Goal: Task Accomplishment & Management: Manage account settings

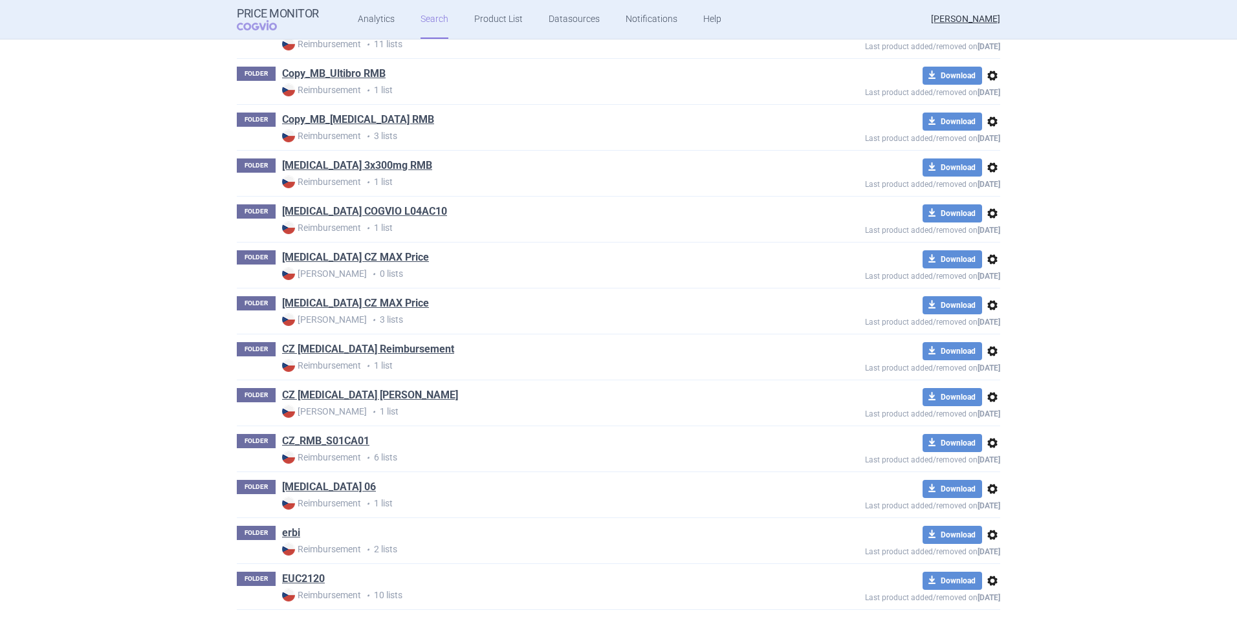
scroll to position [2965, 0]
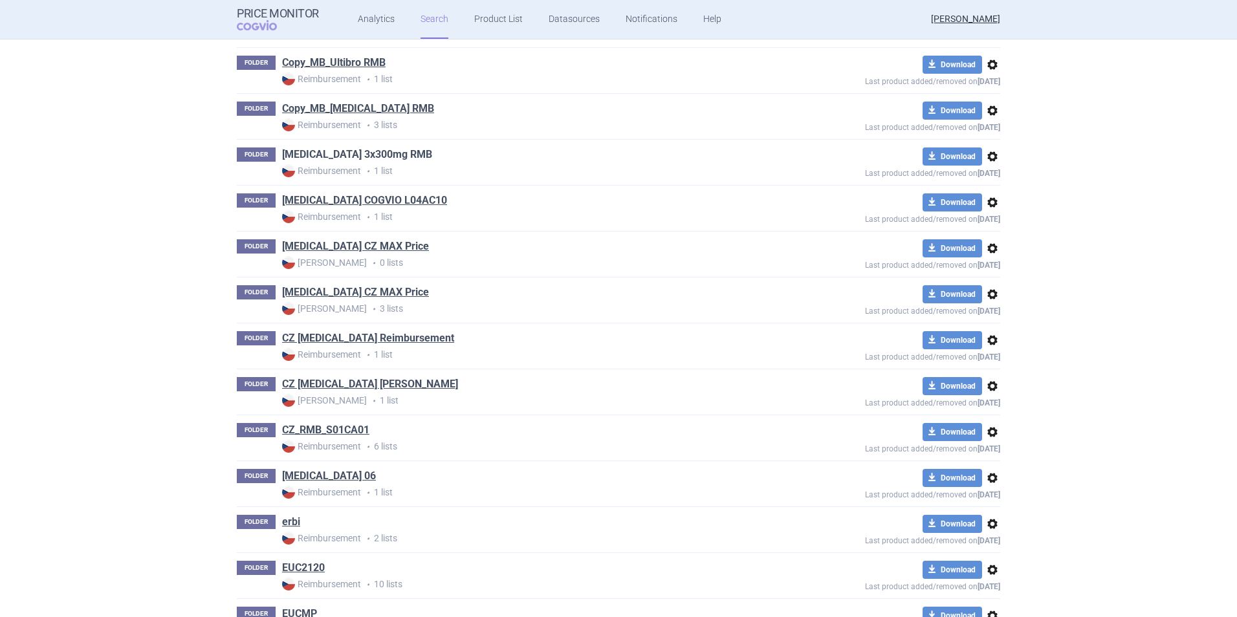
click at [362, 158] on link "[MEDICAL_DATA] 3x300mg RMB" at bounding box center [357, 155] width 150 height 14
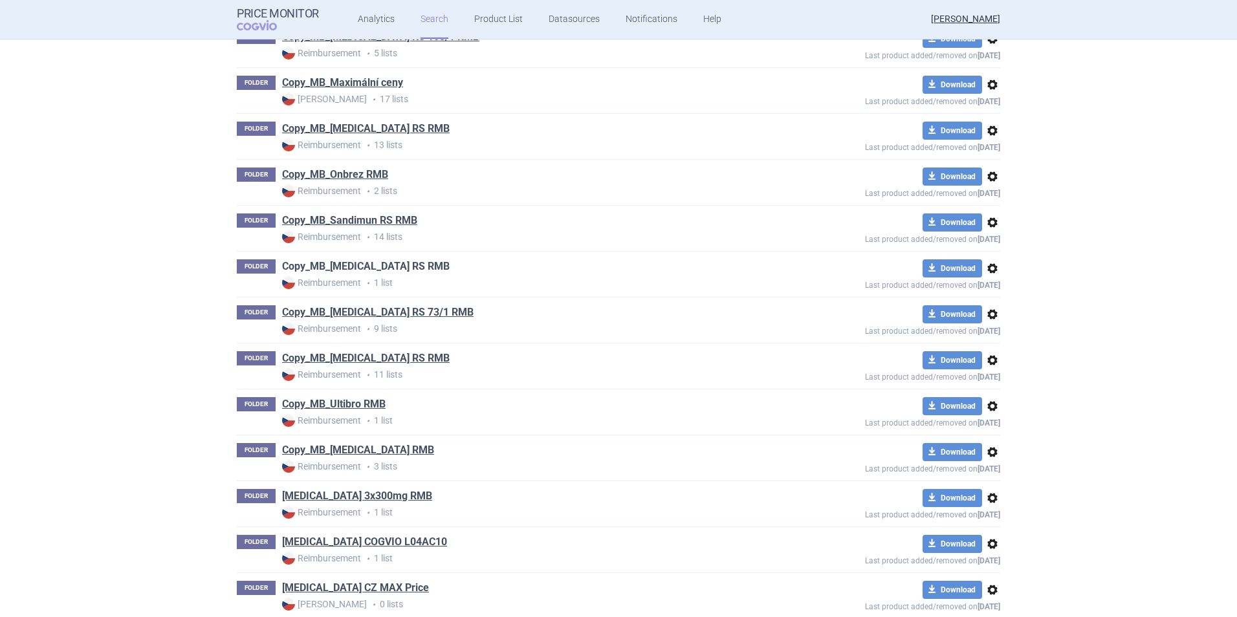
scroll to position [2653, 0]
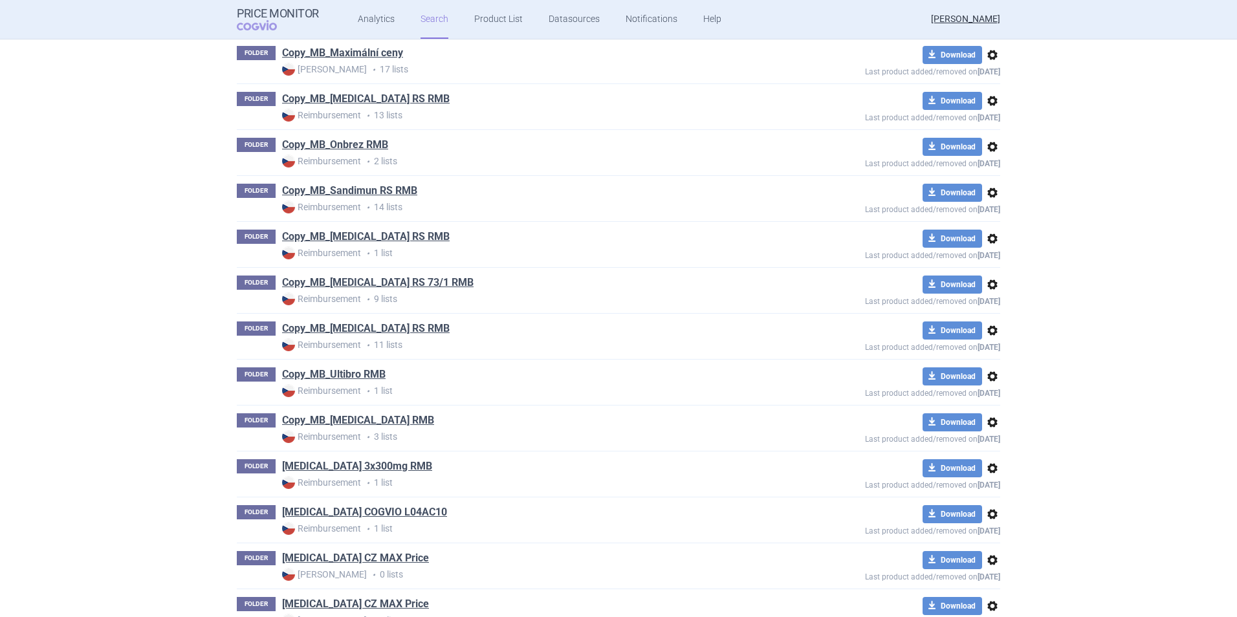
click at [986, 423] on span "options" at bounding box center [993, 423] width 16 height 16
click at [986, 423] on span at bounding box center [987, 425] width 10 height 10
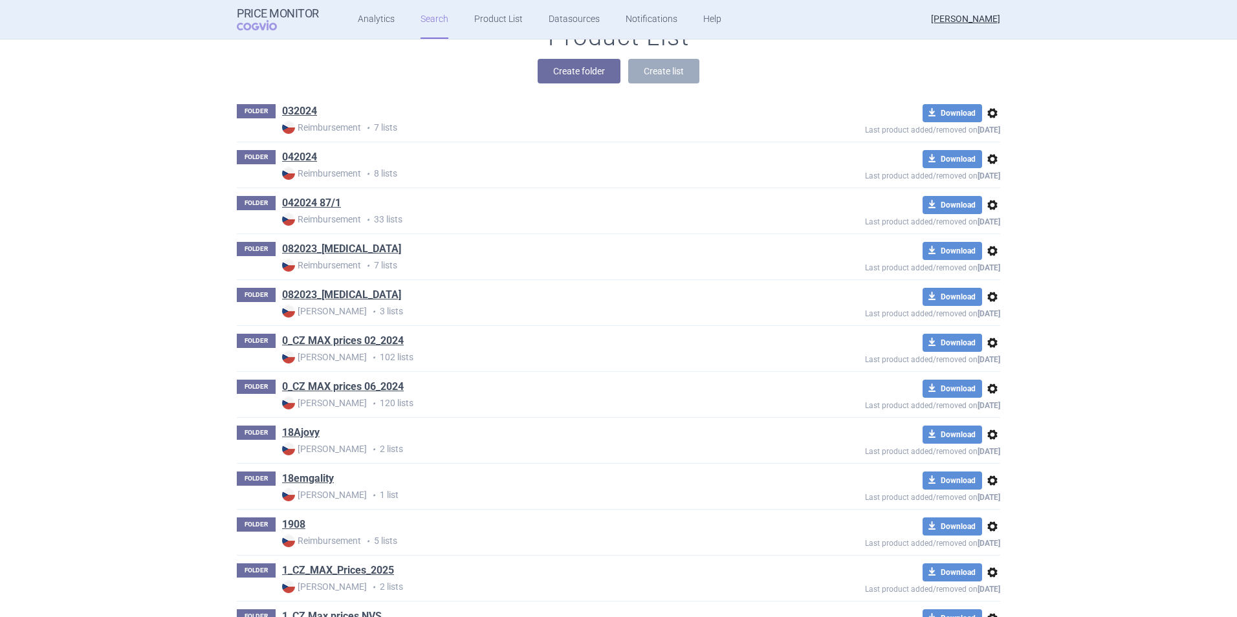
scroll to position [0, 0]
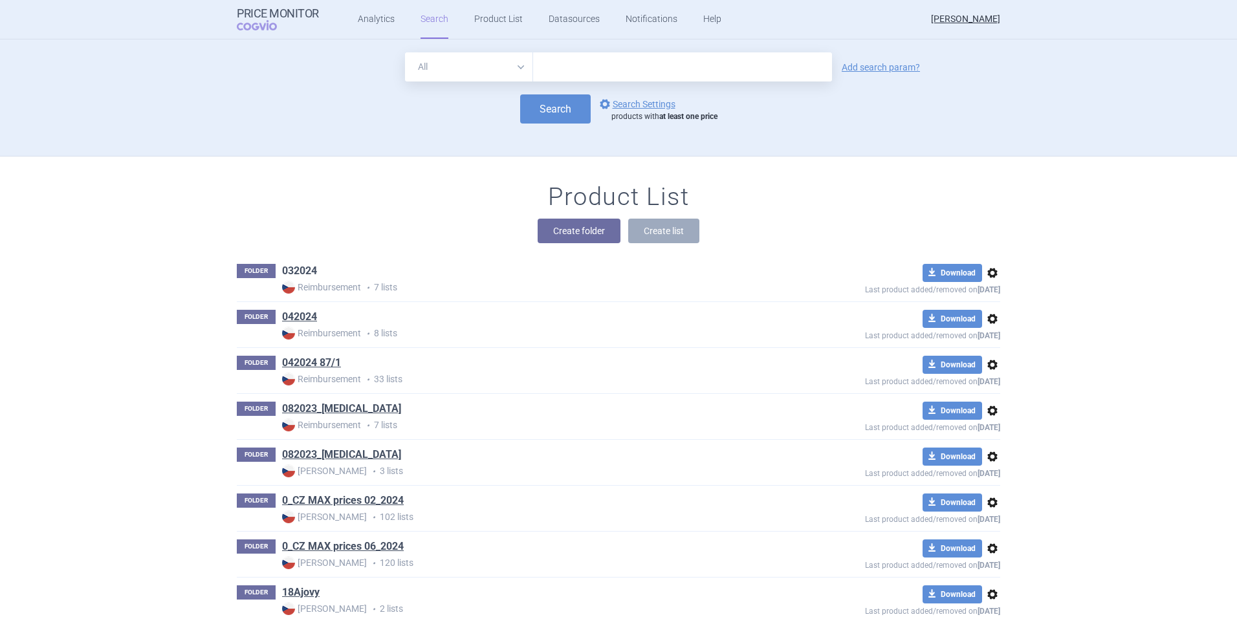
click at [305, 271] on link "032024" at bounding box center [299, 271] width 35 height 14
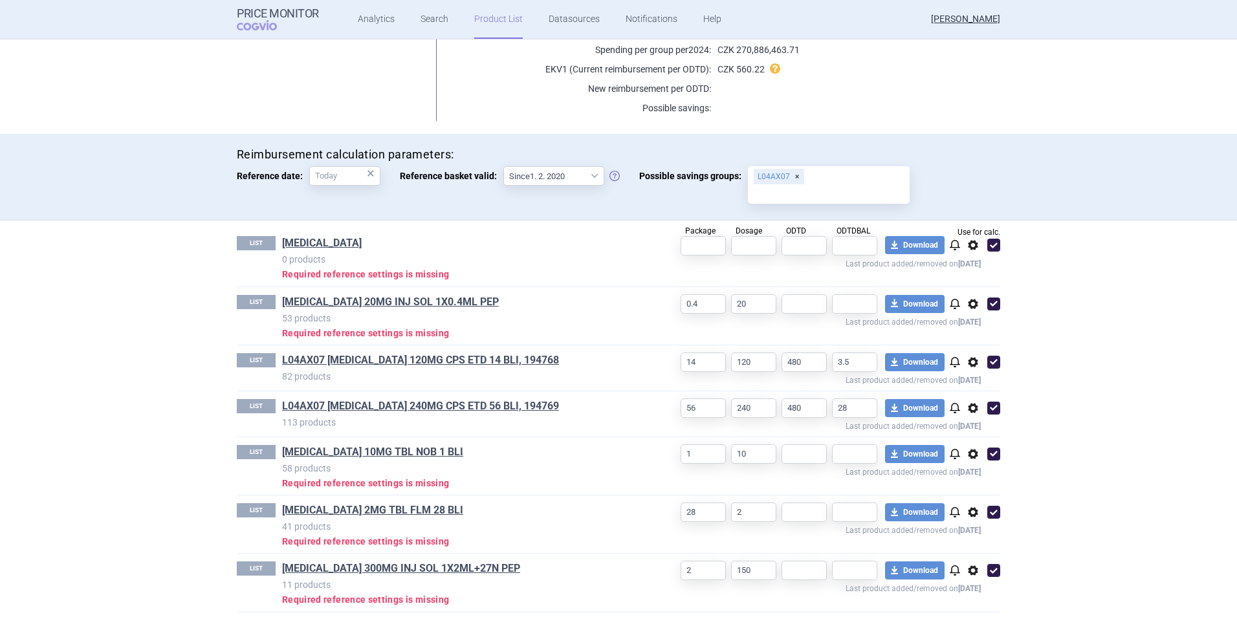
scroll to position [286, 0]
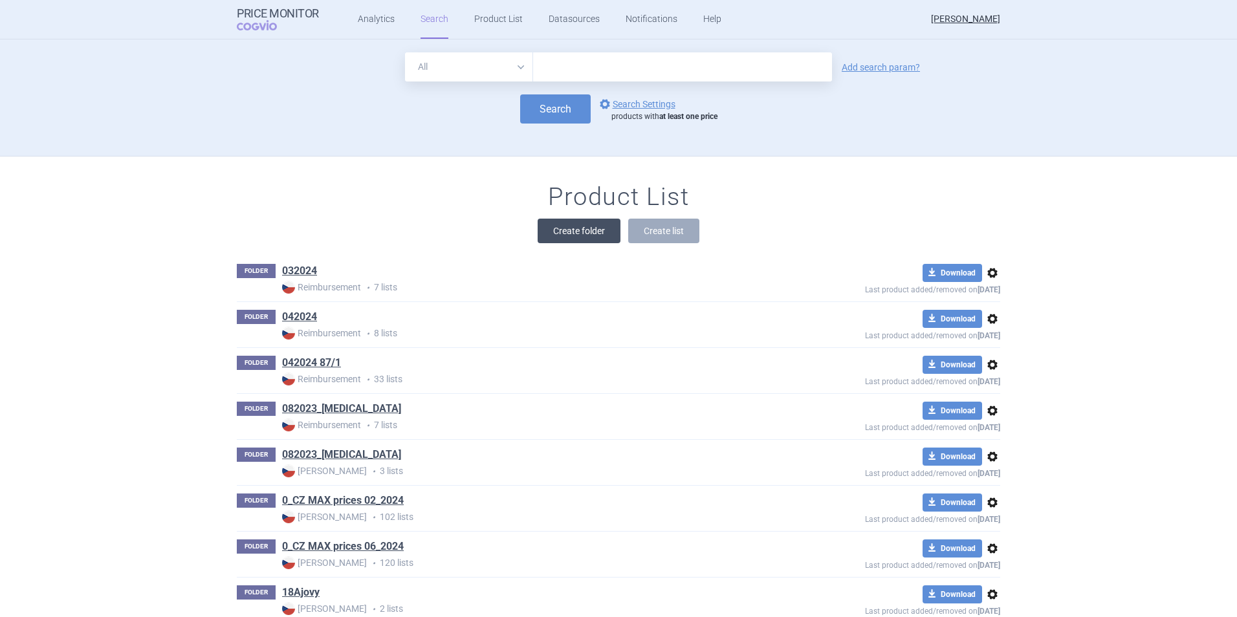
click at [591, 230] on button "Create folder" at bounding box center [579, 231] width 83 height 25
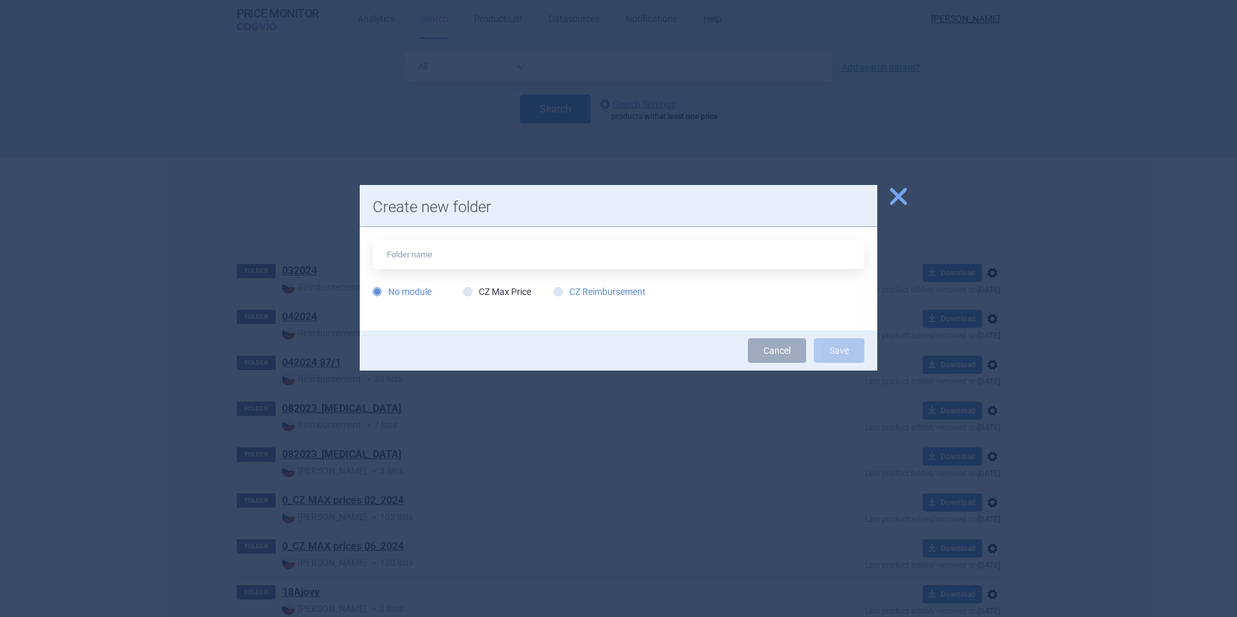
click at [594, 290] on label "CZ Reimbursement" at bounding box center [600, 291] width 92 height 13
click at [568, 290] on input "CZ Reimbursement" at bounding box center [561, 292] width 13 height 13
radio input "true"
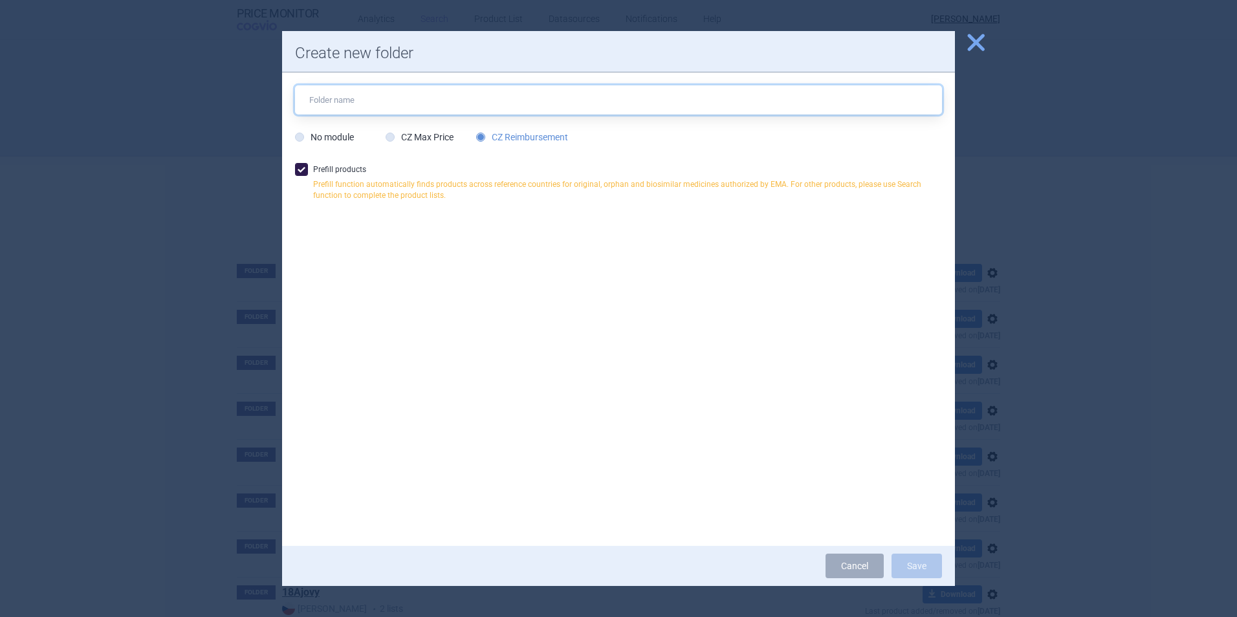
click at [387, 97] on input "text" at bounding box center [618, 99] width 647 height 29
type input "2025_[MEDICAL_DATA]_300mg"
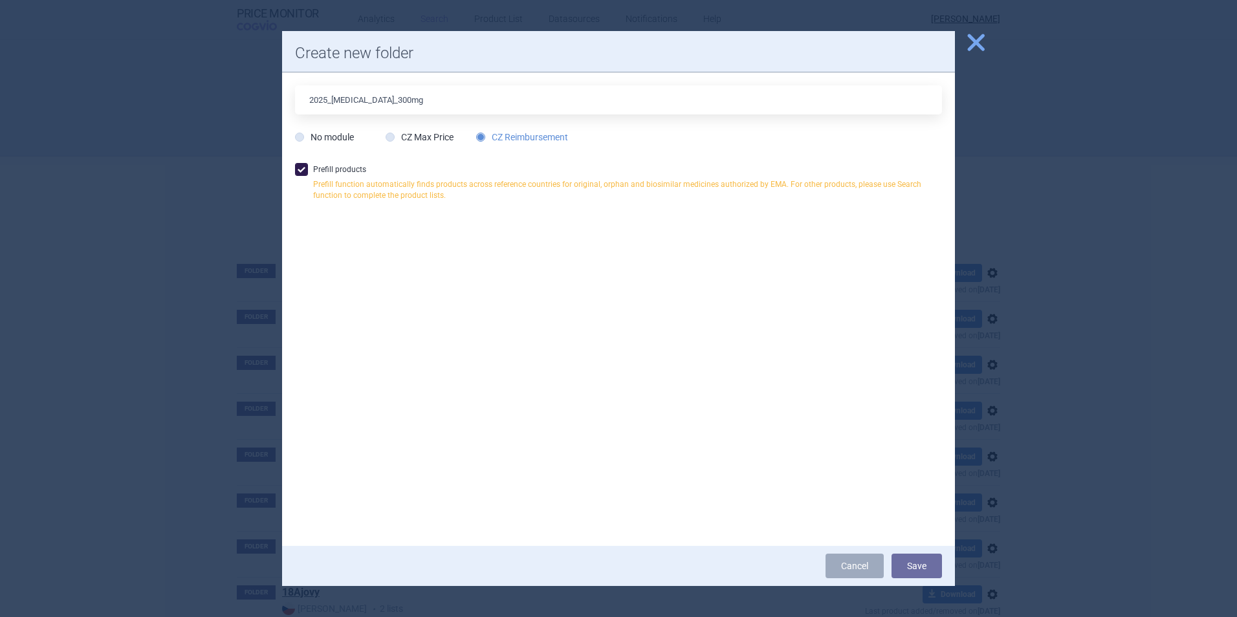
click at [305, 167] on span at bounding box center [301, 169] width 13 height 13
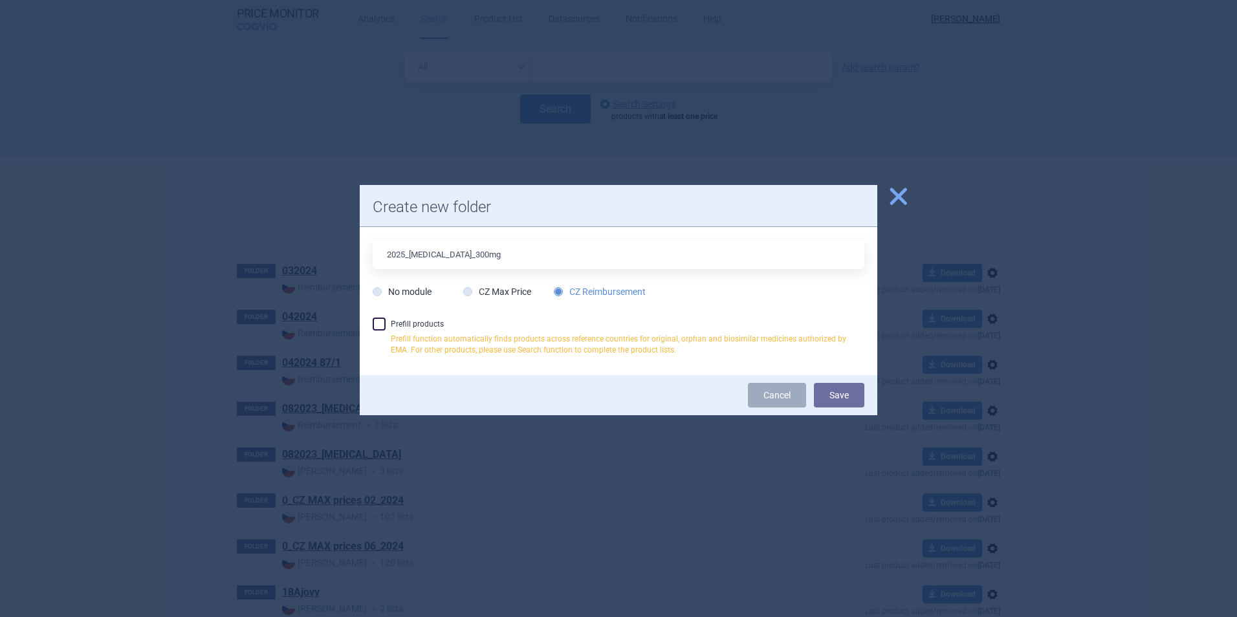
click at [390, 319] on label "Prefill products Prefill function automatically finds products across reference…" at bounding box center [619, 340] width 492 height 45
checkbox input "true"
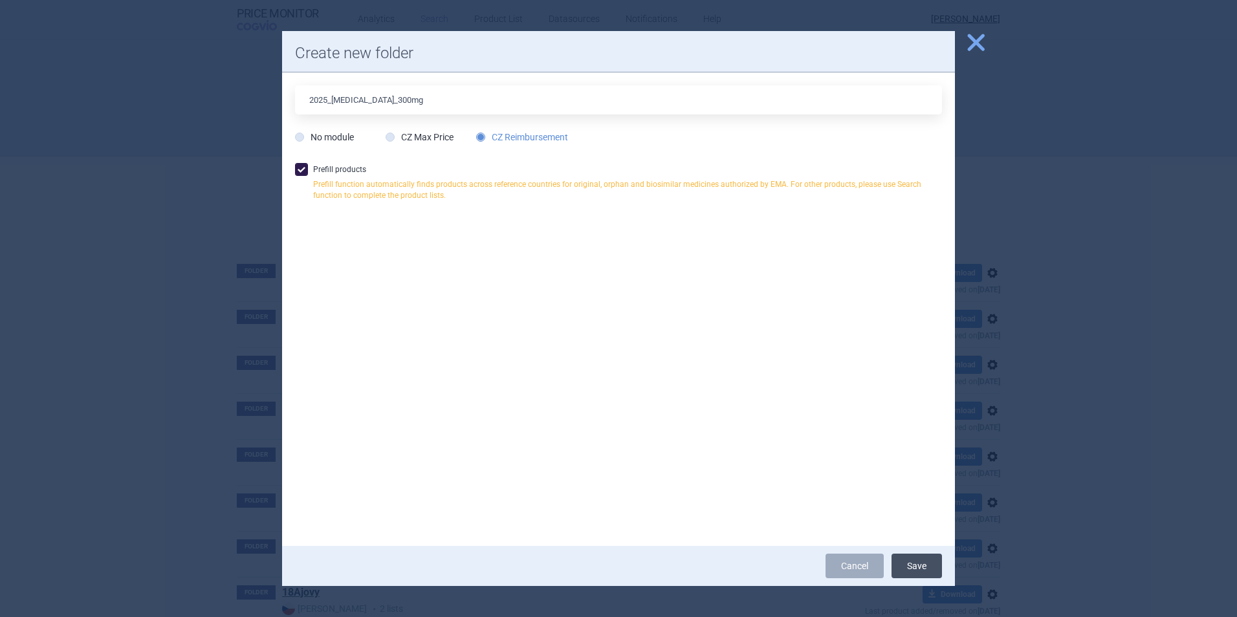
click at [922, 570] on button "Save" at bounding box center [917, 566] width 50 height 25
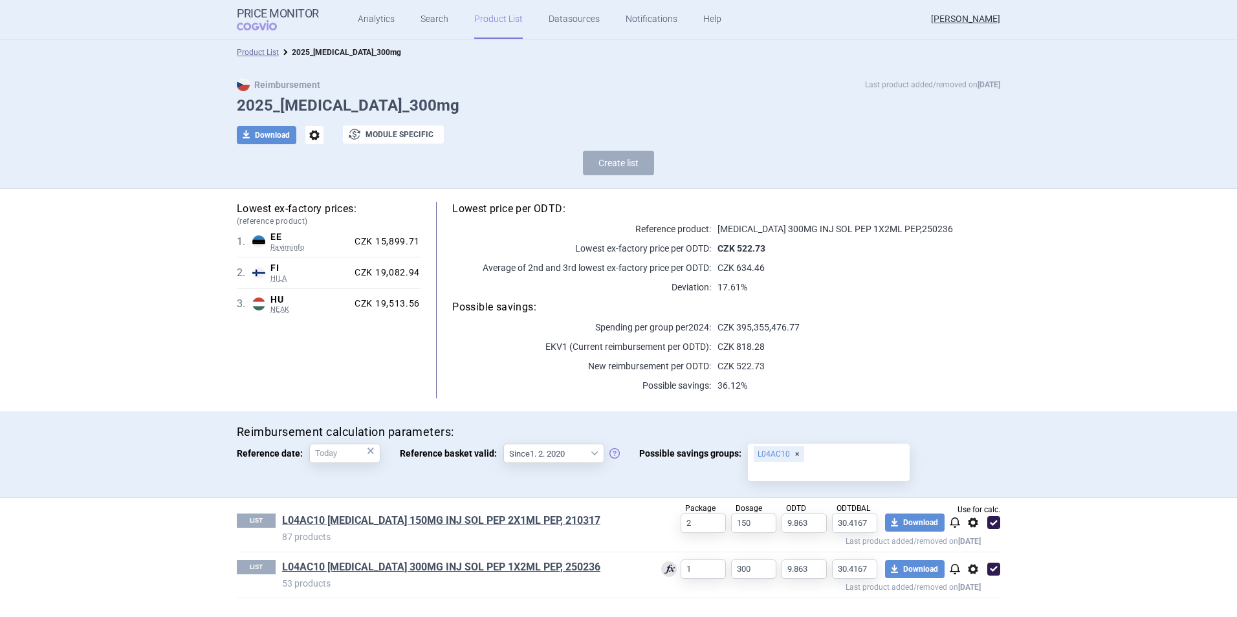
click at [995, 525] on span at bounding box center [994, 522] width 13 height 13
checkbox input "false"
click at [518, 573] on link "L04AC10 [MEDICAL_DATA] 300MG INJ SOL PEP 1X2ML PEP, 250236" at bounding box center [441, 567] width 318 height 14
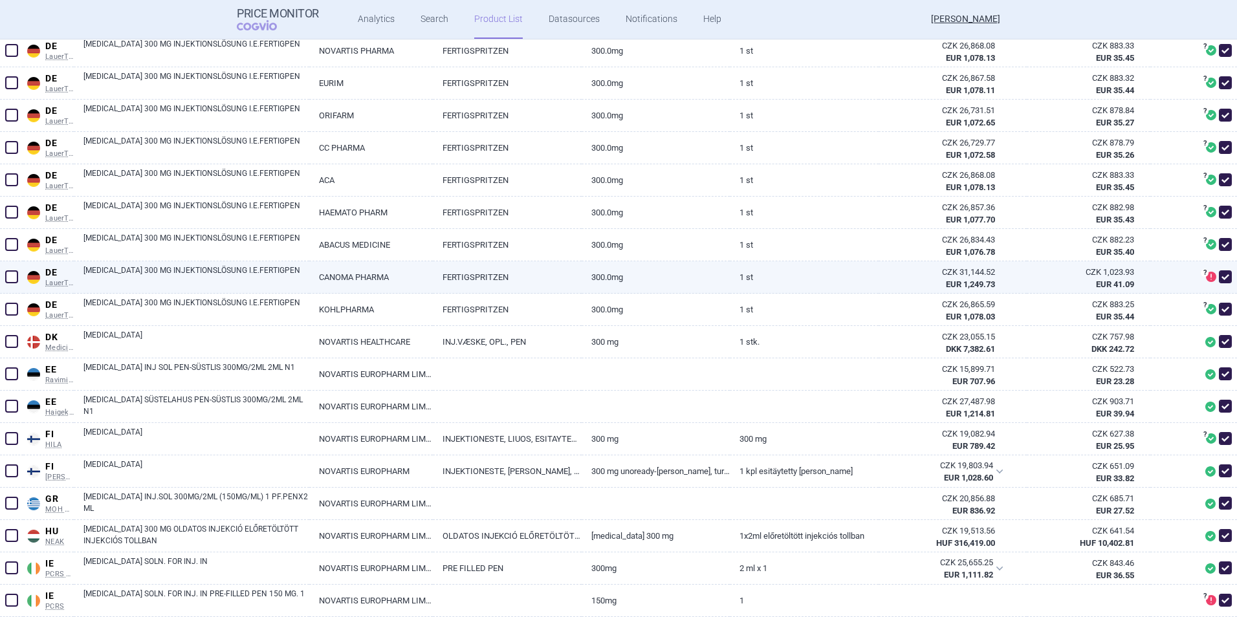
scroll to position [518, 0]
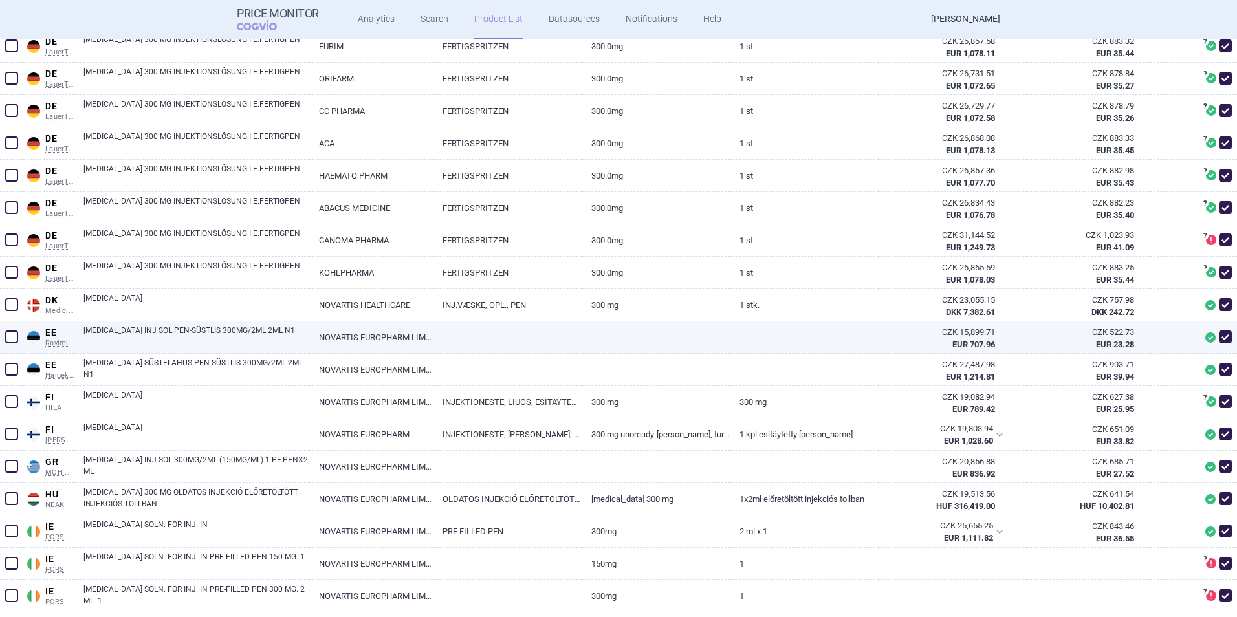
click at [1219, 337] on span at bounding box center [1225, 337] width 13 height 13
checkbox input "false"
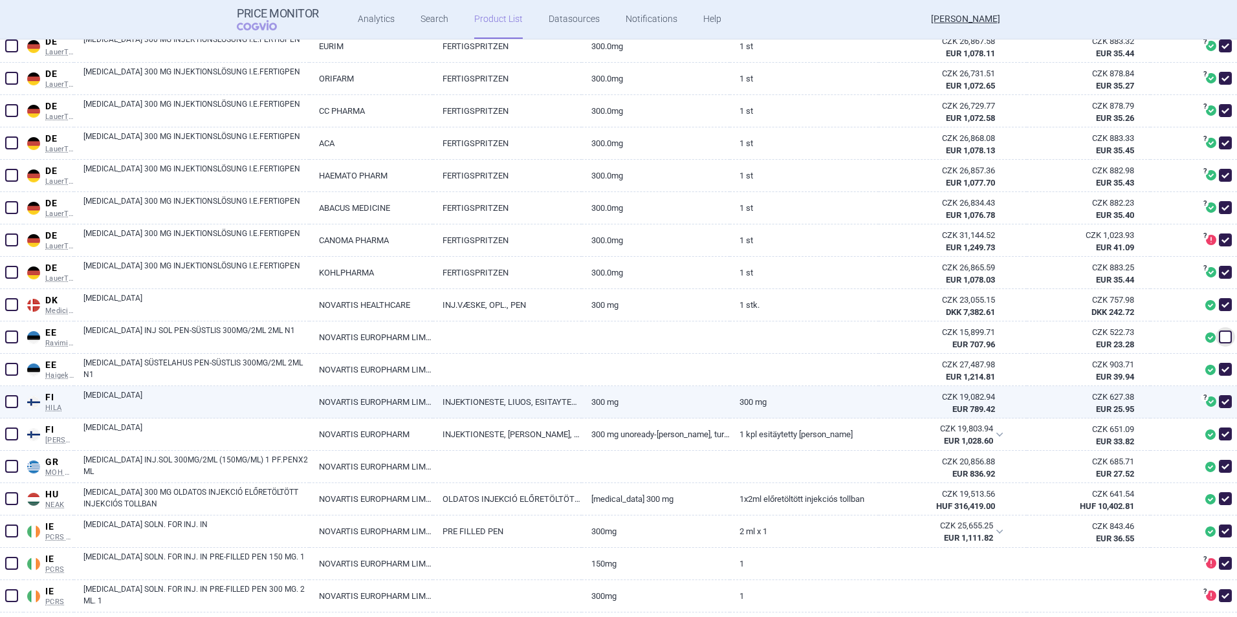
click at [1219, 399] on span at bounding box center [1225, 401] width 13 height 13
checkbox input "false"
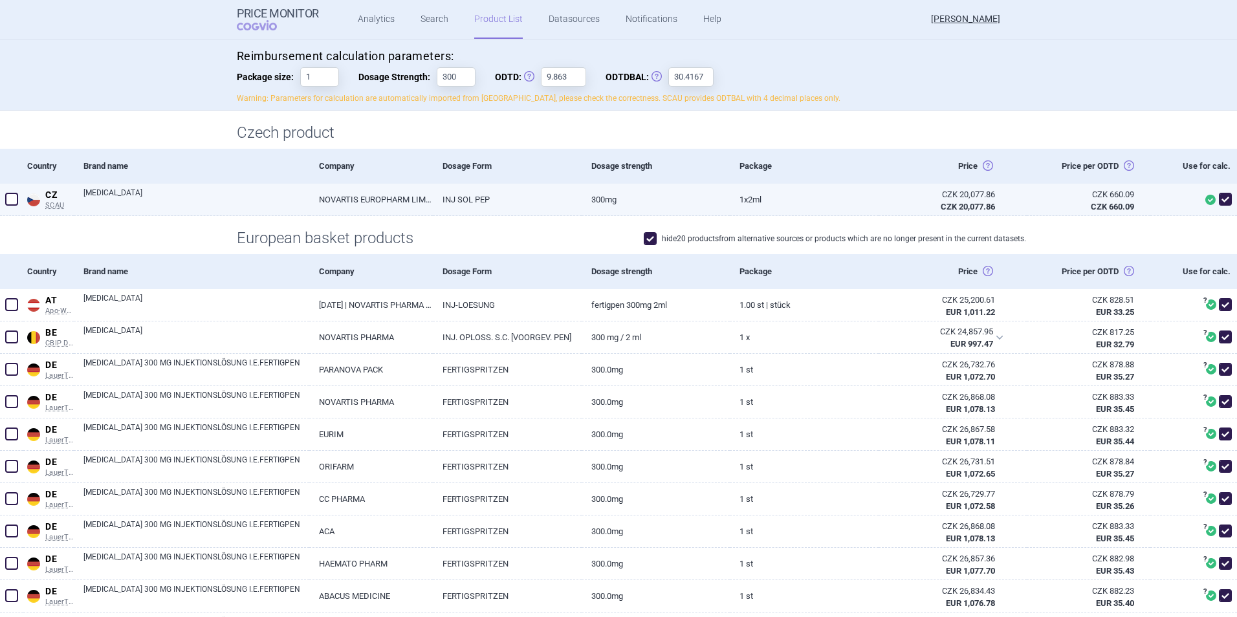
scroll to position [0, 0]
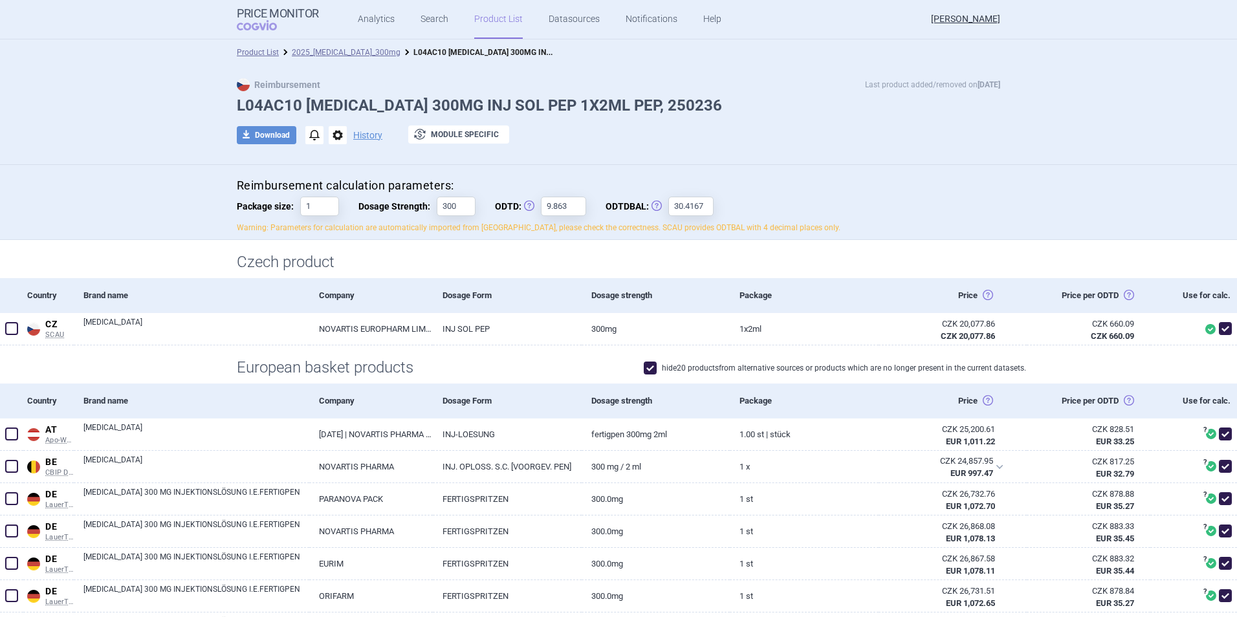
click at [314, 45] on div "Product List 2025_[MEDICAL_DATA]_300mg L04AC10 [MEDICAL_DATA] 300MG INJ SOL PEP…" at bounding box center [618, 52] width 1237 height 26
click at [317, 51] on link "2025_[MEDICAL_DATA]_300mg" at bounding box center [346, 52] width 109 height 9
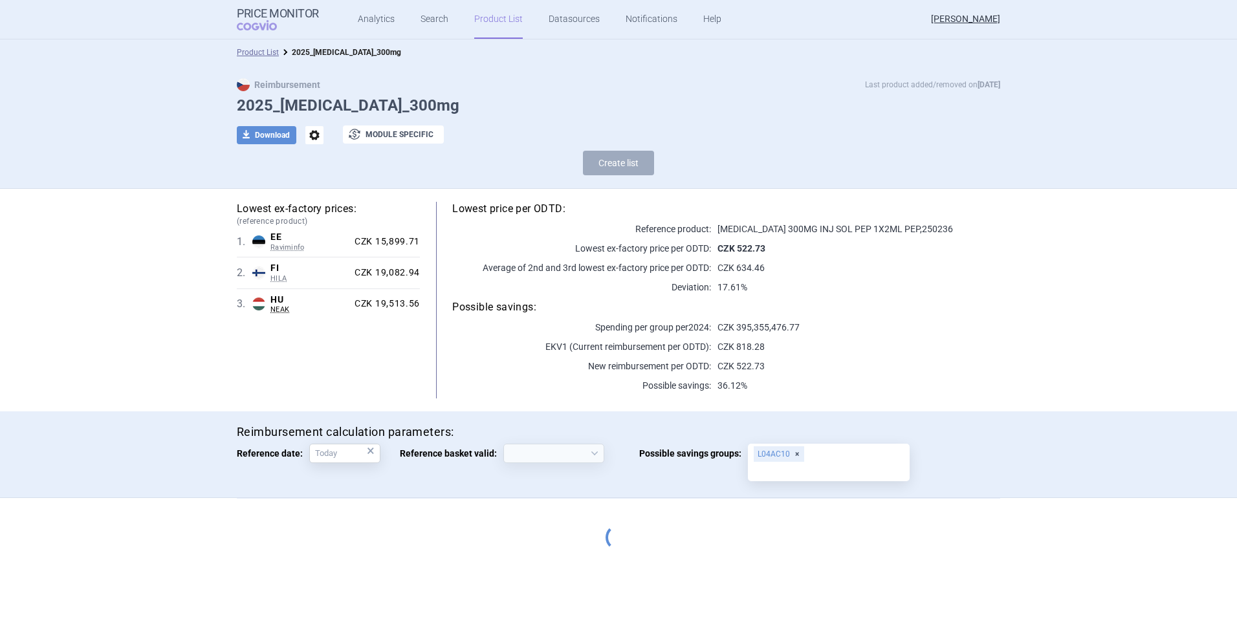
select select "[DATE]"
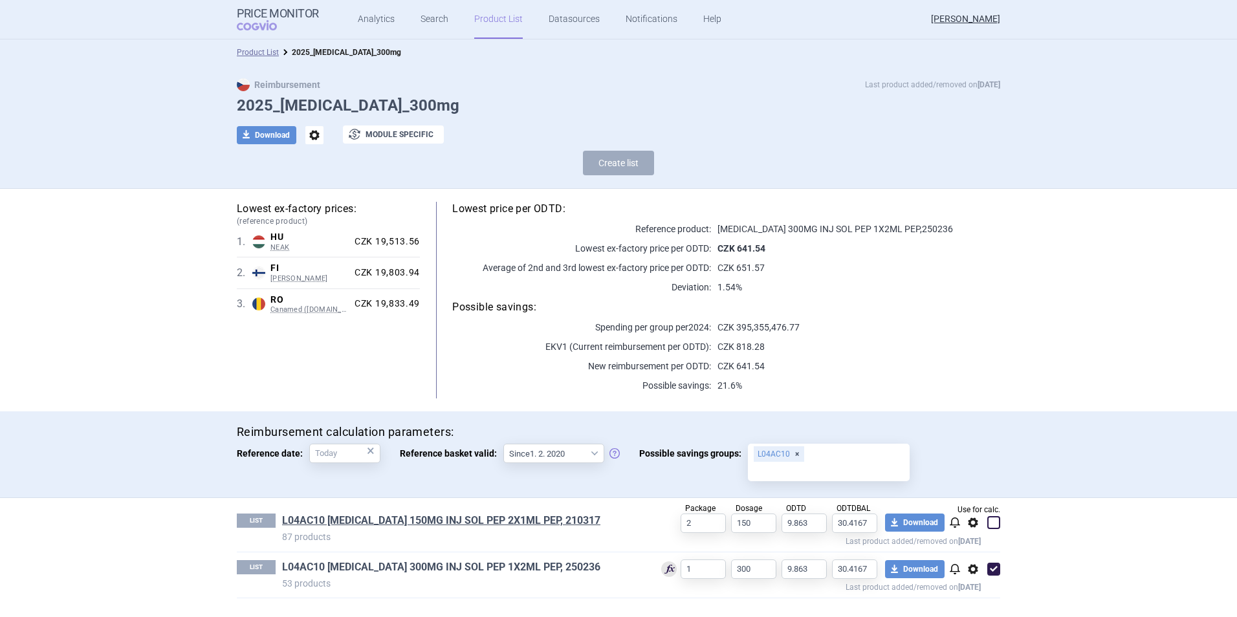
click at [382, 569] on link "L04AC10 [MEDICAL_DATA] 300MG INJ SOL PEP 1X2ML PEP, 250236" at bounding box center [441, 567] width 318 height 14
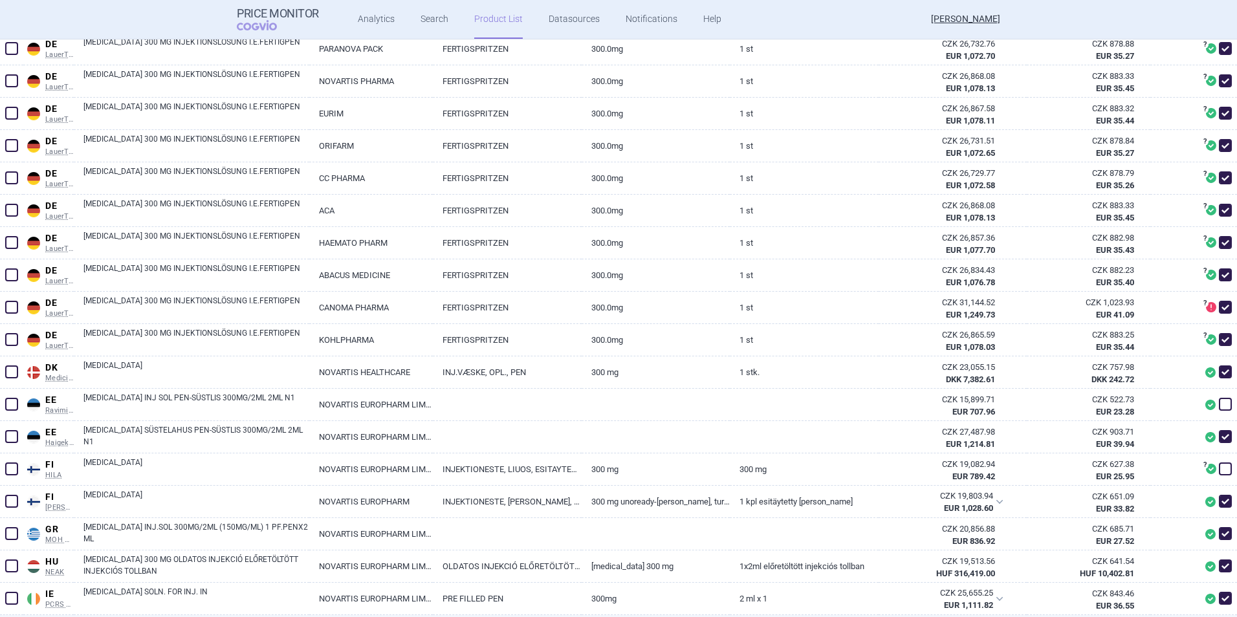
scroll to position [647, 0]
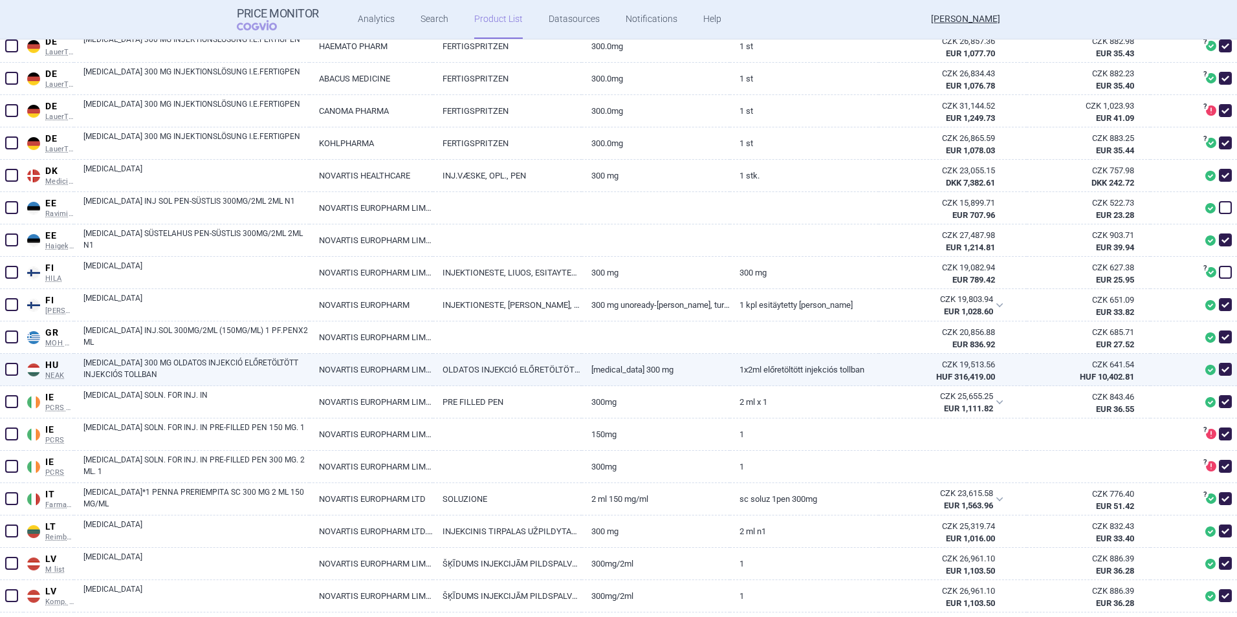
click at [1219, 370] on span at bounding box center [1225, 369] width 13 height 13
checkbox input "false"
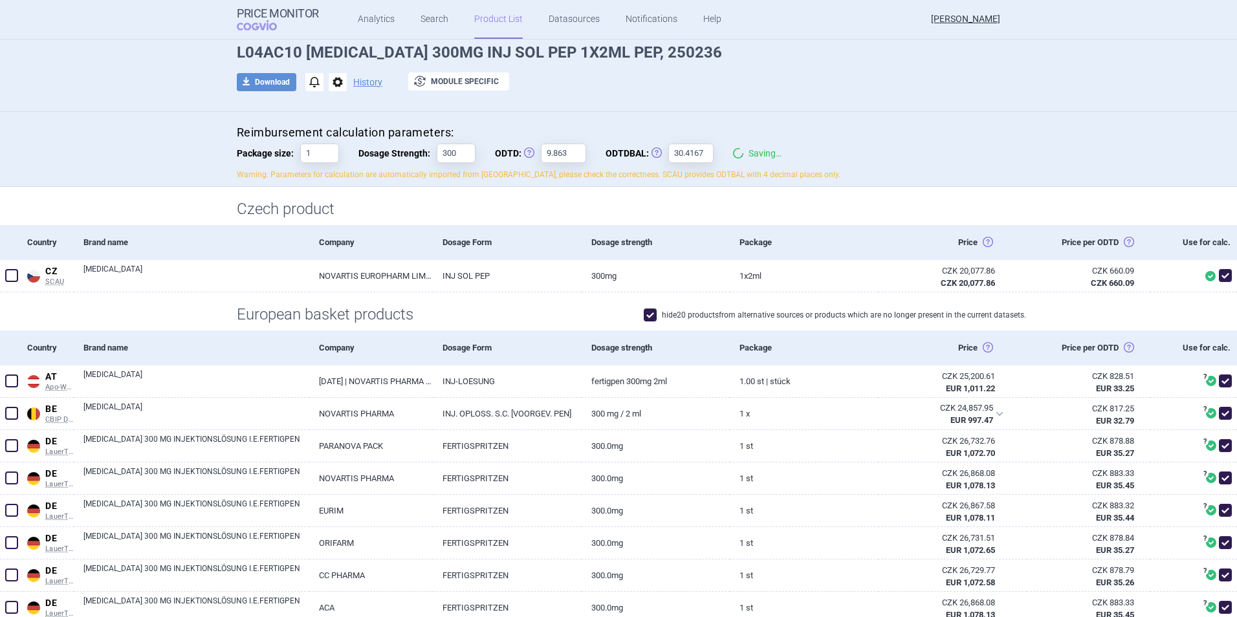
scroll to position [0, 0]
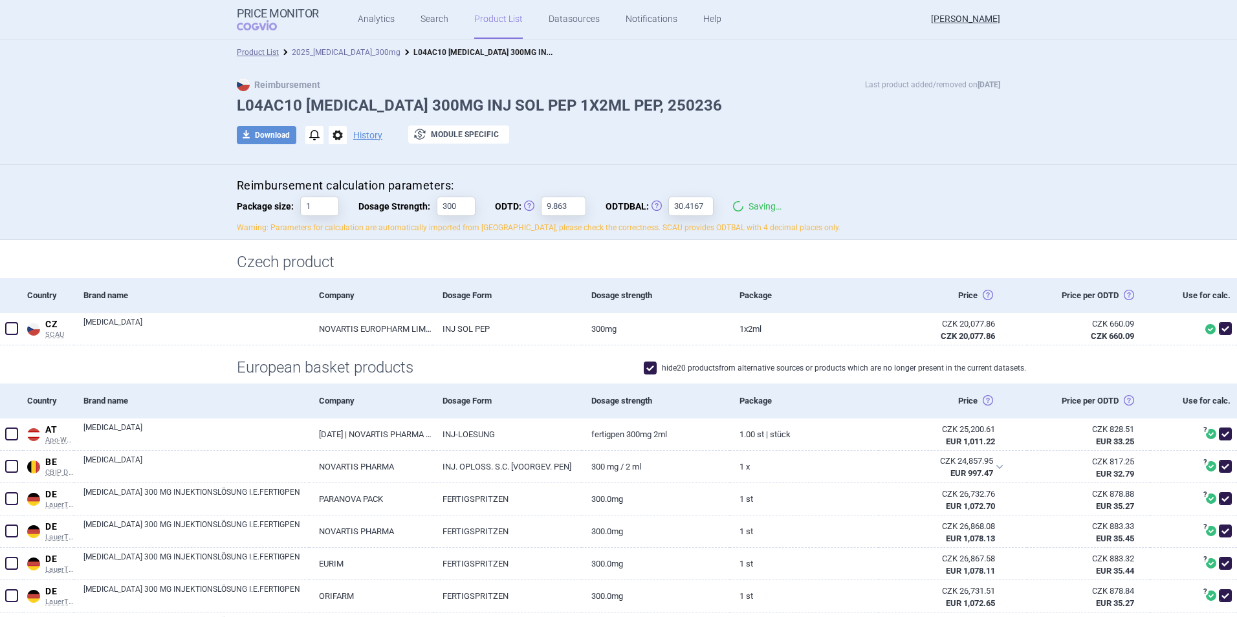
click at [327, 52] on link "2025_[MEDICAL_DATA]_300mg" at bounding box center [346, 52] width 109 height 9
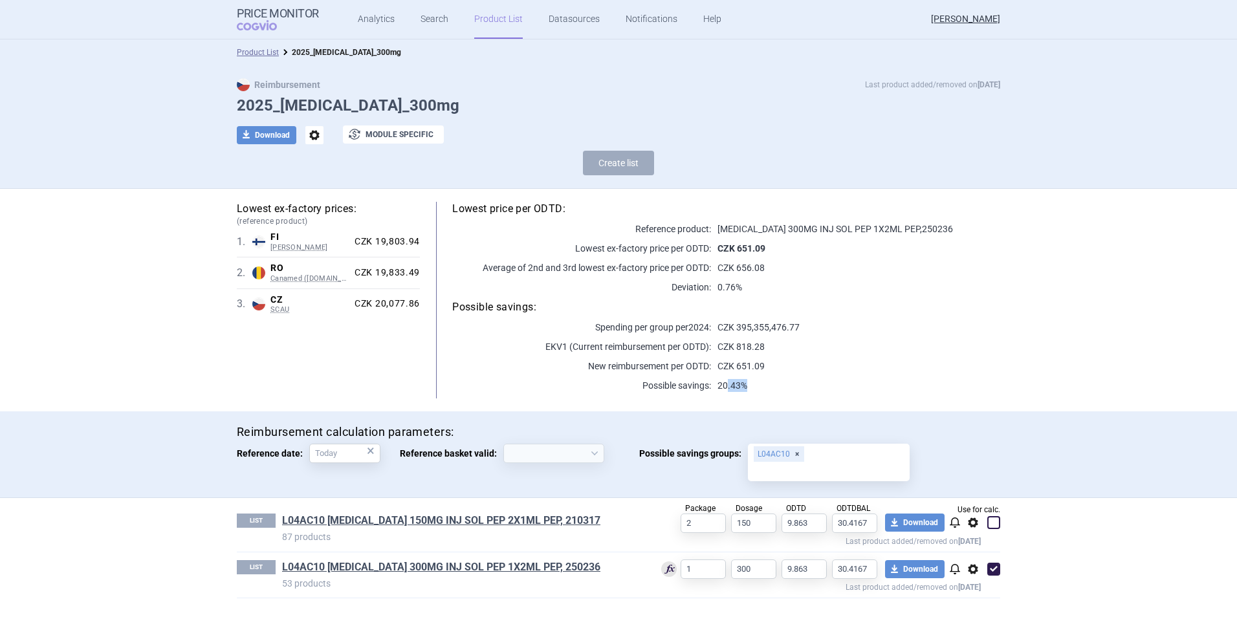
drag, startPoint x: 729, startPoint y: 380, endPoint x: 795, endPoint y: 388, distance: 67.1
click at [793, 388] on p "20.43%" at bounding box center [855, 385] width 289 height 13
drag, startPoint x: 795, startPoint y: 388, endPoint x: 872, endPoint y: 401, distance: 77.5
click at [872, 401] on div "Lowest ex-factory prices: (reference product) 1 . FI KELA Finland KELA Pharmace…" at bounding box center [618, 300] width 815 height 223
click at [975, 572] on span "options" at bounding box center [974, 570] width 16 height 16
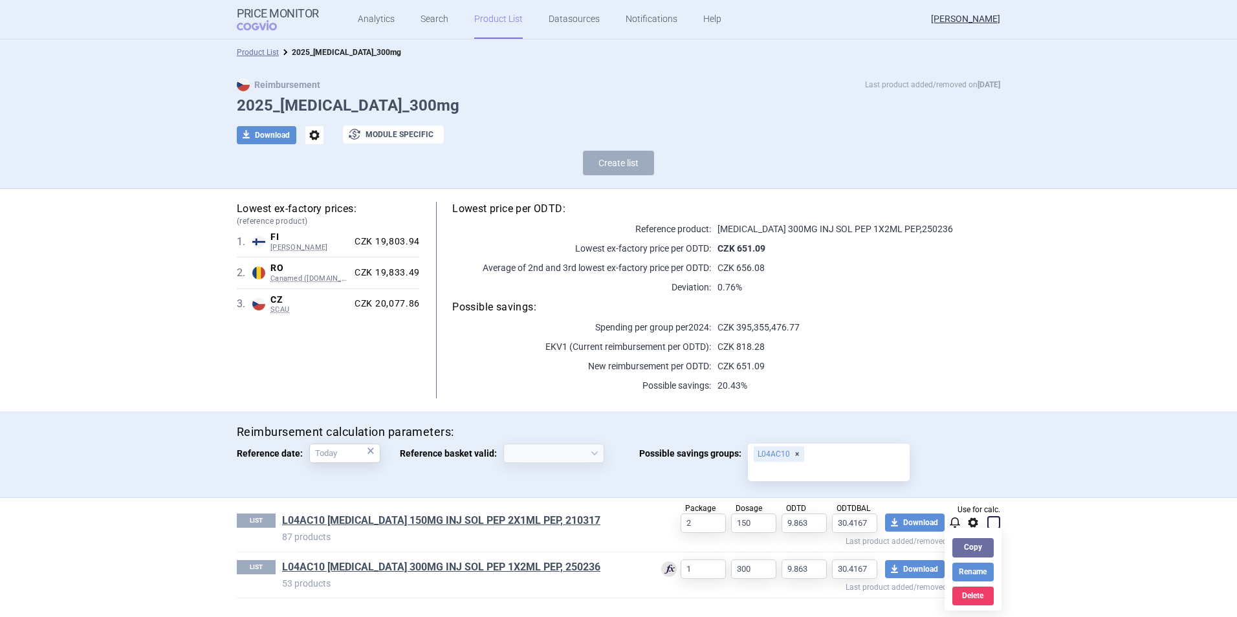
click at [1088, 463] on div "Reimbursement calculation parameters: Reference date: × Reference basket valid:…" at bounding box center [618, 455] width 1237 height 87
click at [996, 530] on span at bounding box center [993, 522] width 19 height 19
click at [996, 522] on span at bounding box center [994, 522] width 13 height 13
checkbox input "false"
click at [262, 51] on link "Product List" at bounding box center [258, 52] width 42 height 9
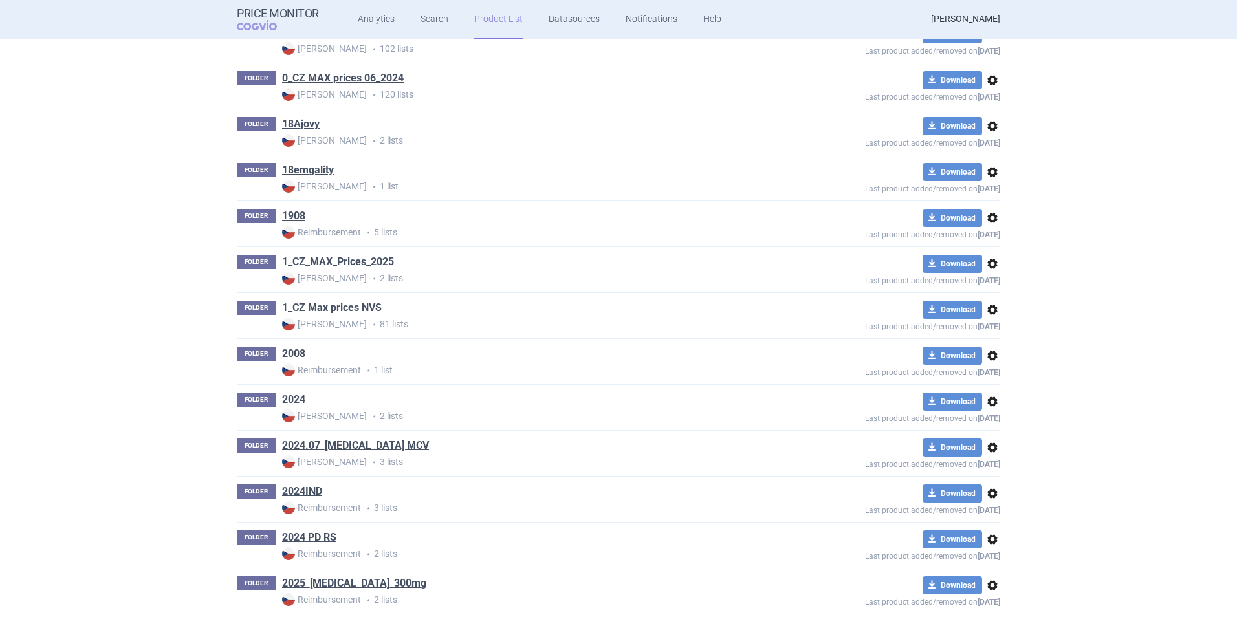
scroll to position [453, 0]
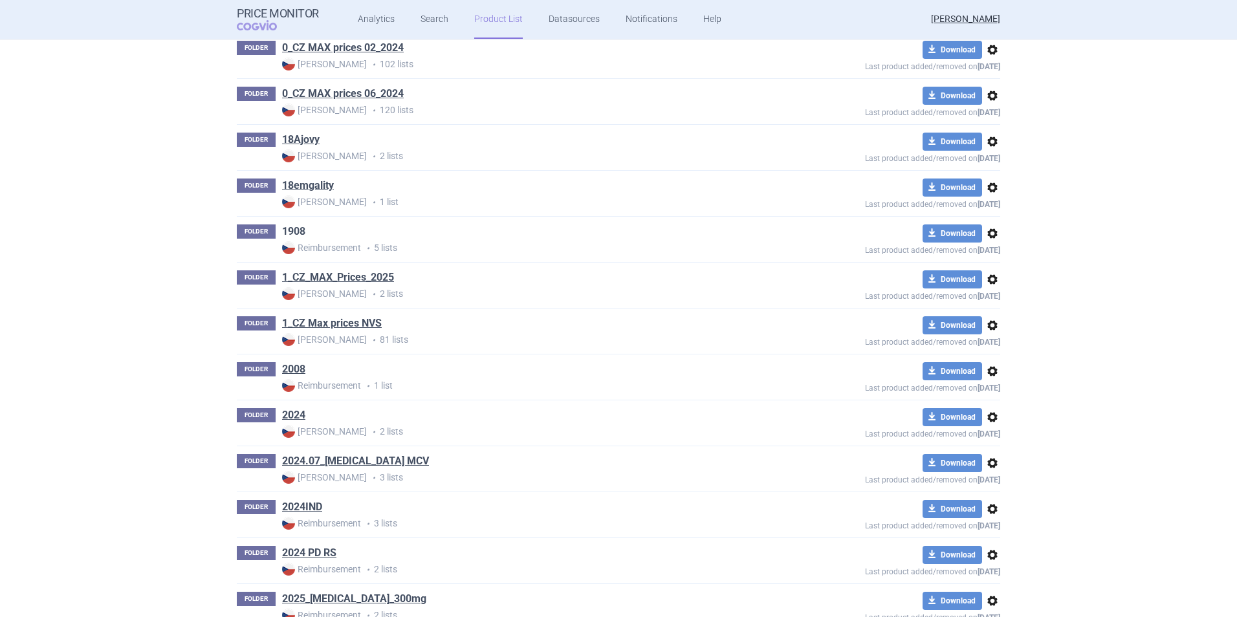
click at [298, 226] on link "1908" at bounding box center [293, 232] width 23 height 14
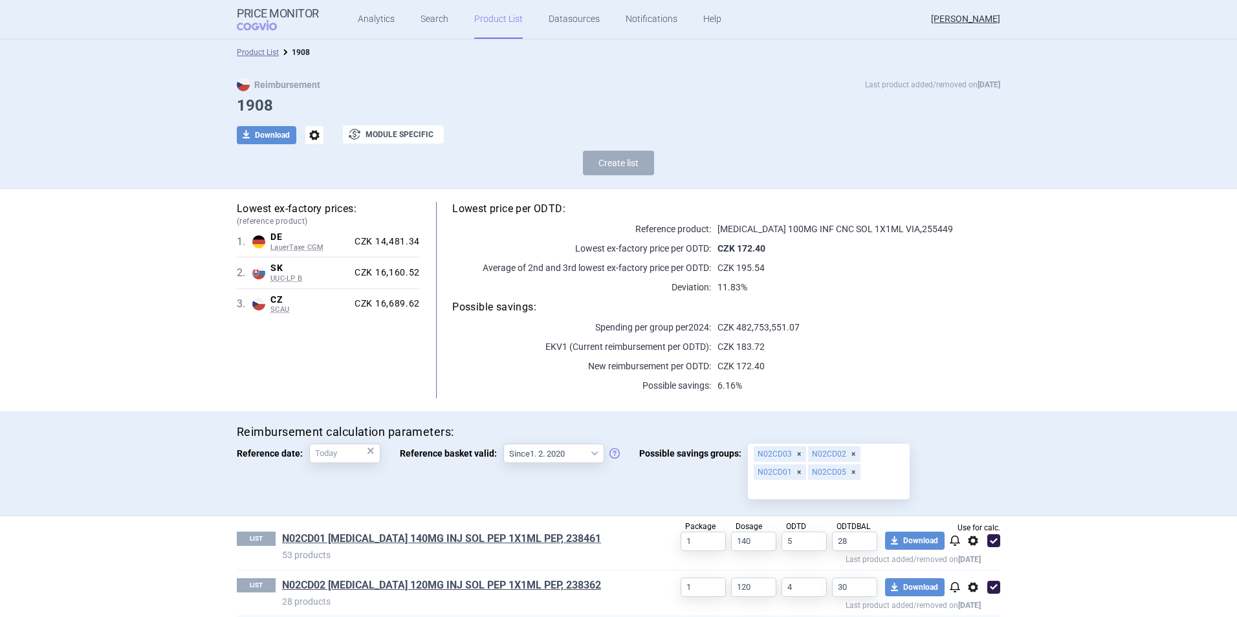
scroll to position [150, 0]
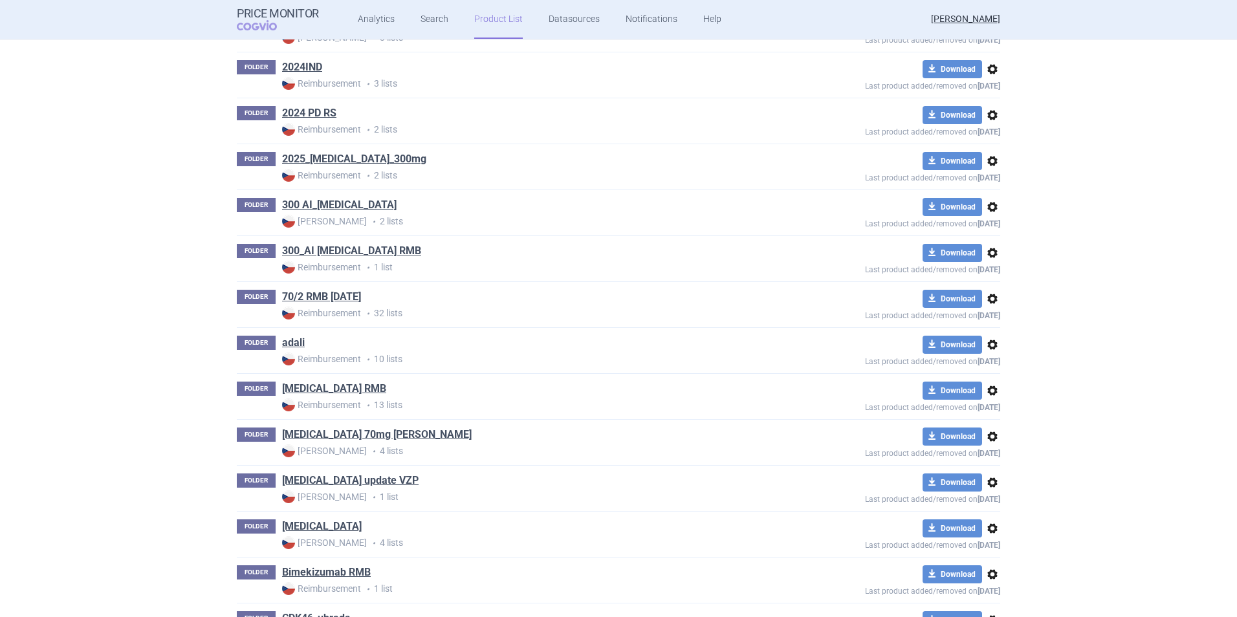
scroll to position [894, 0]
click at [289, 346] on link "adali" at bounding box center [293, 342] width 23 height 14
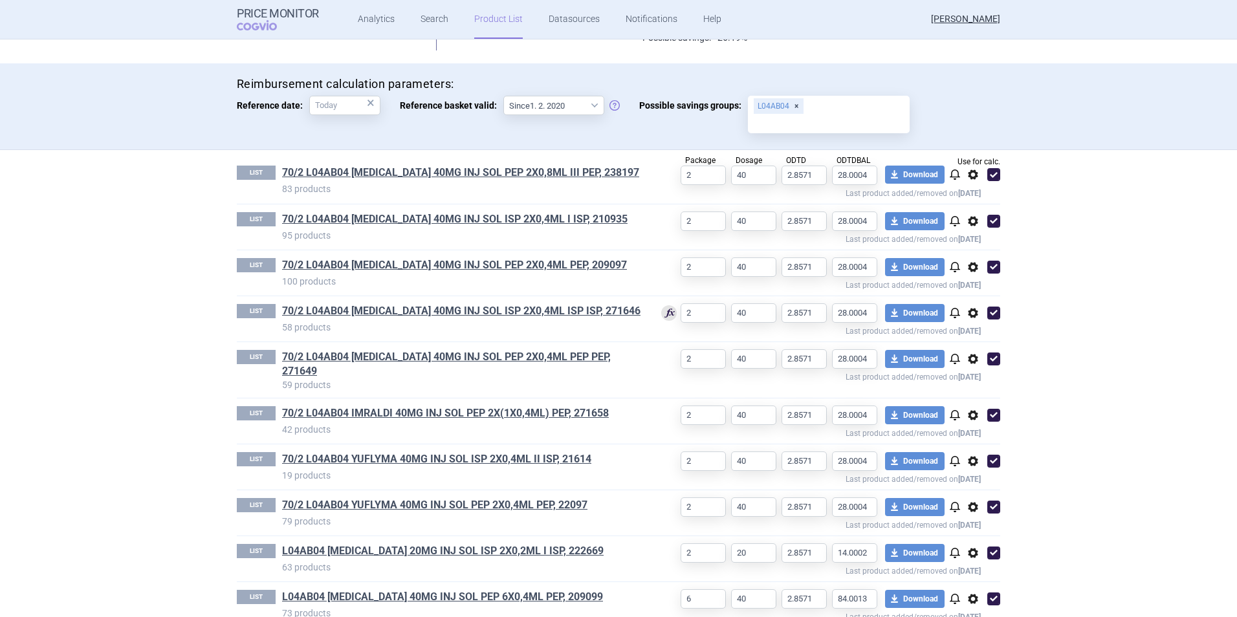
scroll to position [362, 0]
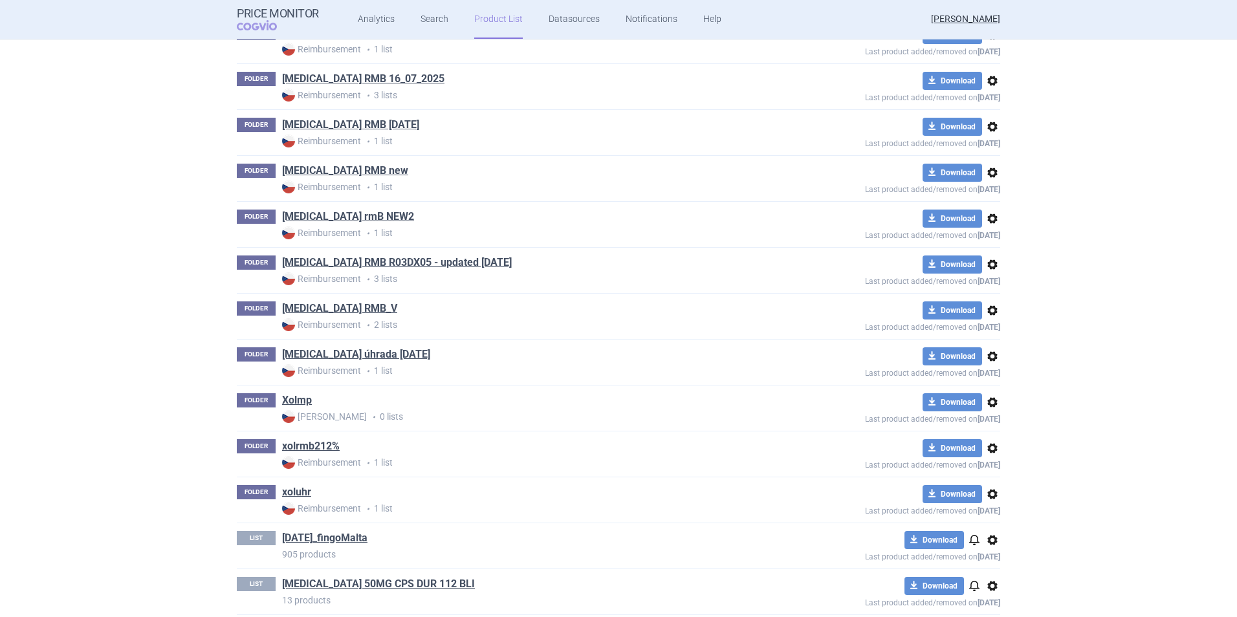
scroll to position [7003, 0]
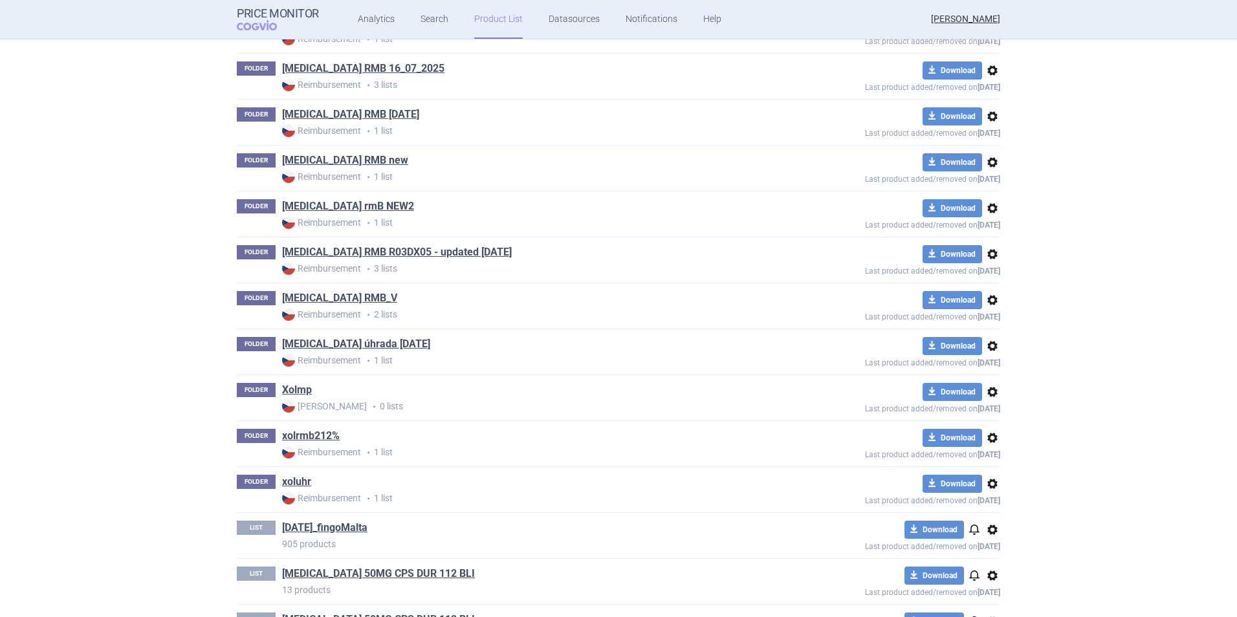
click at [988, 305] on span "options" at bounding box center [993, 301] width 16 height 16
click at [994, 379] on button "Delete" at bounding box center [987, 375] width 41 height 19
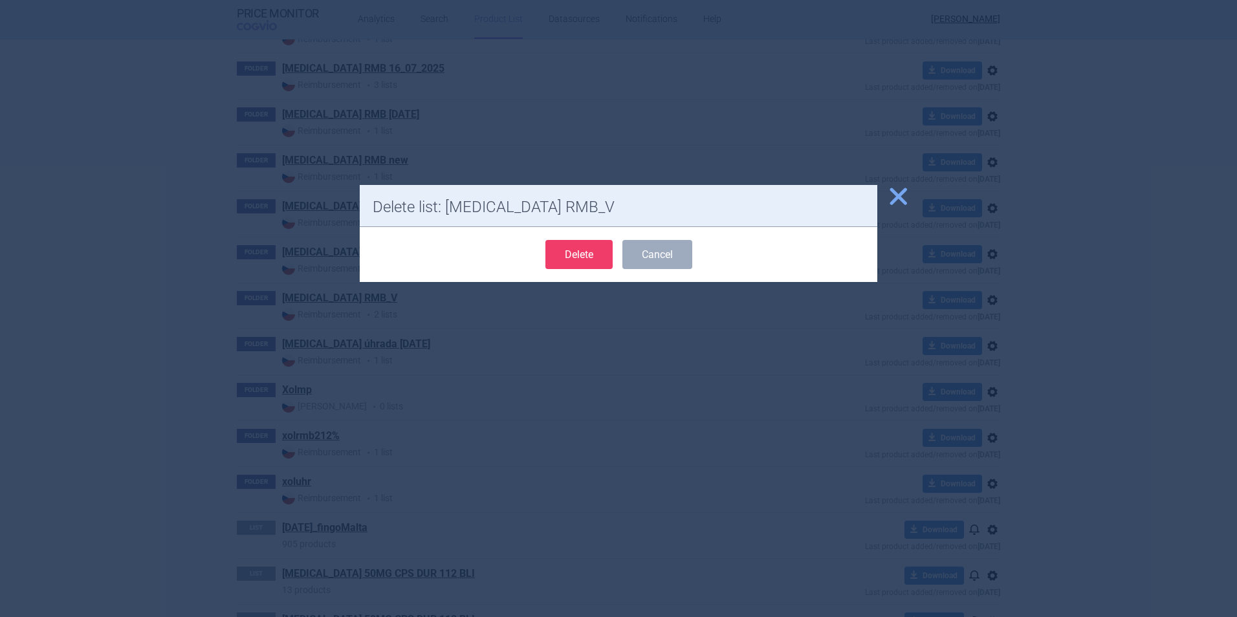
click at [577, 258] on button "Delete" at bounding box center [579, 254] width 67 height 29
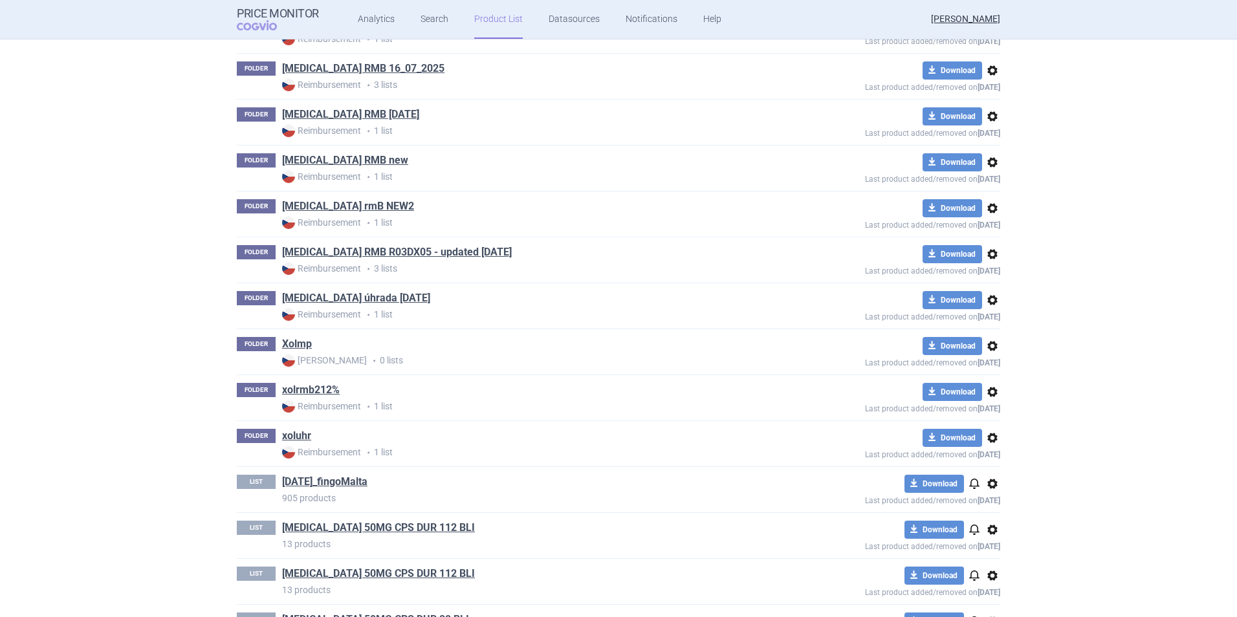
click at [990, 209] on span "options" at bounding box center [993, 209] width 16 height 16
click at [987, 281] on button "Delete" at bounding box center [987, 283] width 41 height 19
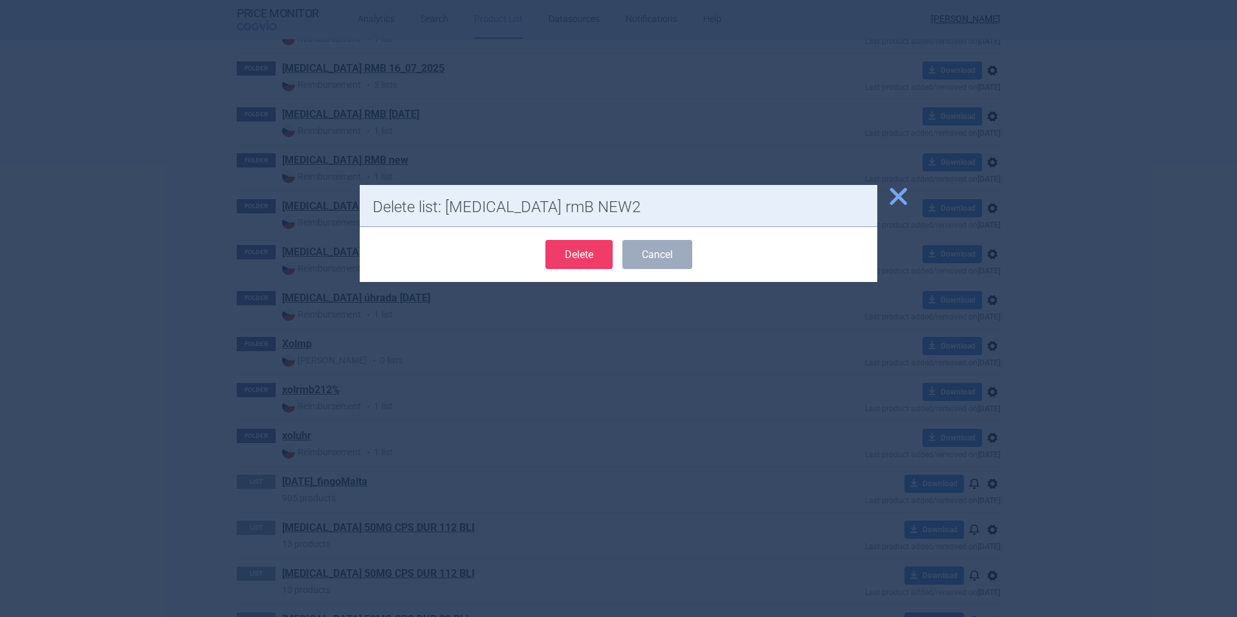
click at [555, 249] on button "Delete" at bounding box center [579, 254] width 67 height 29
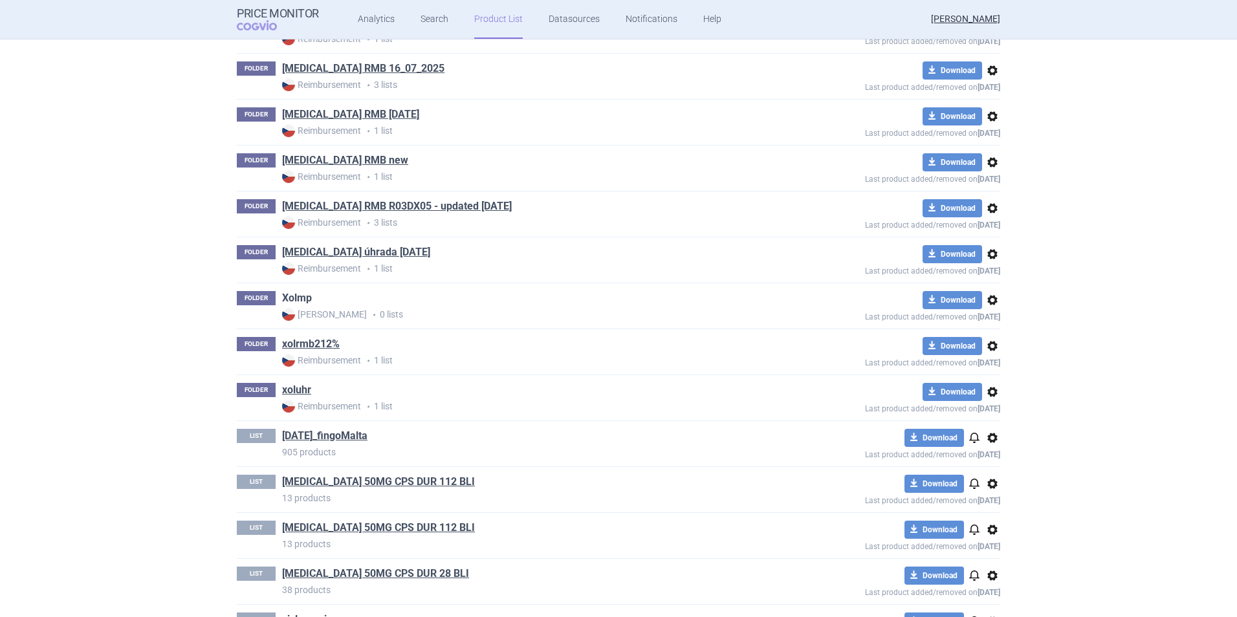
click at [290, 299] on link "Xolmp" at bounding box center [297, 298] width 30 height 14
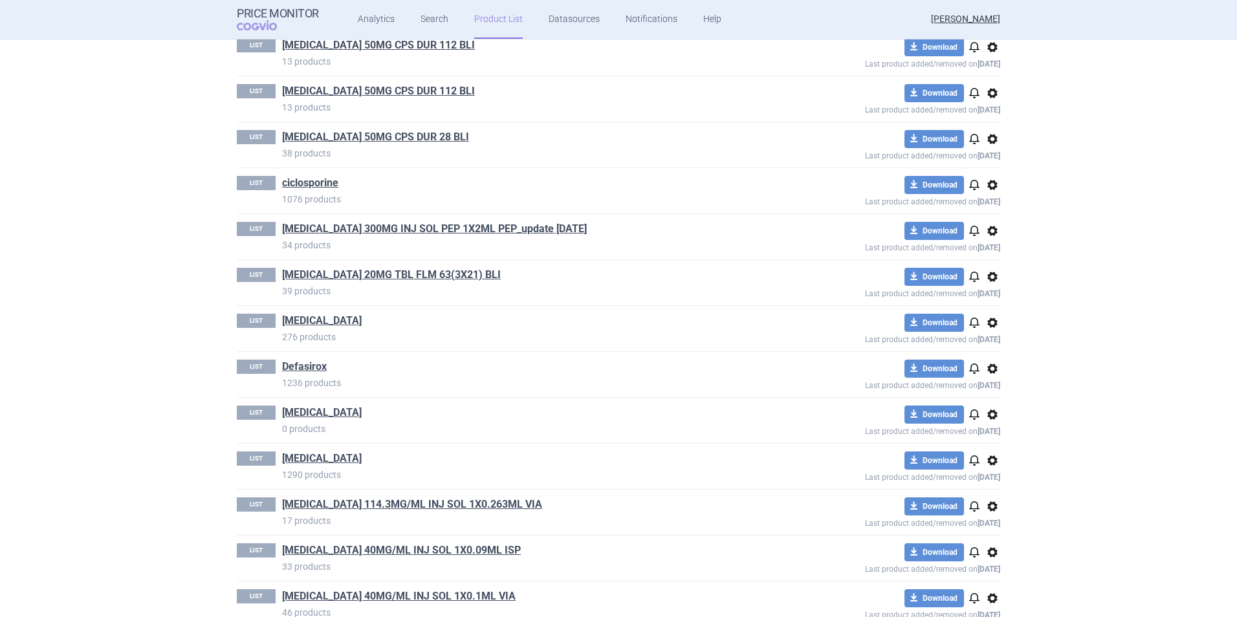
scroll to position [6904, 0]
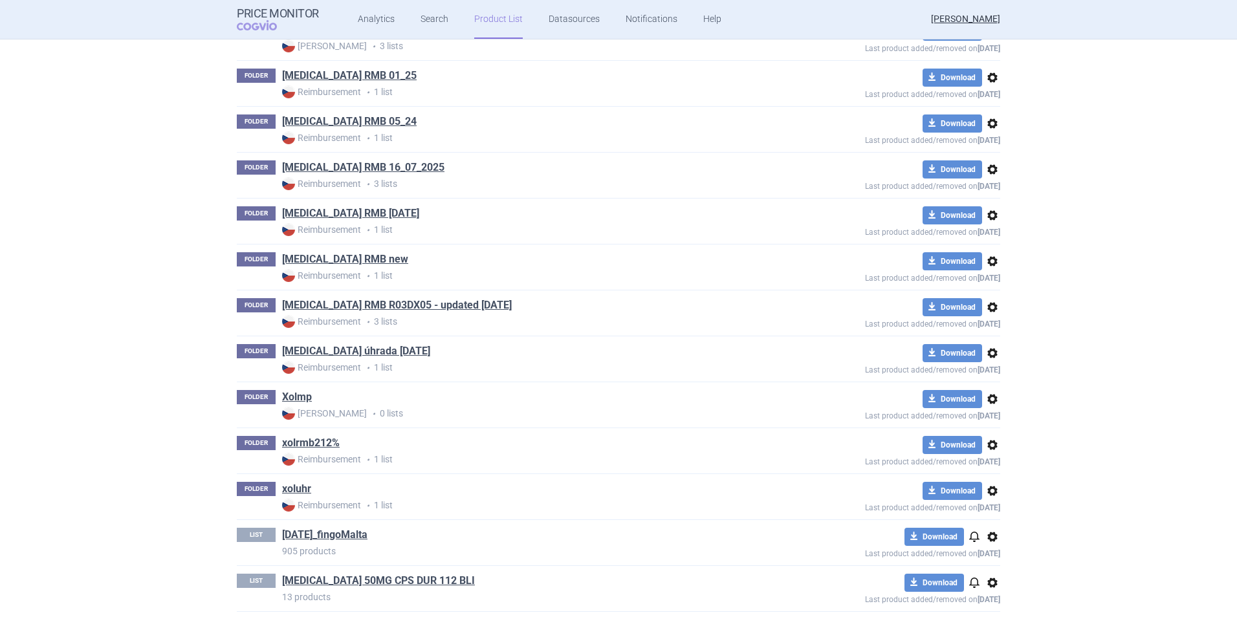
click at [985, 397] on span "options" at bounding box center [993, 400] width 16 height 16
click at [992, 476] on button "Delete" at bounding box center [987, 474] width 41 height 19
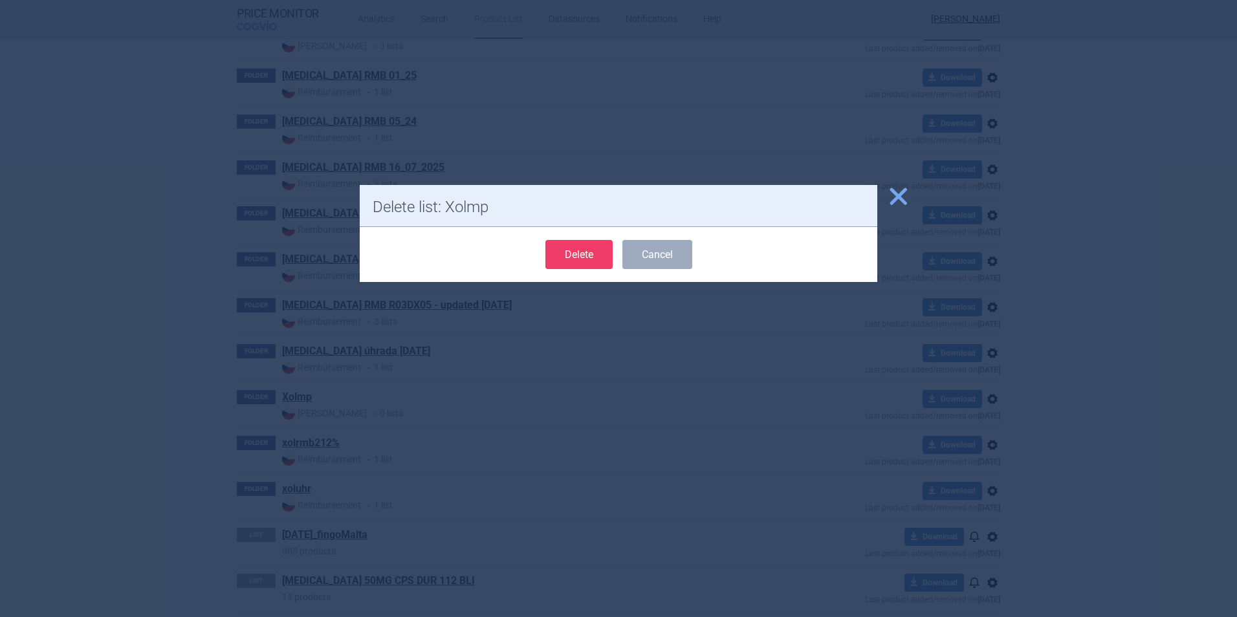
click at [553, 247] on button "Delete" at bounding box center [579, 254] width 67 height 29
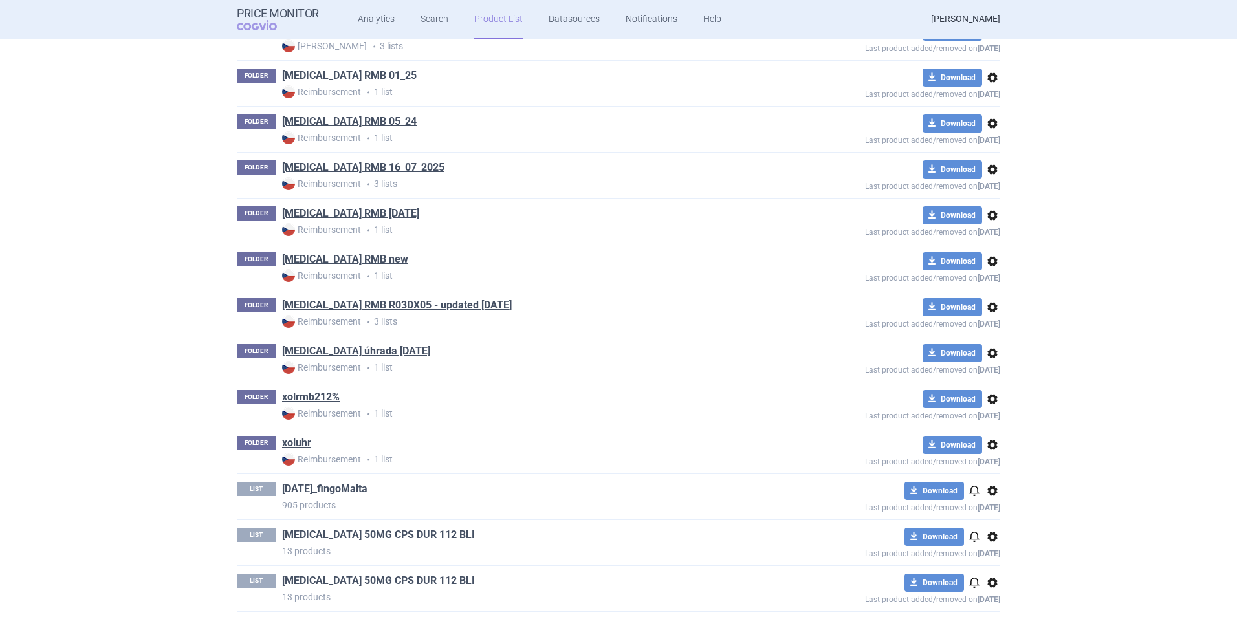
click at [992, 447] on span "options" at bounding box center [993, 446] width 16 height 16
click at [990, 522] on button "Delete" at bounding box center [987, 520] width 41 height 19
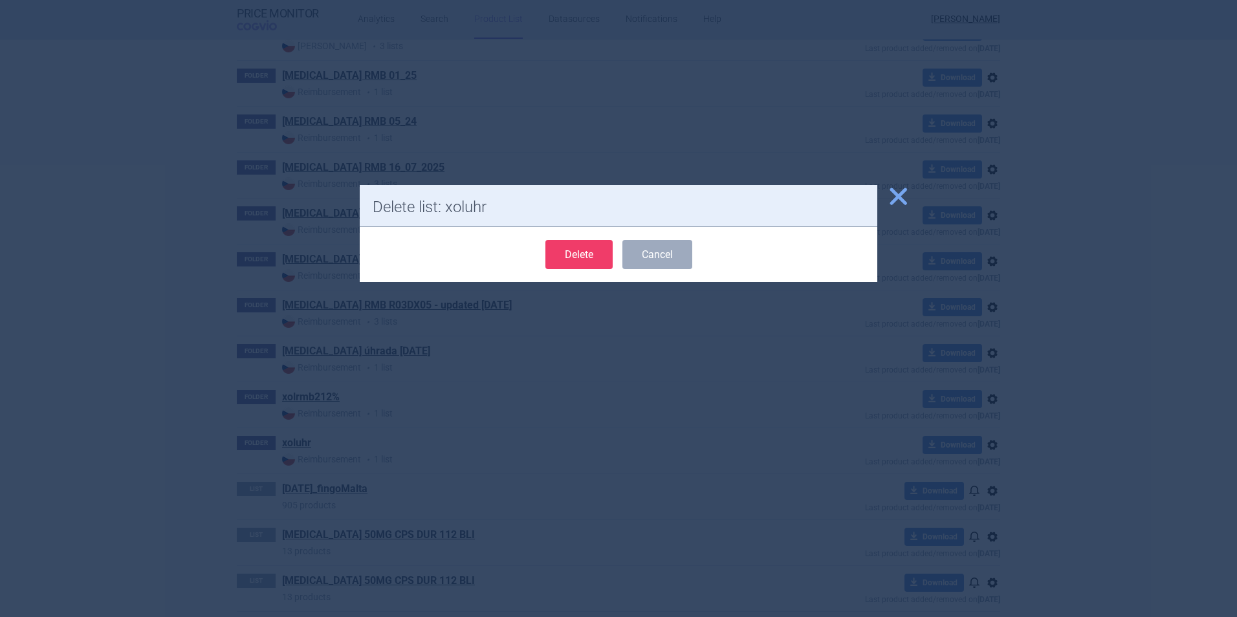
click at [579, 246] on button "Delete" at bounding box center [579, 254] width 67 height 29
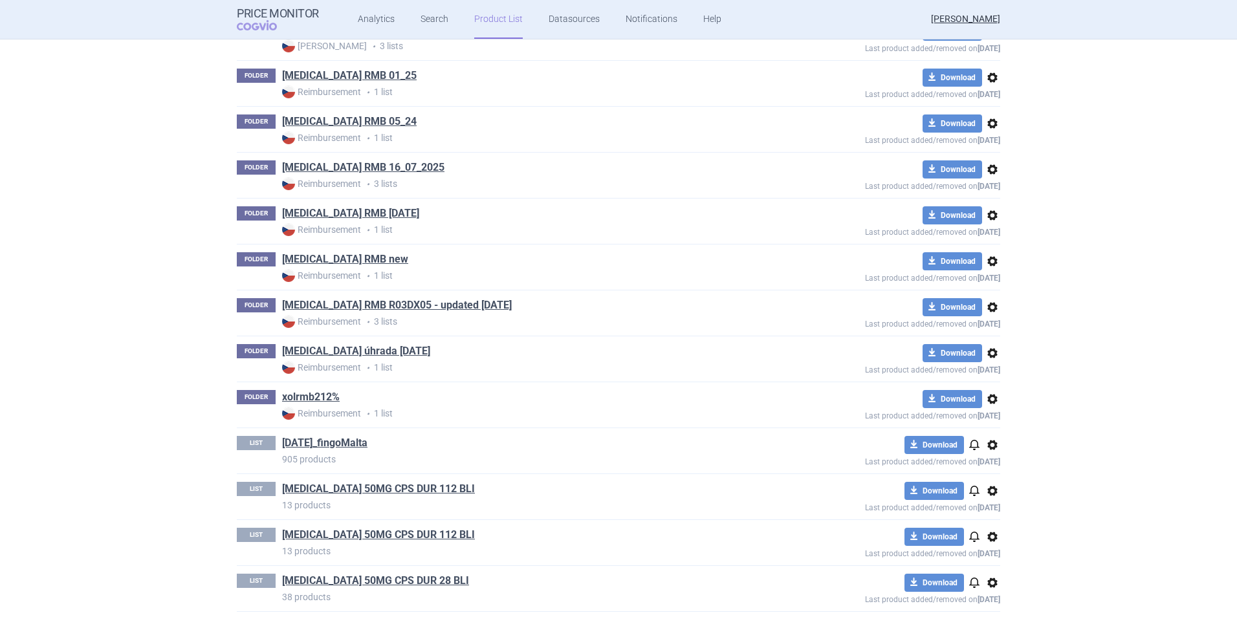
click at [990, 308] on span "options" at bounding box center [993, 308] width 16 height 16
click at [991, 381] on button "Delete" at bounding box center [987, 382] width 41 height 19
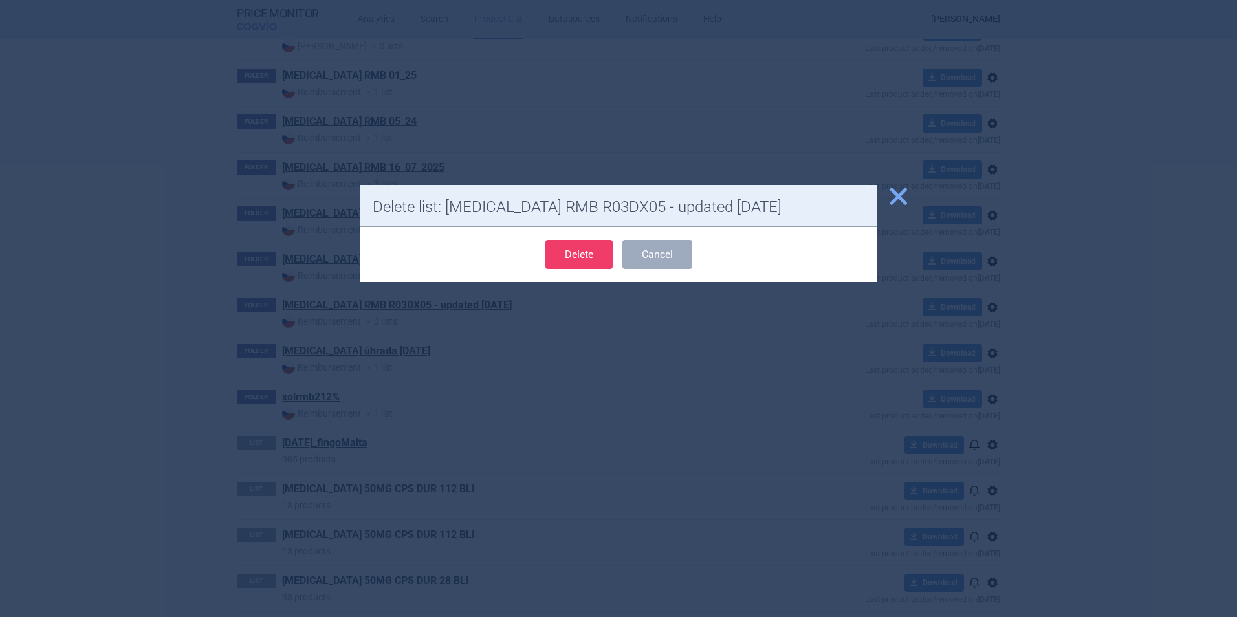
click at [553, 249] on button "Delete" at bounding box center [579, 254] width 67 height 29
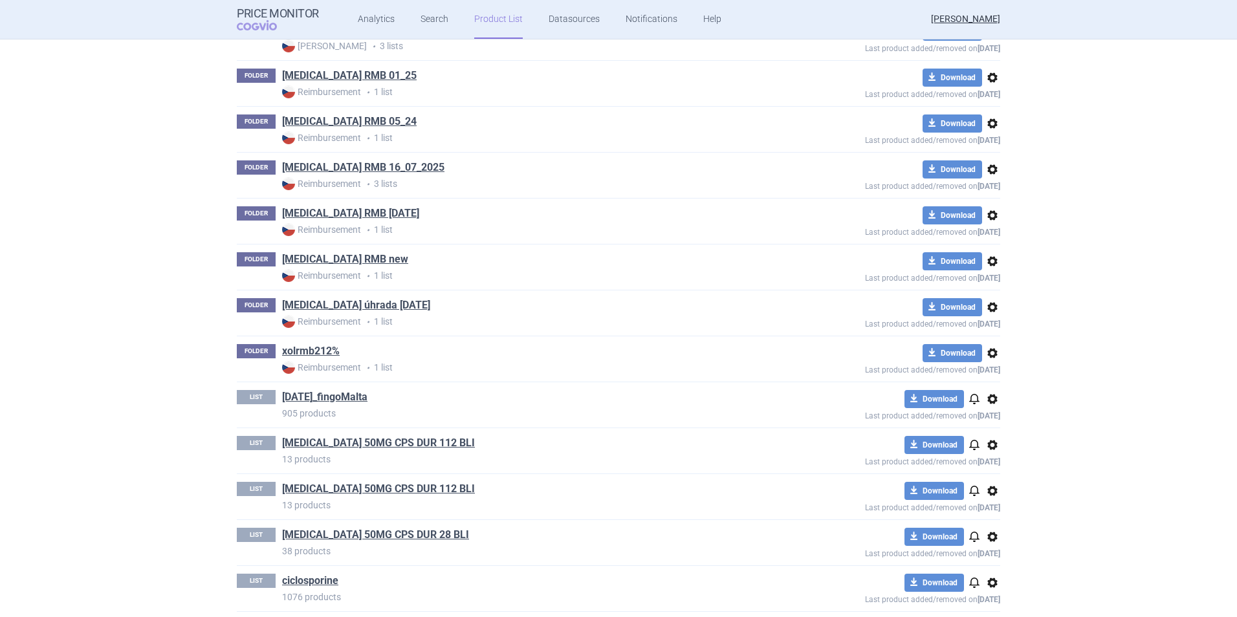
click at [990, 403] on span "options" at bounding box center [993, 400] width 16 height 16
click at [993, 475] on button "Delete" at bounding box center [987, 474] width 41 height 19
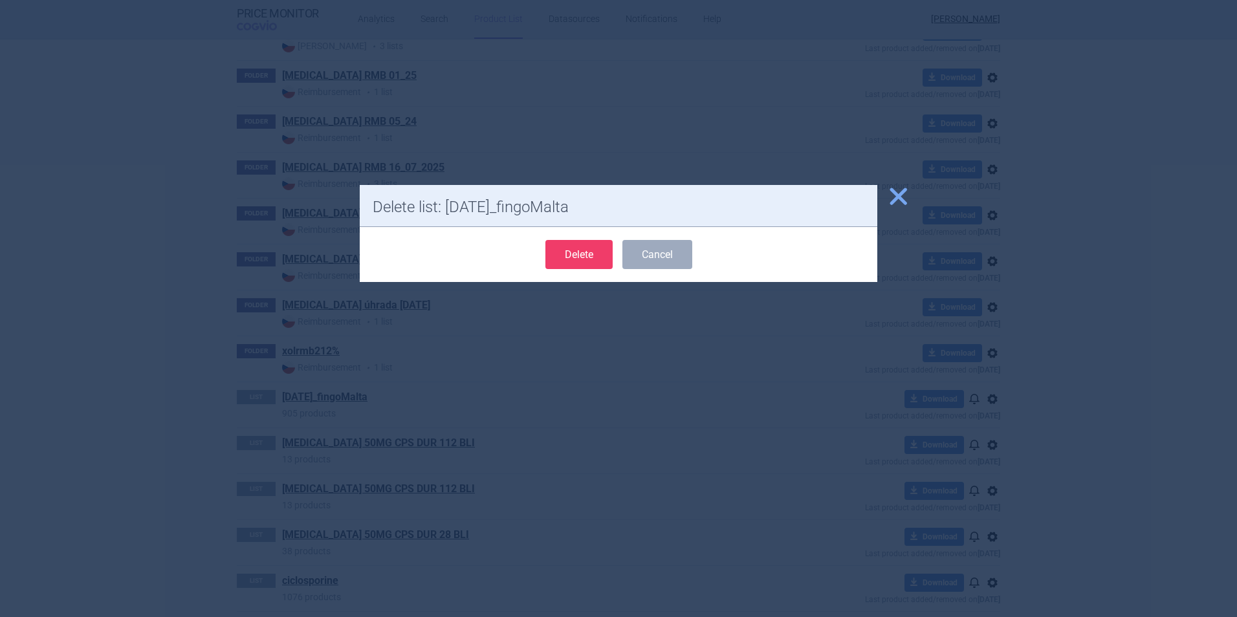
drag, startPoint x: 549, startPoint y: 260, endPoint x: 570, endPoint y: 271, distance: 23.5
click at [551, 260] on button "Delete" at bounding box center [579, 254] width 67 height 29
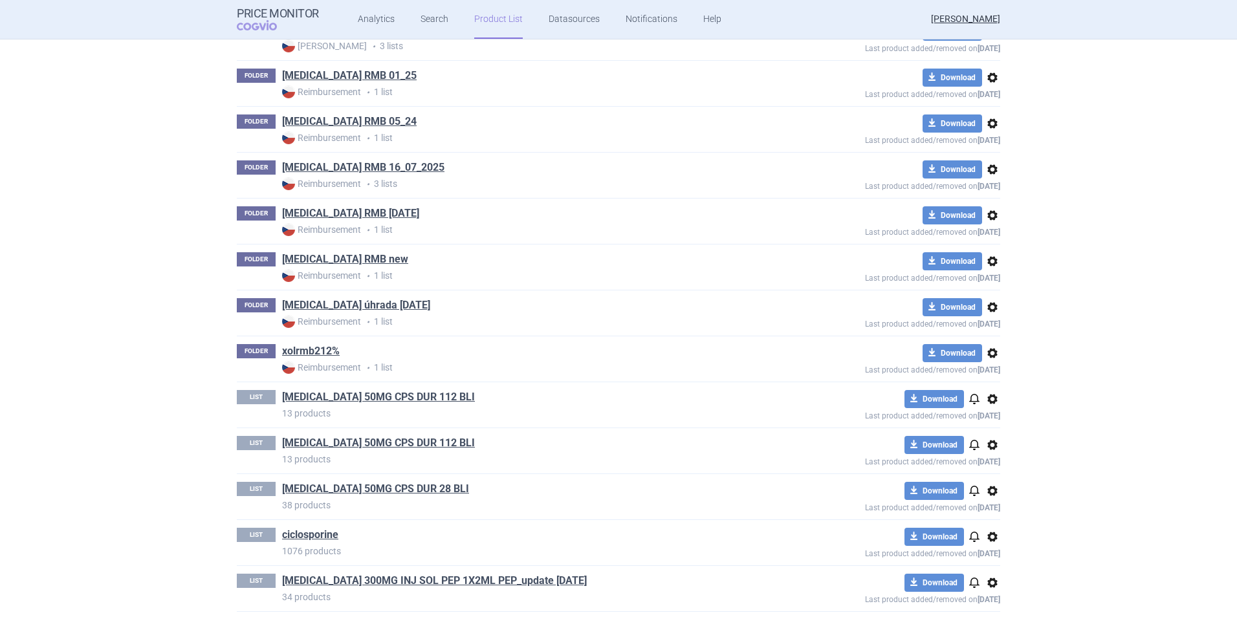
click at [994, 400] on span "options" at bounding box center [993, 400] width 16 height 16
click at [991, 467] on button "Delete" at bounding box center [987, 474] width 41 height 19
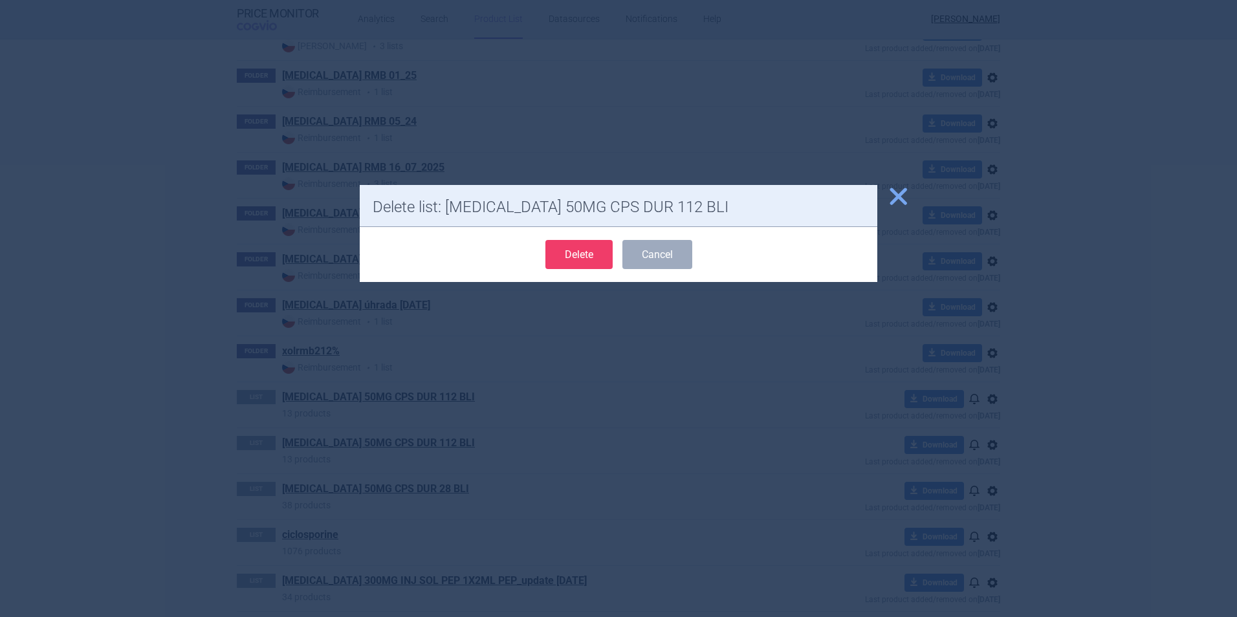
click at [551, 249] on button "Delete" at bounding box center [579, 254] width 67 height 29
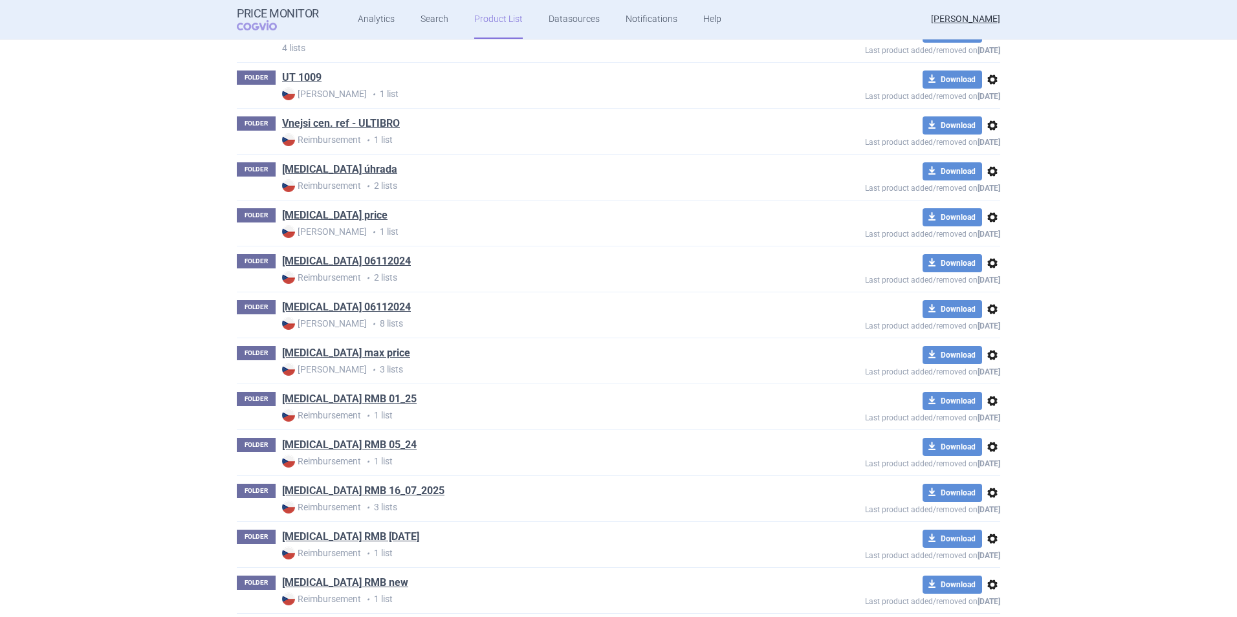
scroll to position [6516, 0]
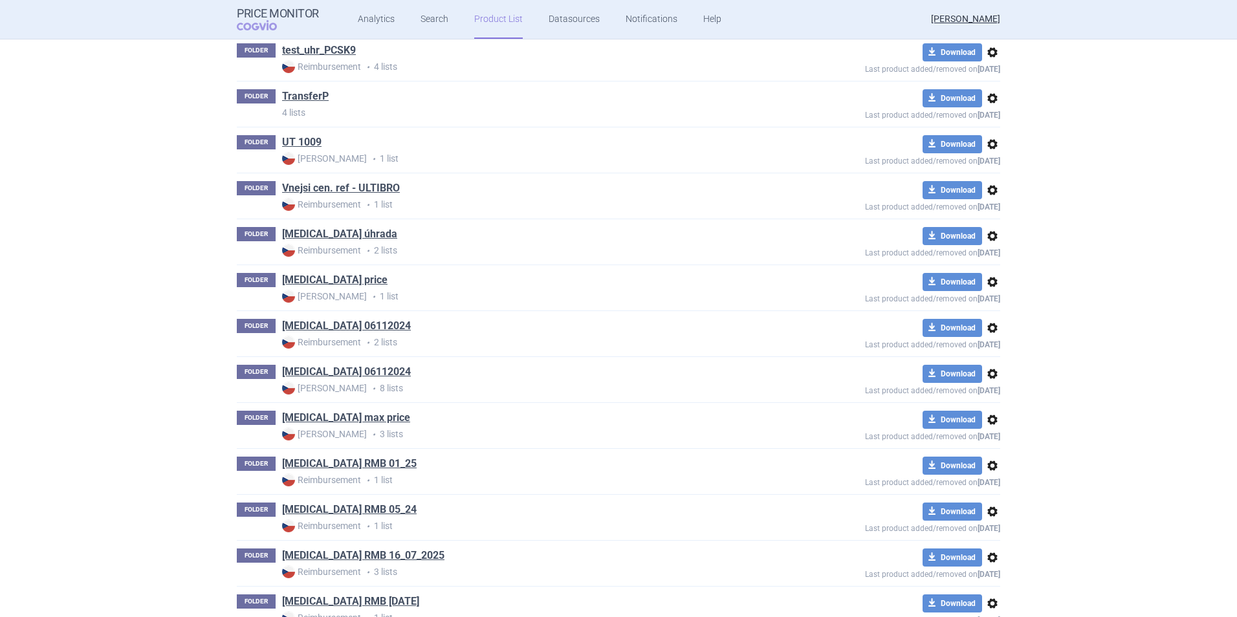
click at [990, 192] on span "options" at bounding box center [993, 191] width 16 height 16
drag, startPoint x: 1047, startPoint y: 198, endPoint x: 1173, endPoint y: 318, distance: 173.9
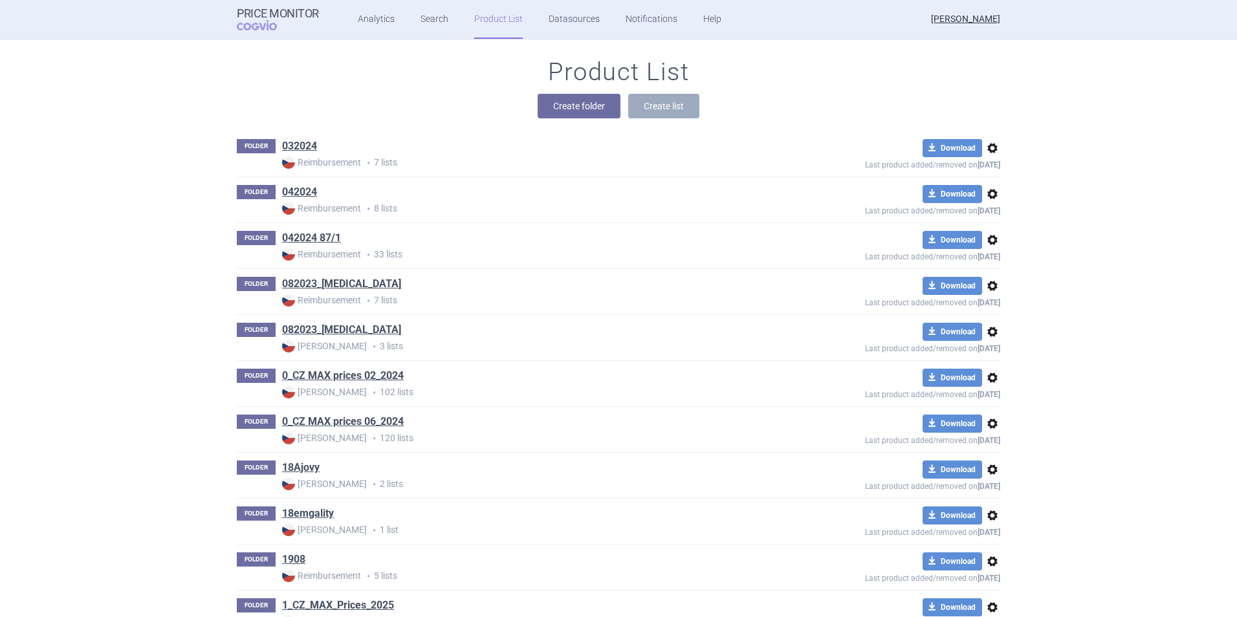
scroll to position [0, 0]
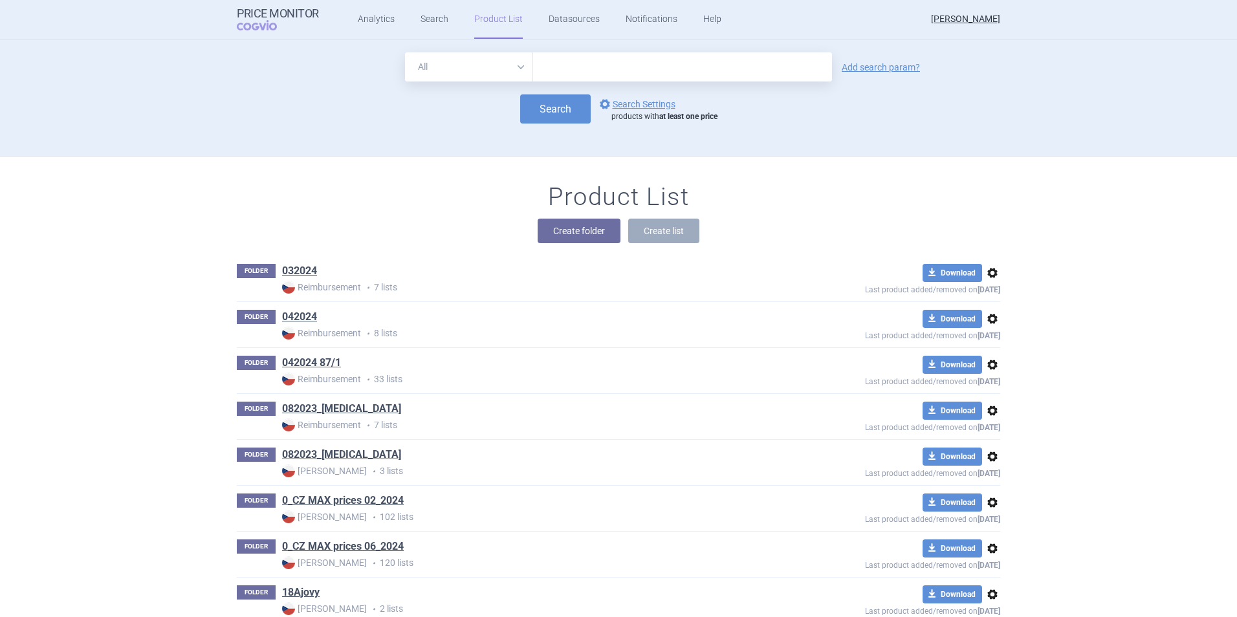
click at [986, 276] on span "options" at bounding box center [993, 273] width 16 height 16
click at [989, 342] on button "Delete" at bounding box center [987, 348] width 41 height 19
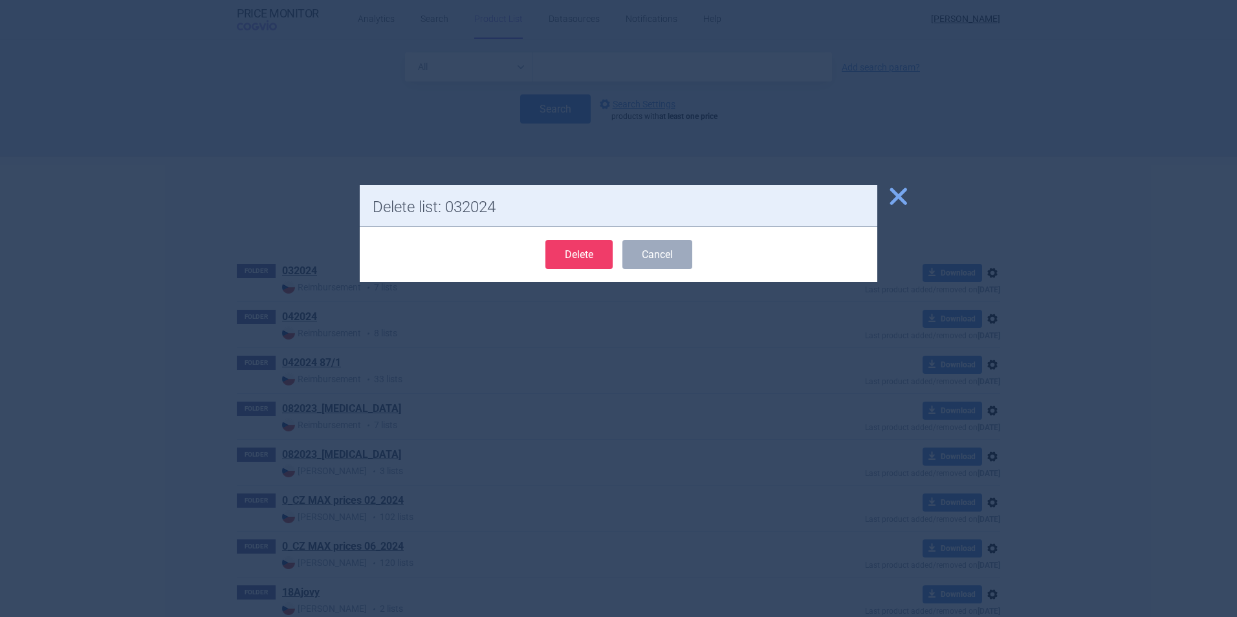
click at [590, 256] on button "Delete" at bounding box center [579, 254] width 67 height 29
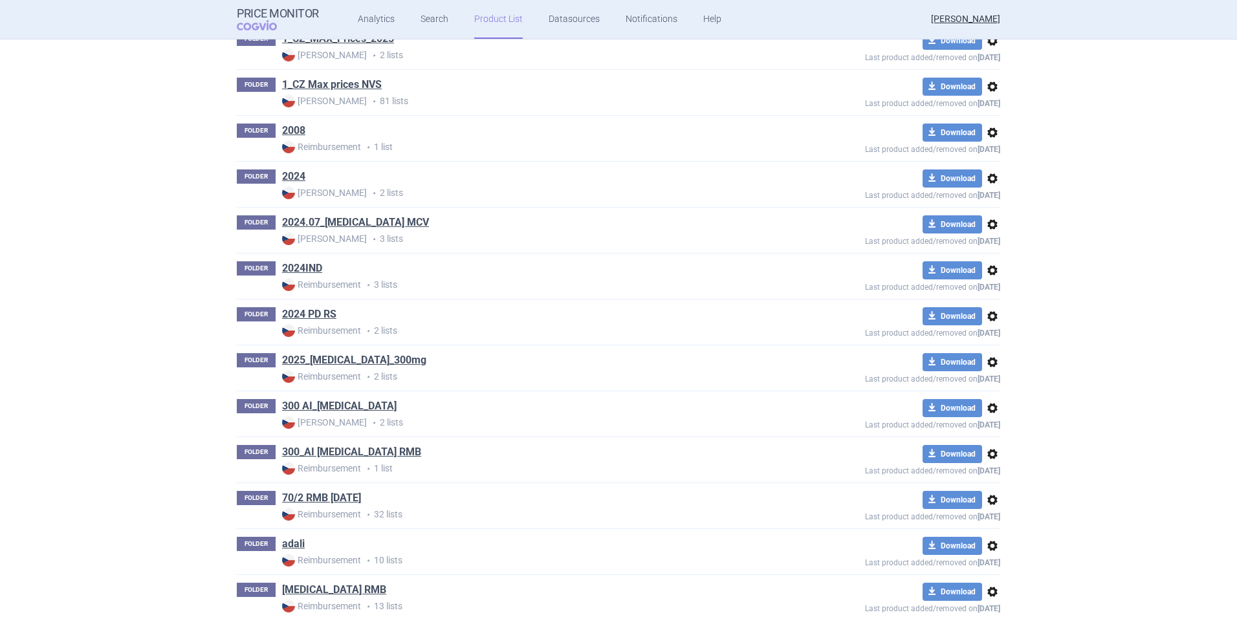
scroll to position [647, 0]
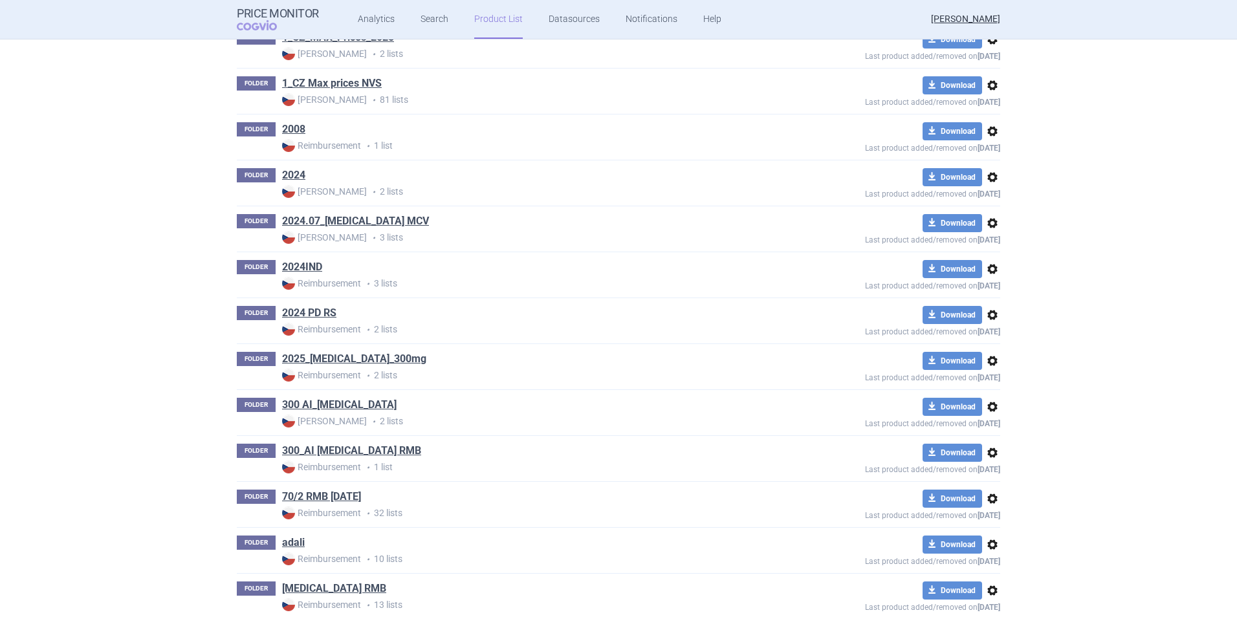
click at [988, 410] on span "options" at bounding box center [993, 407] width 16 height 16
click at [999, 477] on button "Delete" at bounding box center [987, 482] width 41 height 19
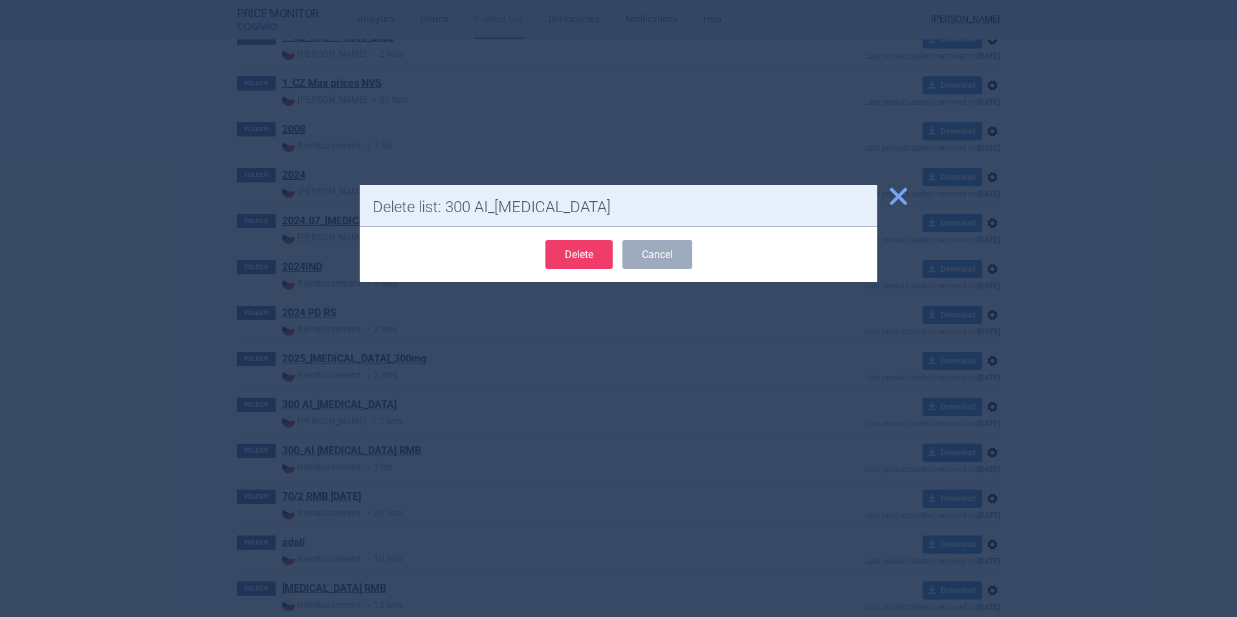
click at [588, 256] on button "Delete" at bounding box center [579, 254] width 67 height 29
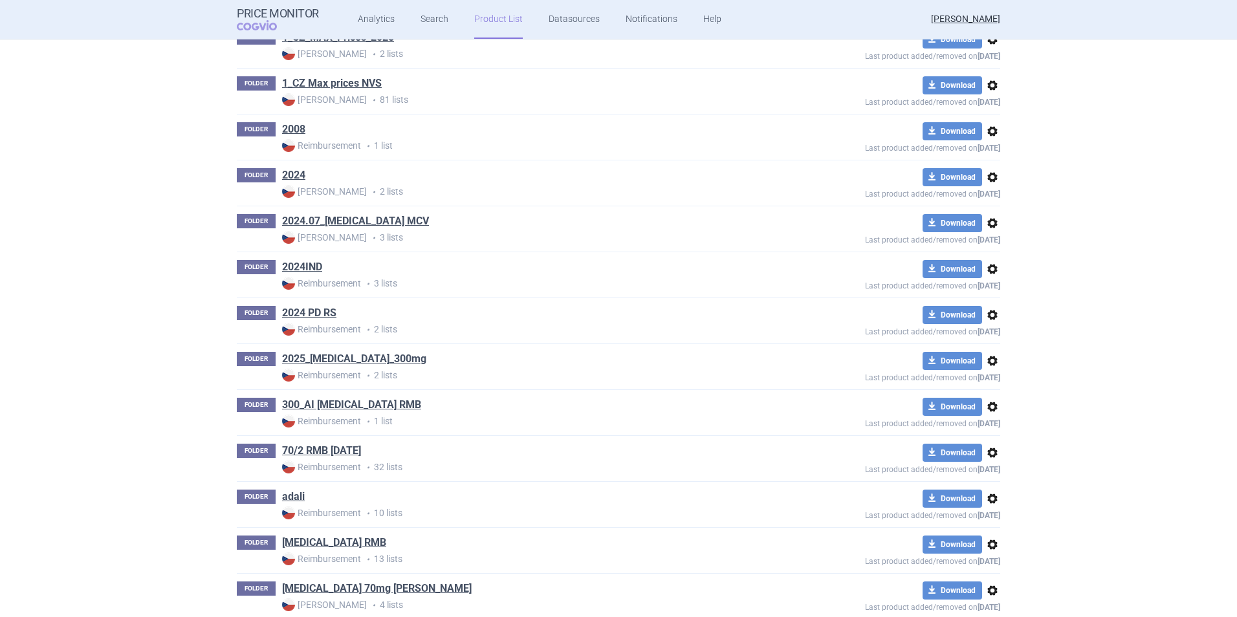
click at [988, 450] on span "options" at bounding box center [993, 453] width 16 height 16
click at [989, 531] on button "Delete" at bounding box center [987, 528] width 41 height 19
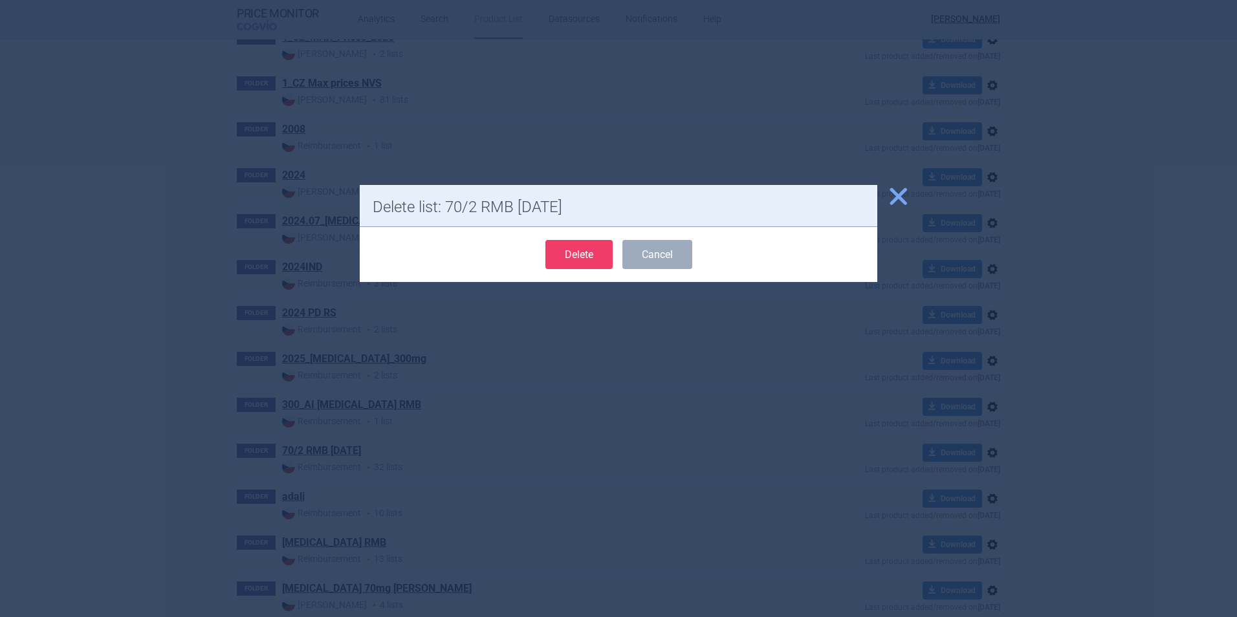
click at [595, 256] on button "Delete" at bounding box center [579, 254] width 67 height 29
click at [609, 212] on h1 "Delete list: 70/2 RMB [DATE]" at bounding box center [619, 207] width 492 height 19
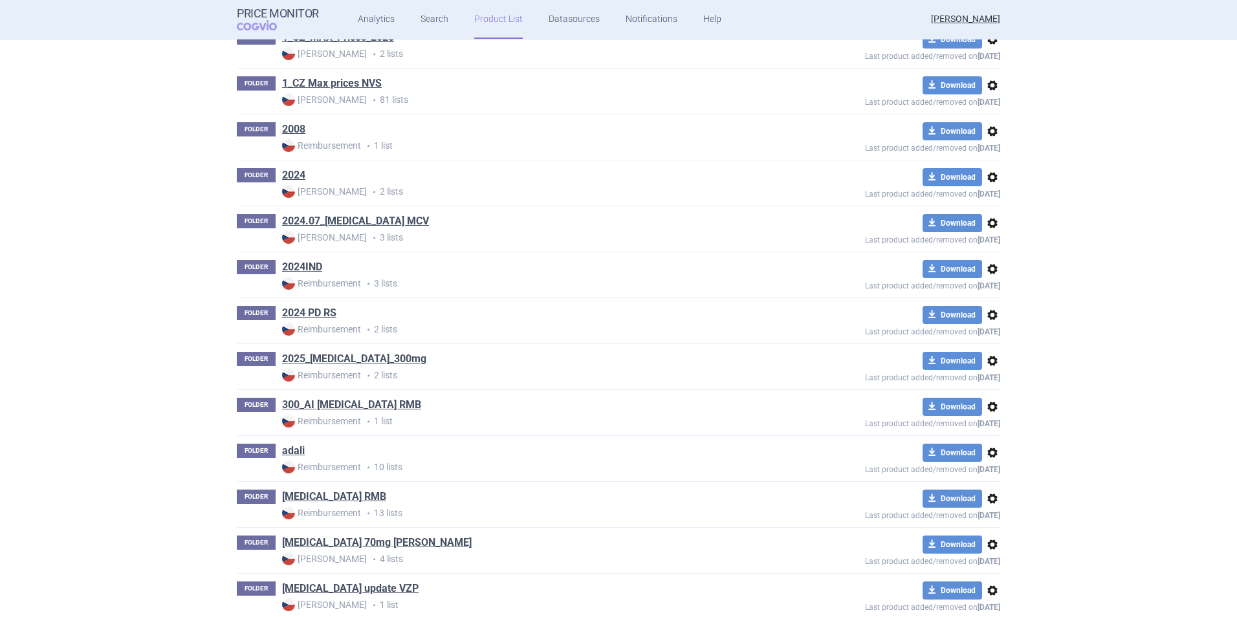
click at [989, 408] on span "options" at bounding box center [993, 407] width 16 height 16
click at [991, 482] on button "Delete" at bounding box center [987, 482] width 41 height 19
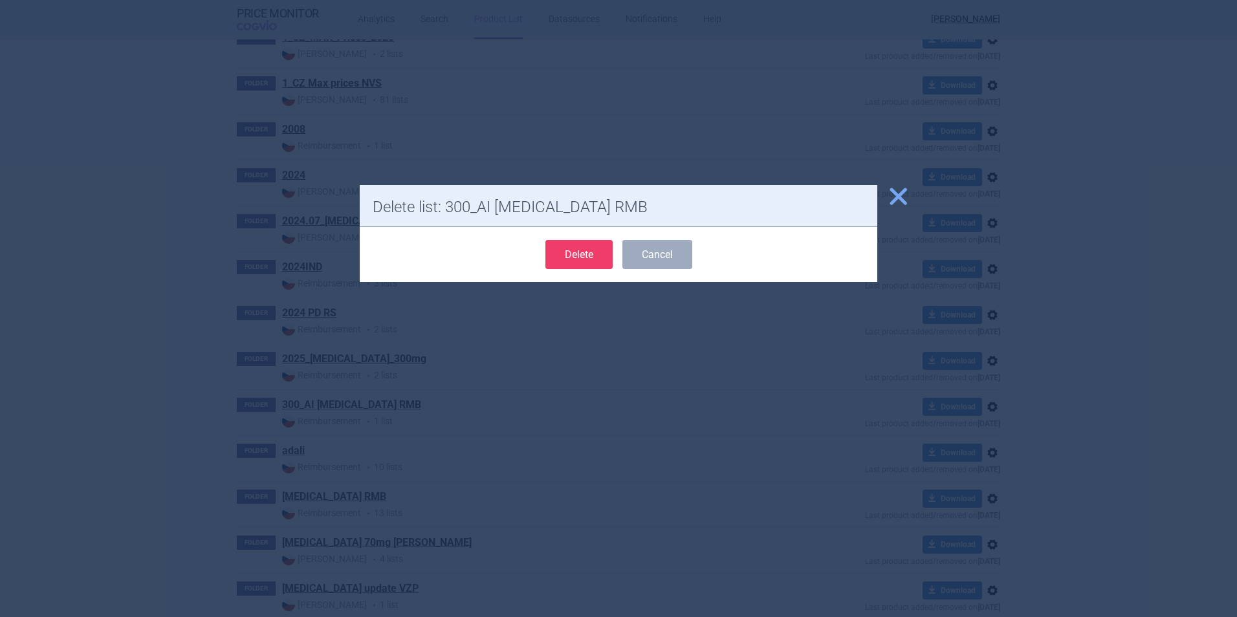
click at [582, 250] on button "Delete" at bounding box center [579, 254] width 67 height 29
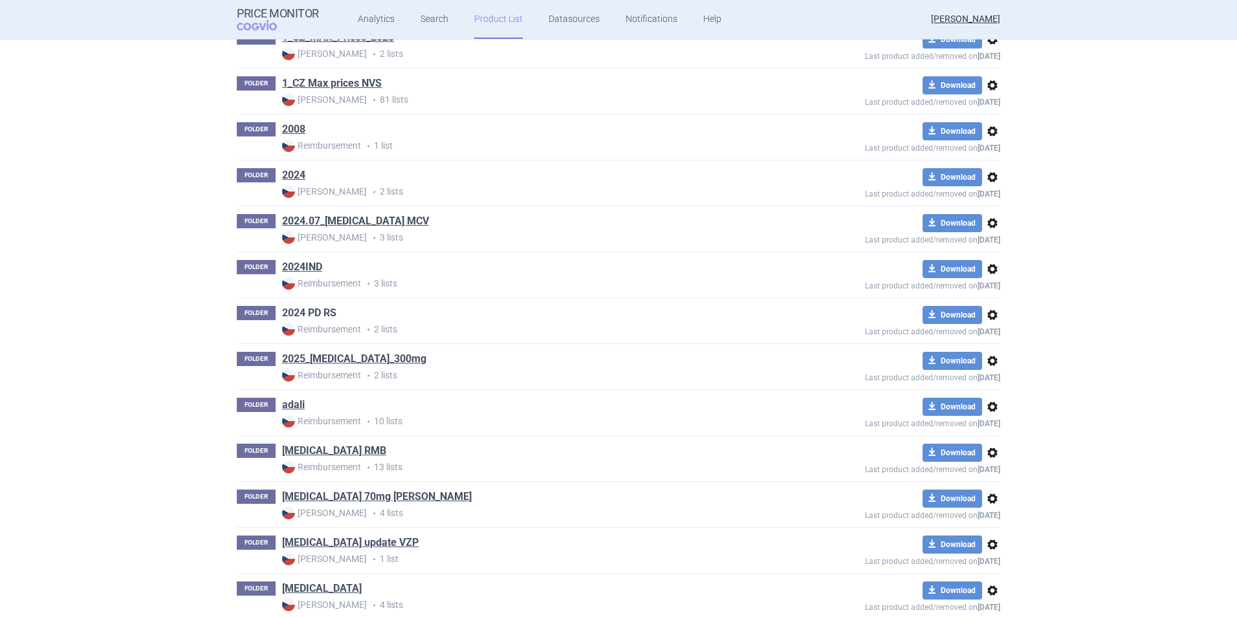
click at [308, 308] on link "2024 PD RS" at bounding box center [309, 313] width 54 height 14
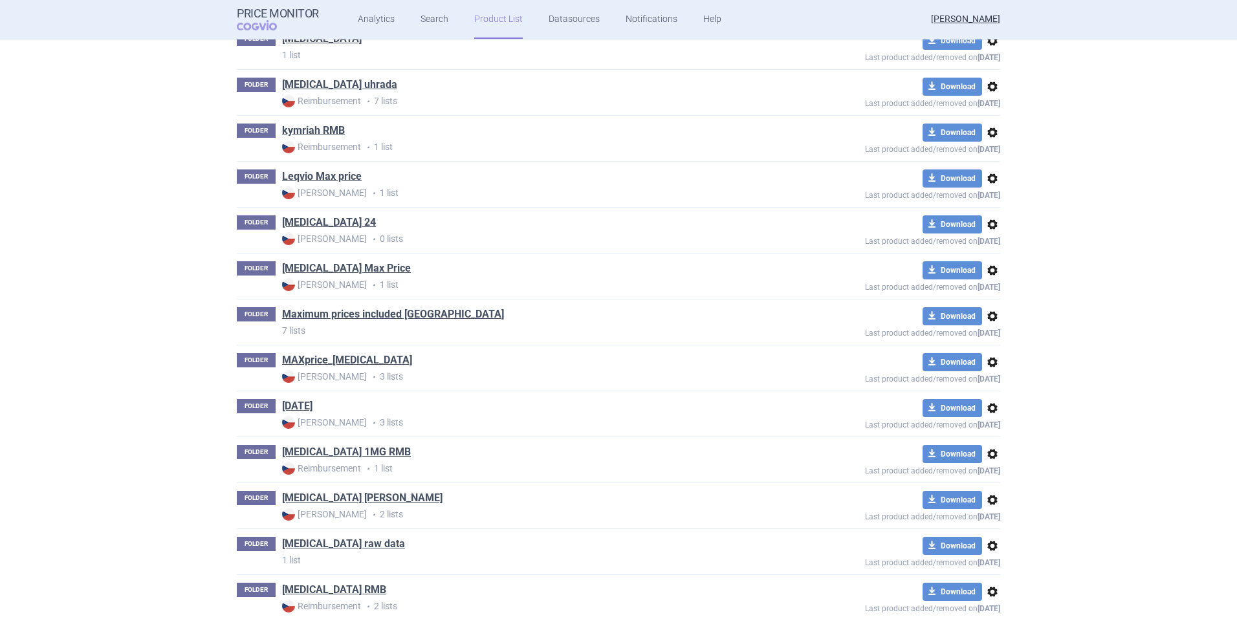
scroll to position [4889, 0]
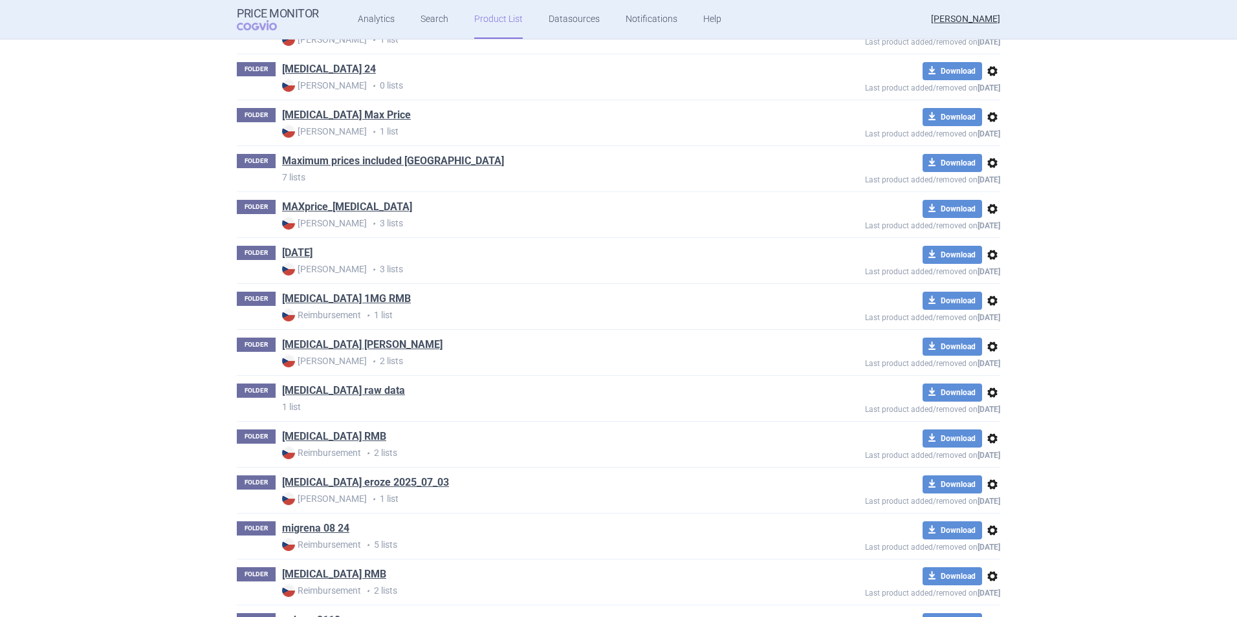
click at [989, 349] on span "options" at bounding box center [993, 347] width 16 height 16
click at [991, 419] on button "Delete" at bounding box center [987, 422] width 41 height 19
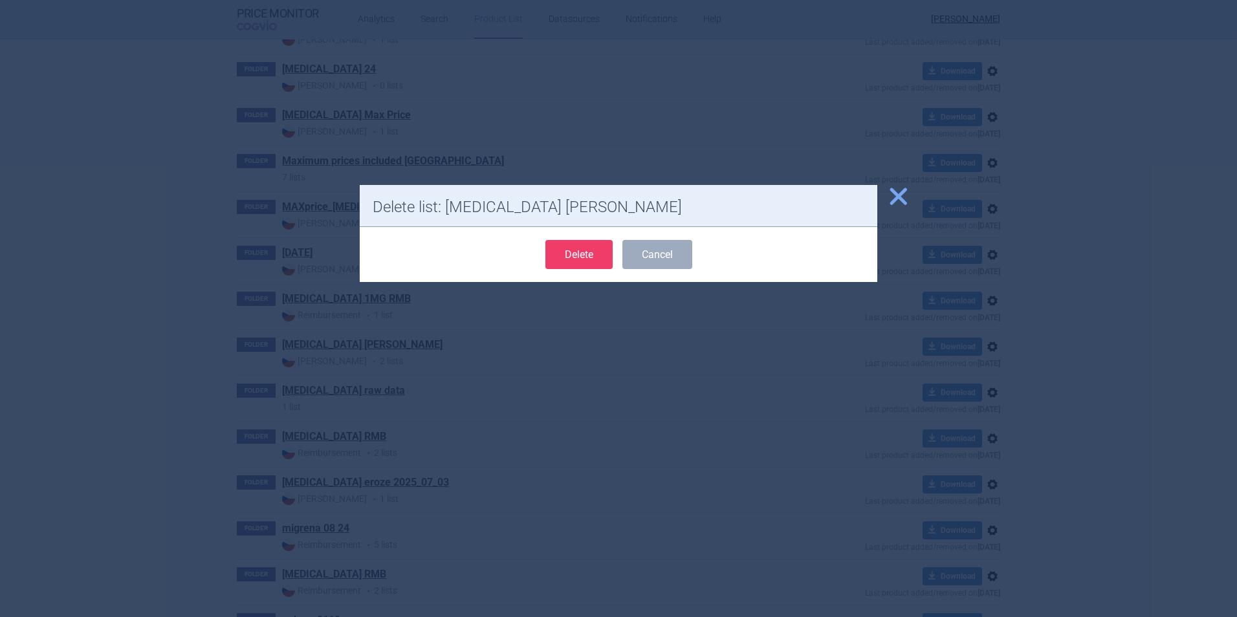
click at [598, 260] on button "Delete" at bounding box center [579, 254] width 67 height 29
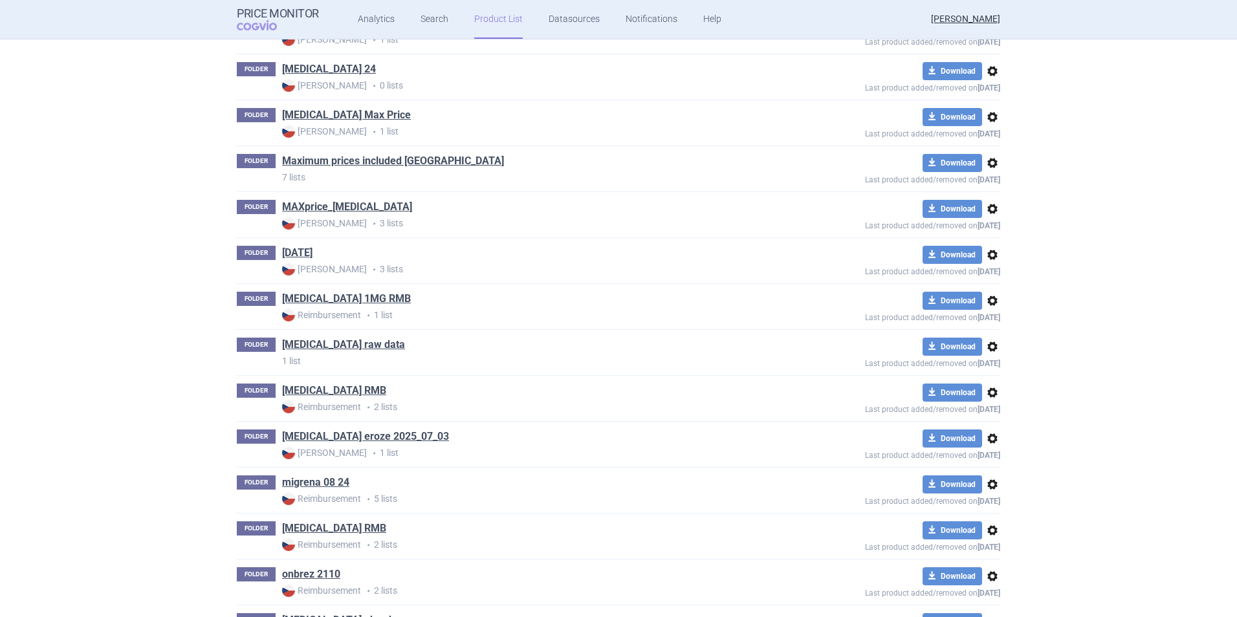
click at [985, 348] on span "options" at bounding box center [993, 347] width 16 height 16
click at [984, 425] on button "Delete" at bounding box center [987, 422] width 41 height 19
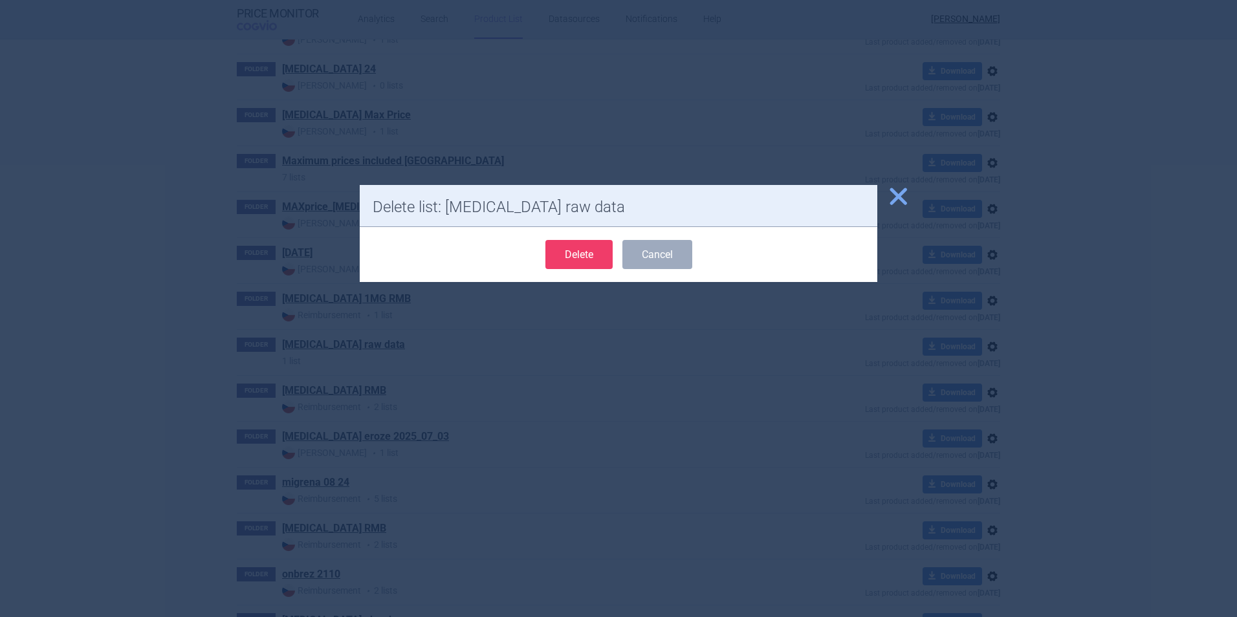
click at [575, 261] on button "Delete" at bounding box center [579, 254] width 67 height 29
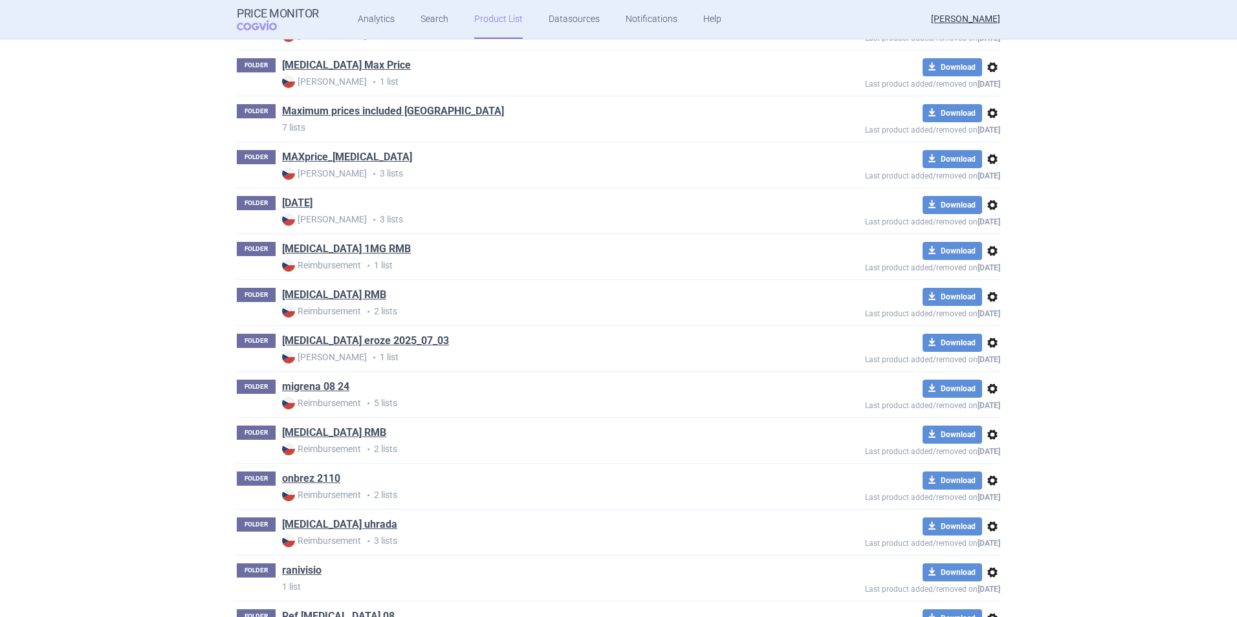
scroll to position [5018, 0]
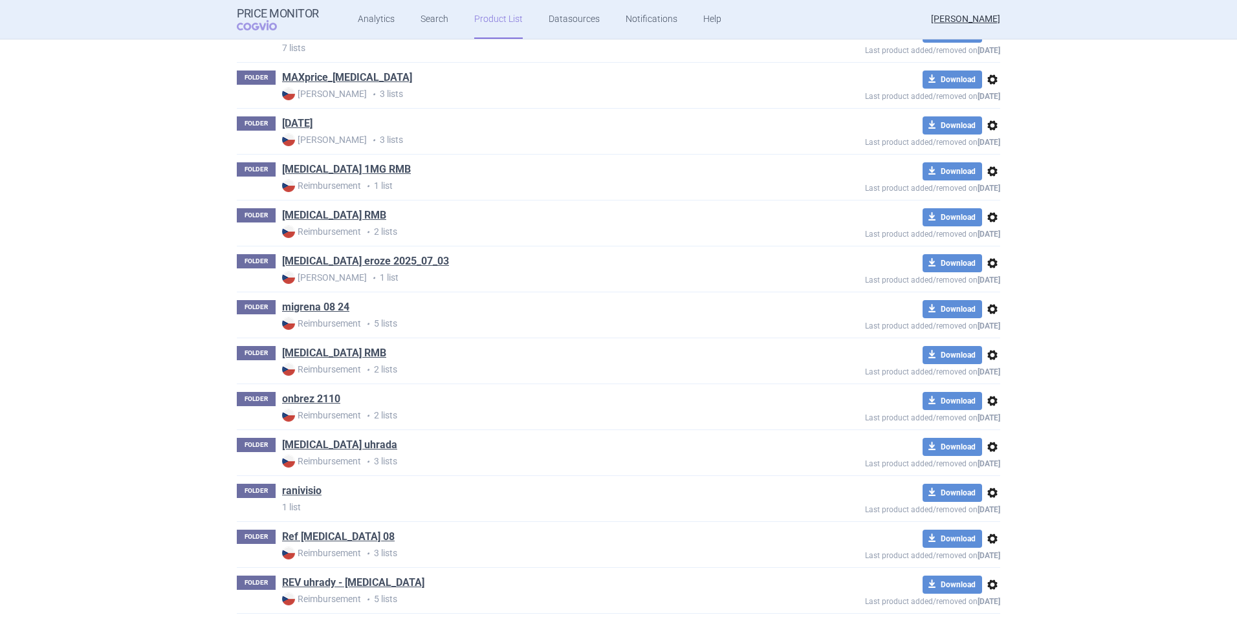
click at [988, 447] on span "options" at bounding box center [993, 447] width 16 height 16
click at [993, 518] on button "Delete" at bounding box center [987, 522] width 41 height 19
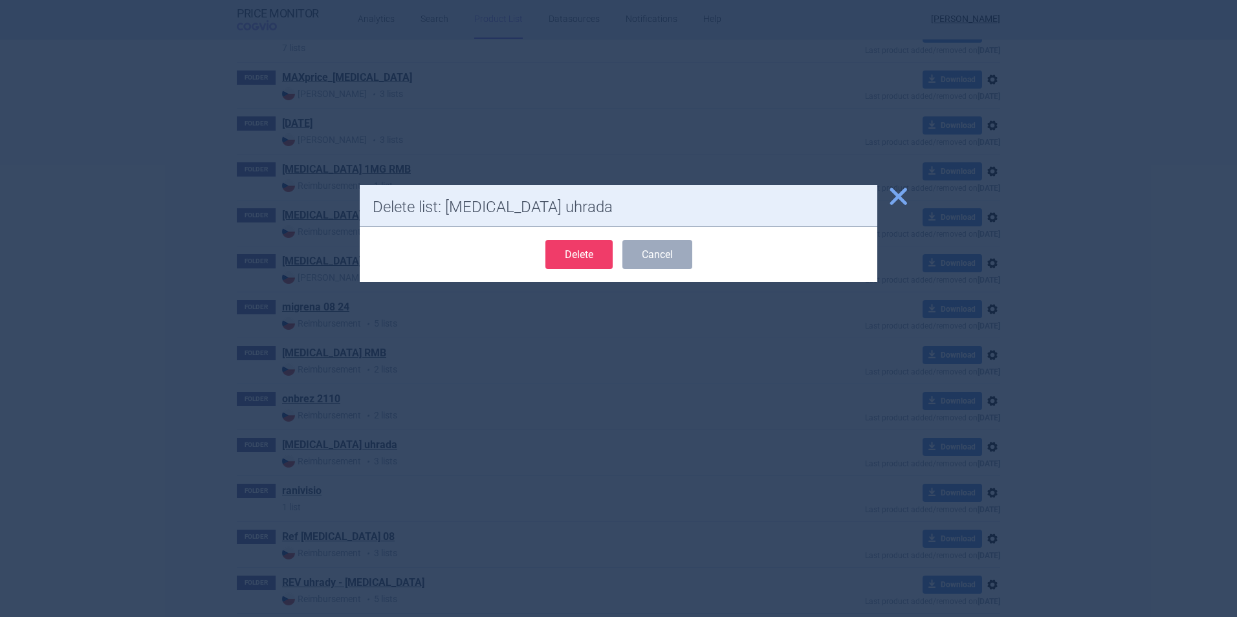
click at [593, 260] on button "Delete" at bounding box center [579, 254] width 67 height 29
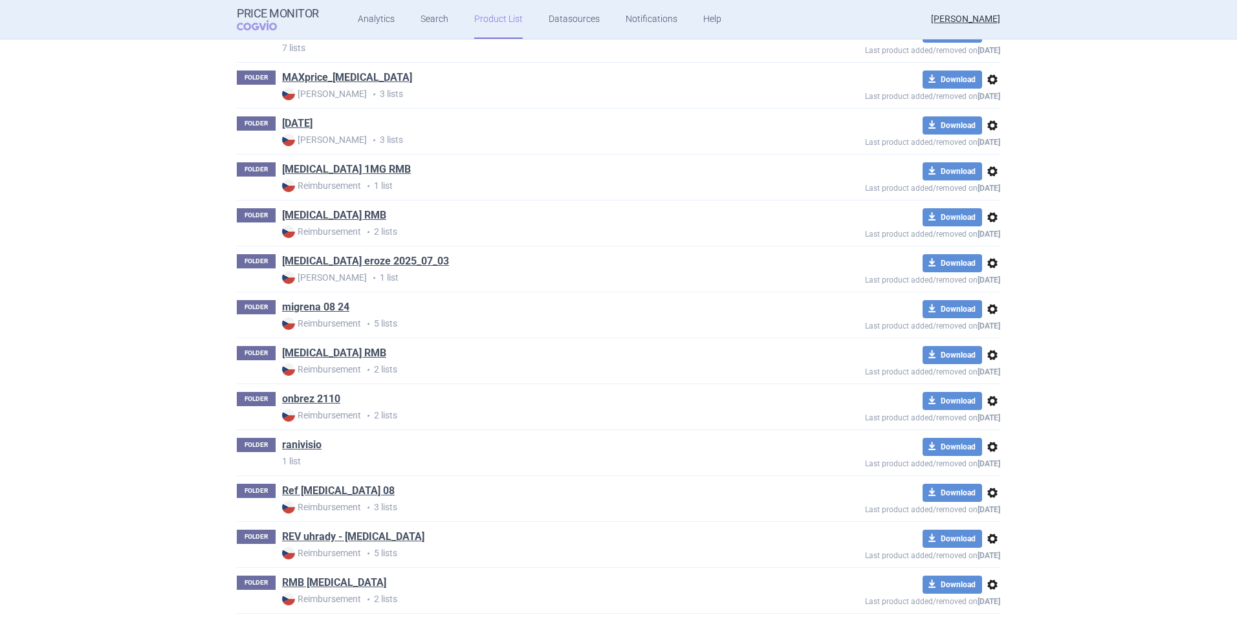
click at [993, 450] on span "options" at bounding box center [993, 447] width 16 height 16
click at [994, 521] on button "Delete" at bounding box center [987, 522] width 41 height 19
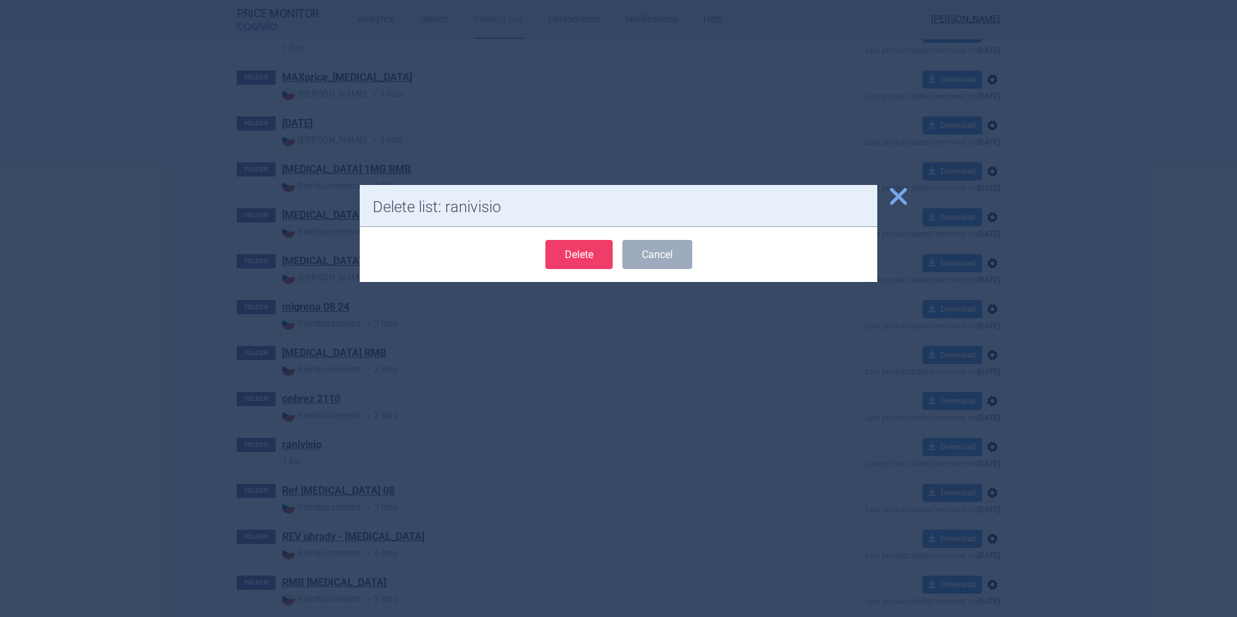
click at [593, 260] on button "Delete" at bounding box center [579, 254] width 67 height 29
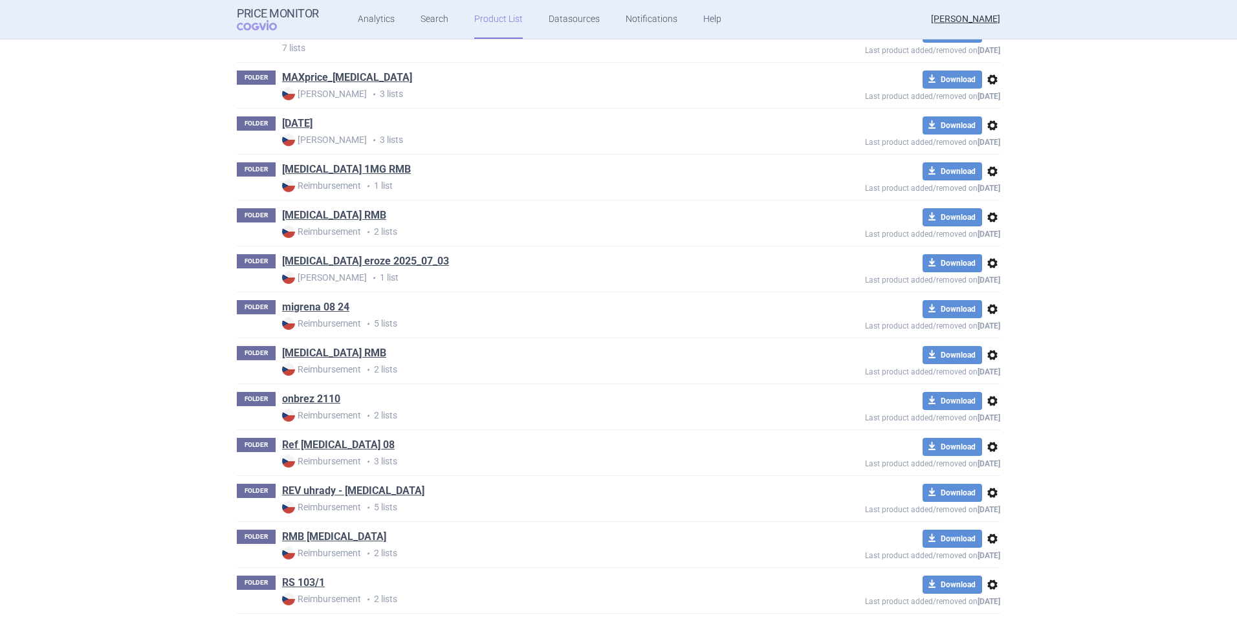
click at [991, 401] on span "options" at bounding box center [993, 401] width 16 height 16
click at [988, 477] on button "Delete" at bounding box center [987, 476] width 41 height 19
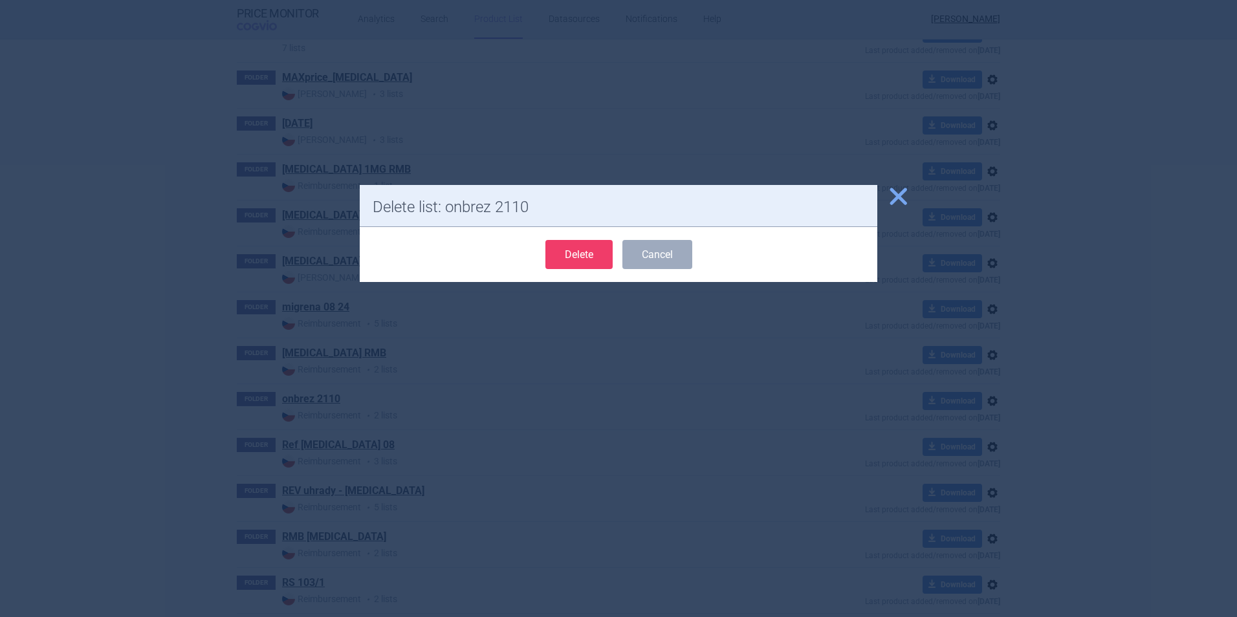
click at [555, 252] on button "Delete" at bounding box center [579, 254] width 67 height 29
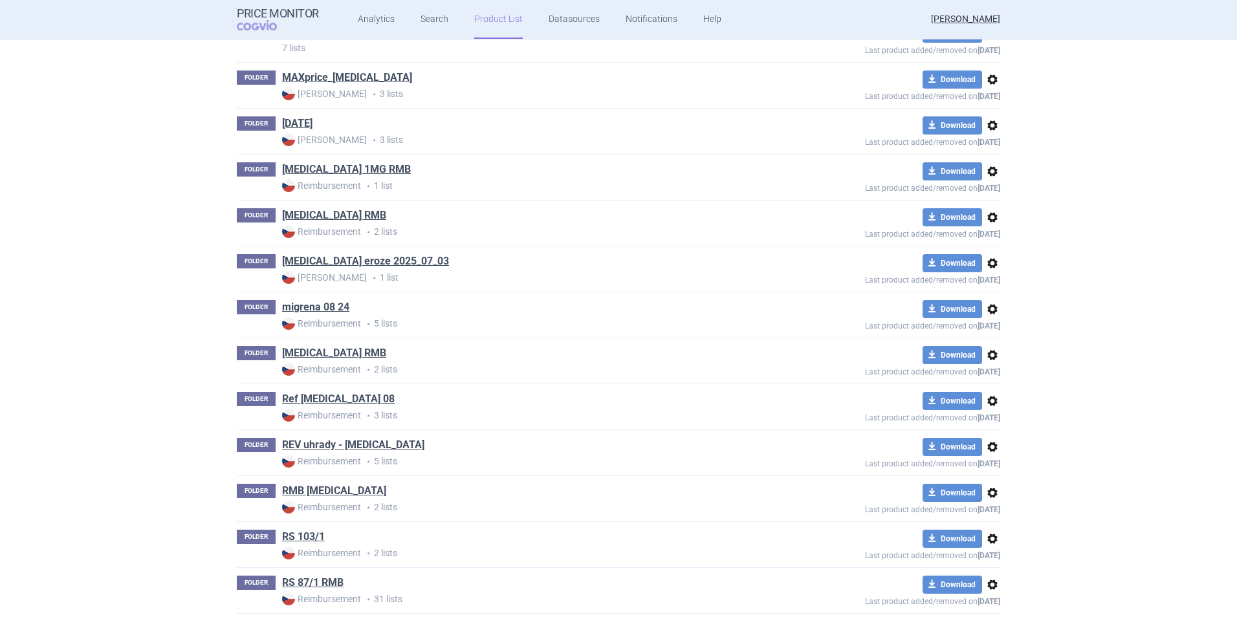
click at [988, 129] on span "options" at bounding box center [993, 126] width 16 height 16
click at [990, 204] on button "Delete" at bounding box center [987, 201] width 41 height 19
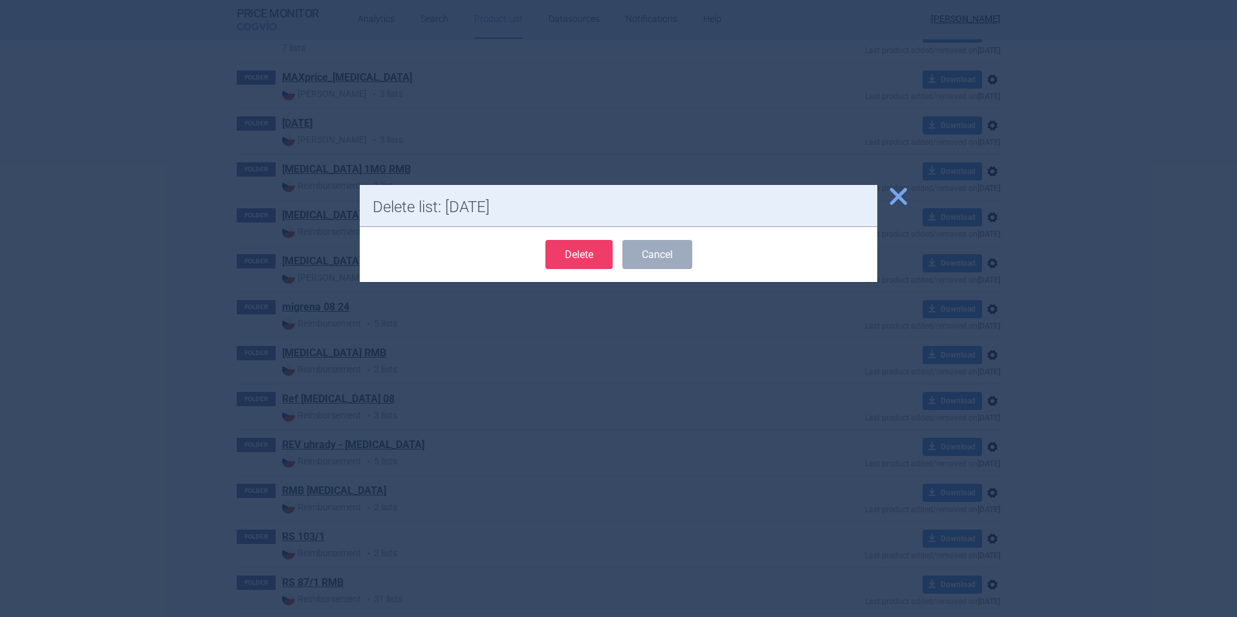
click at [586, 257] on button "Delete" at bounding box center [579, 254] width 67 height 29
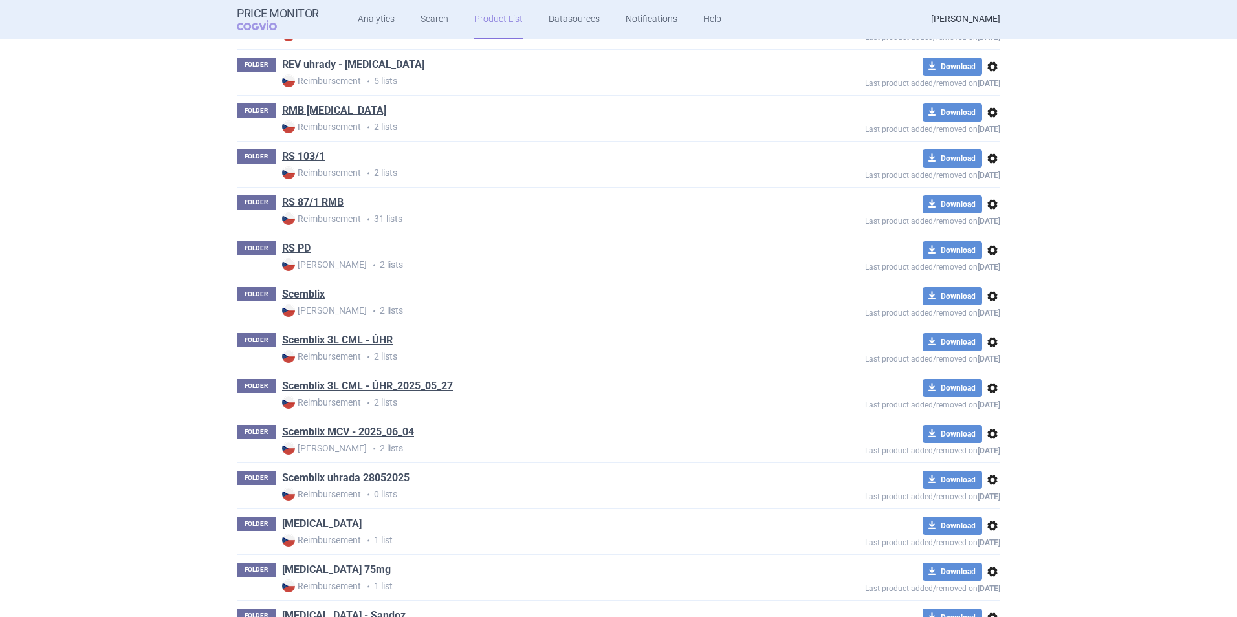
scroll to position [5277, 0]
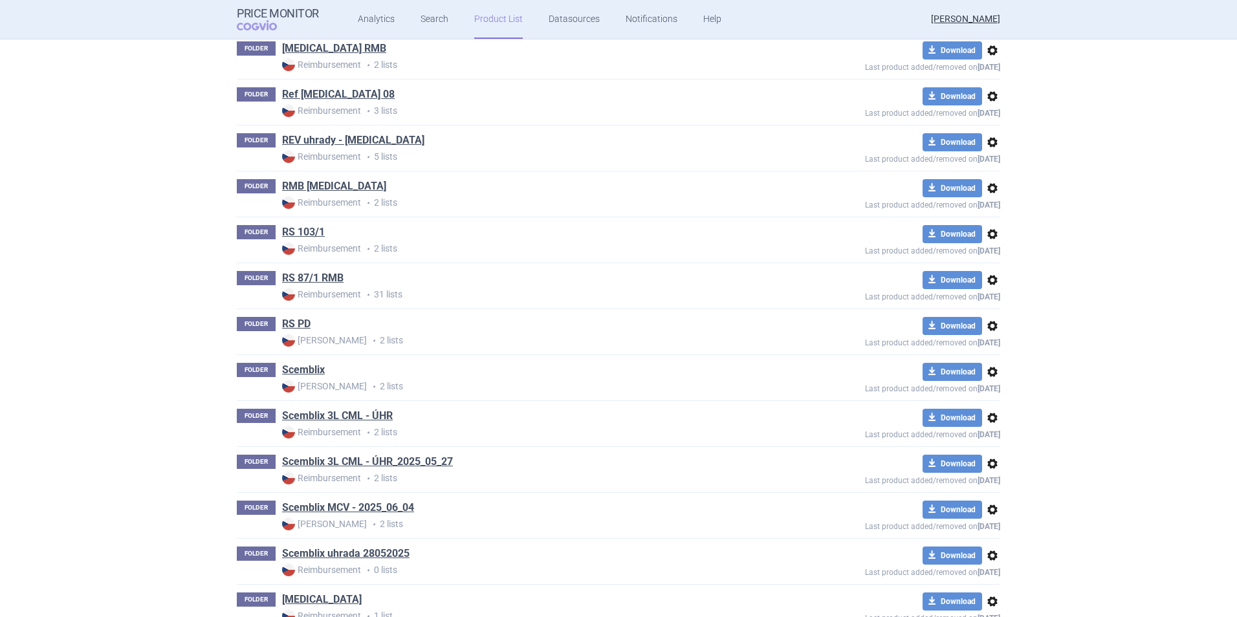
click at [986, 236] on span "options" at bounding box center [993, 235] width 16 height 16
click at [997, 304] on button "Delete" at bounding box center [987, 309] width 41 height 19
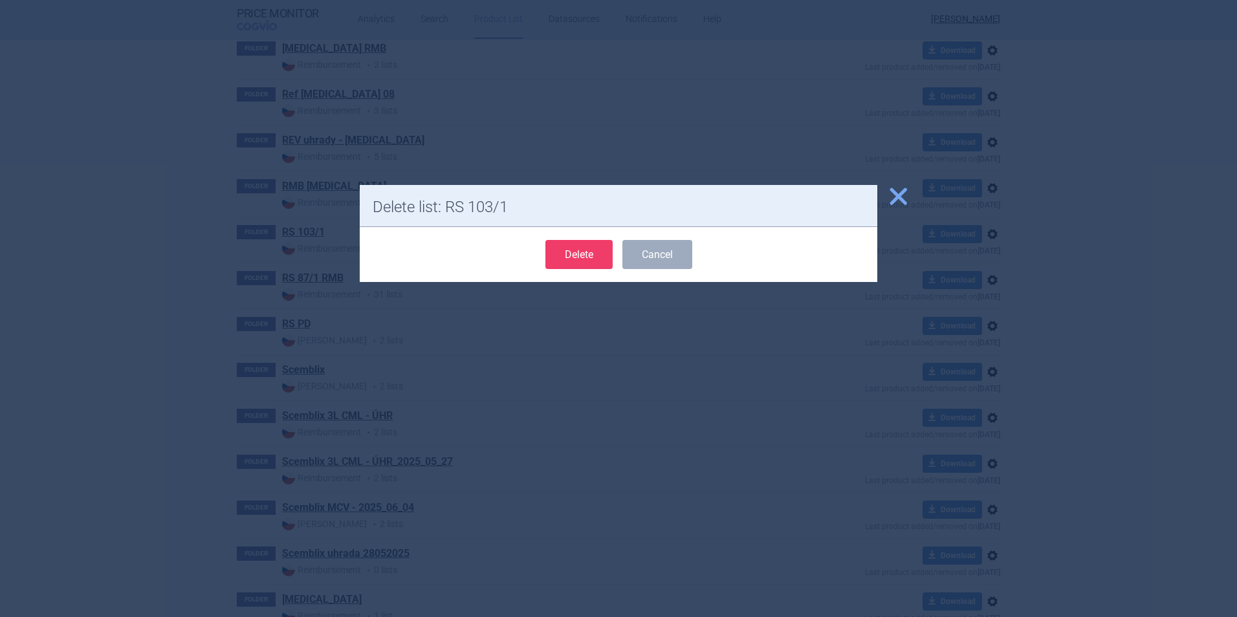
click at [590, 255] on button "Delete" at bounding box center [579, 254] width 67 height 29
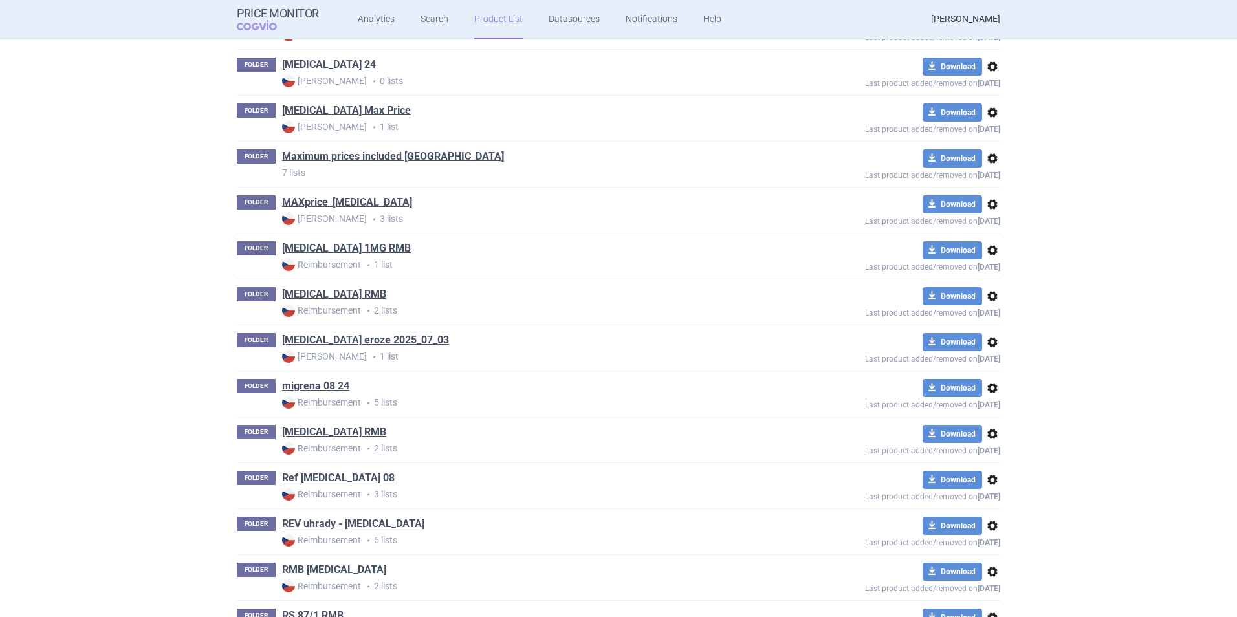
scroll to position [4889, 0]
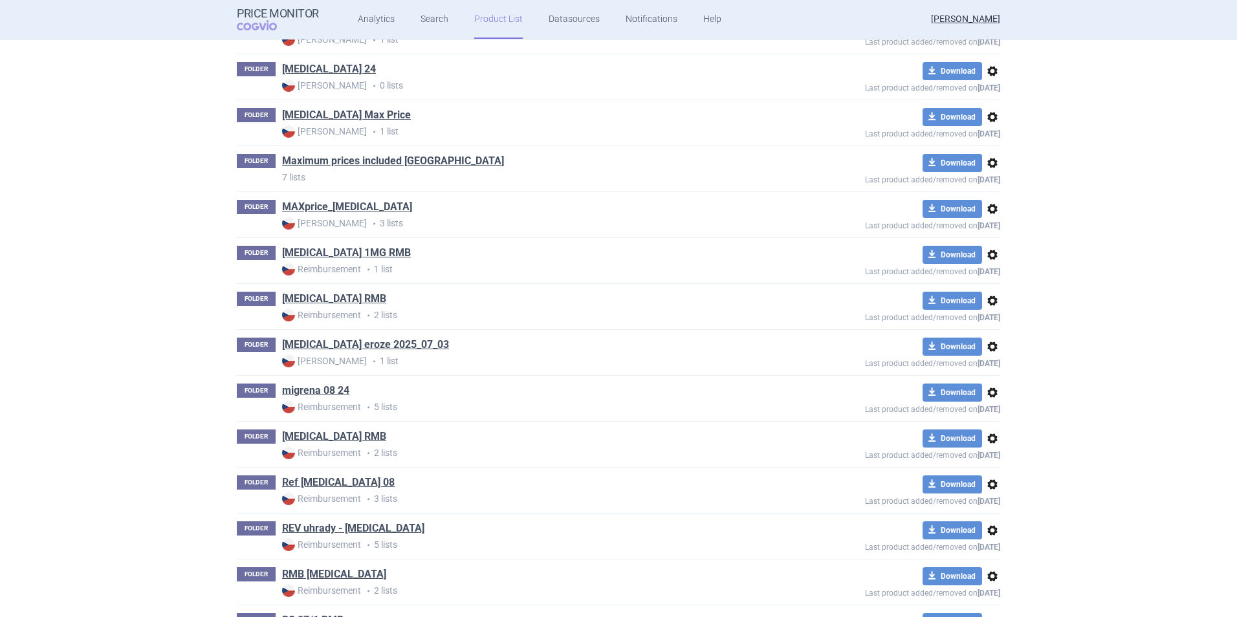
click at [985, 159] on span "options" at bounding box center [993, 163] width 16 height 16
click at [986, 245] on button "Delete" at bounding box center [987, 238] width 41 height 19
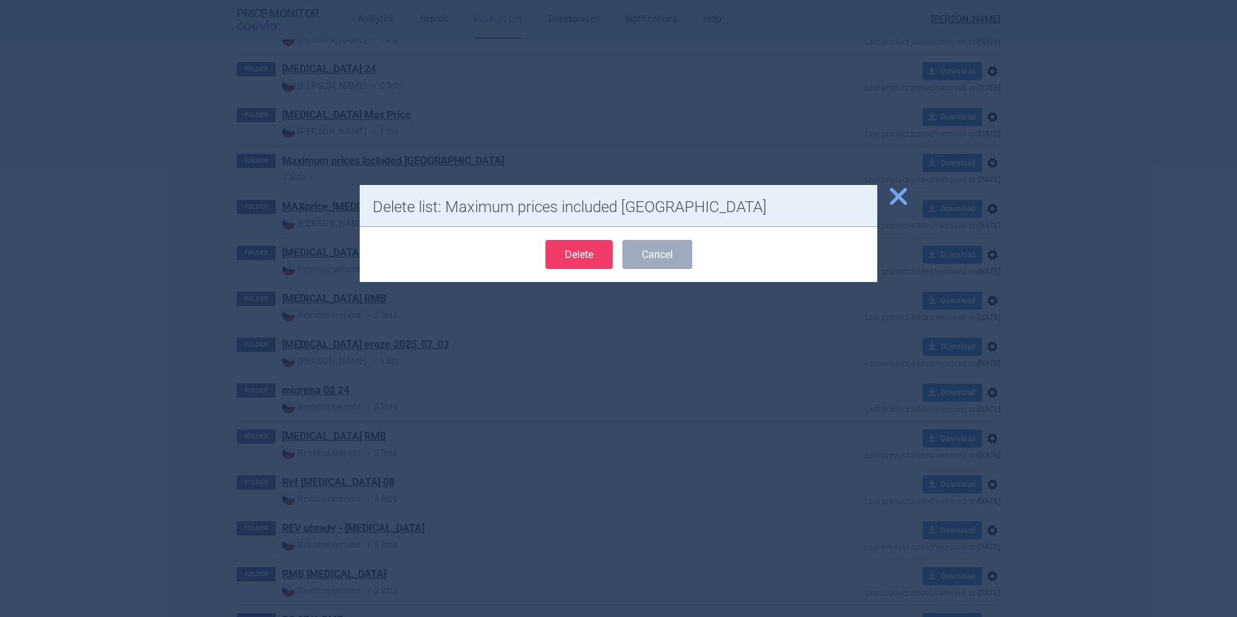
click at [553, 250] on button "Delete" at bounding box center [579, 254] width 67 height 29
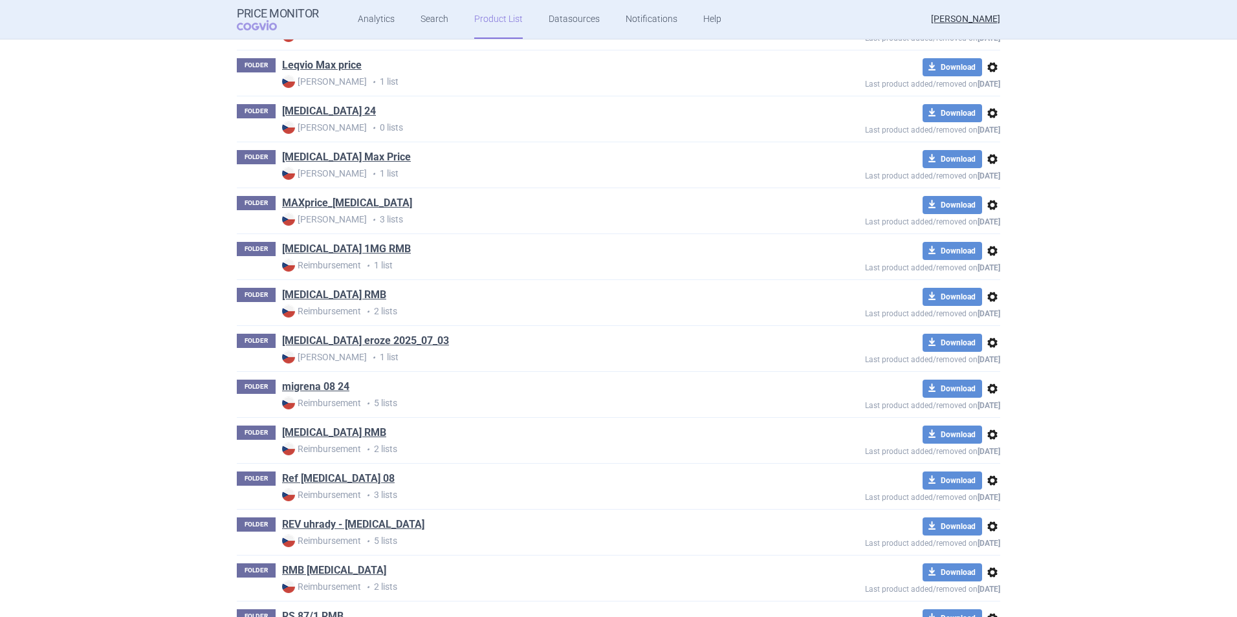
scroll to position [4824, 0]
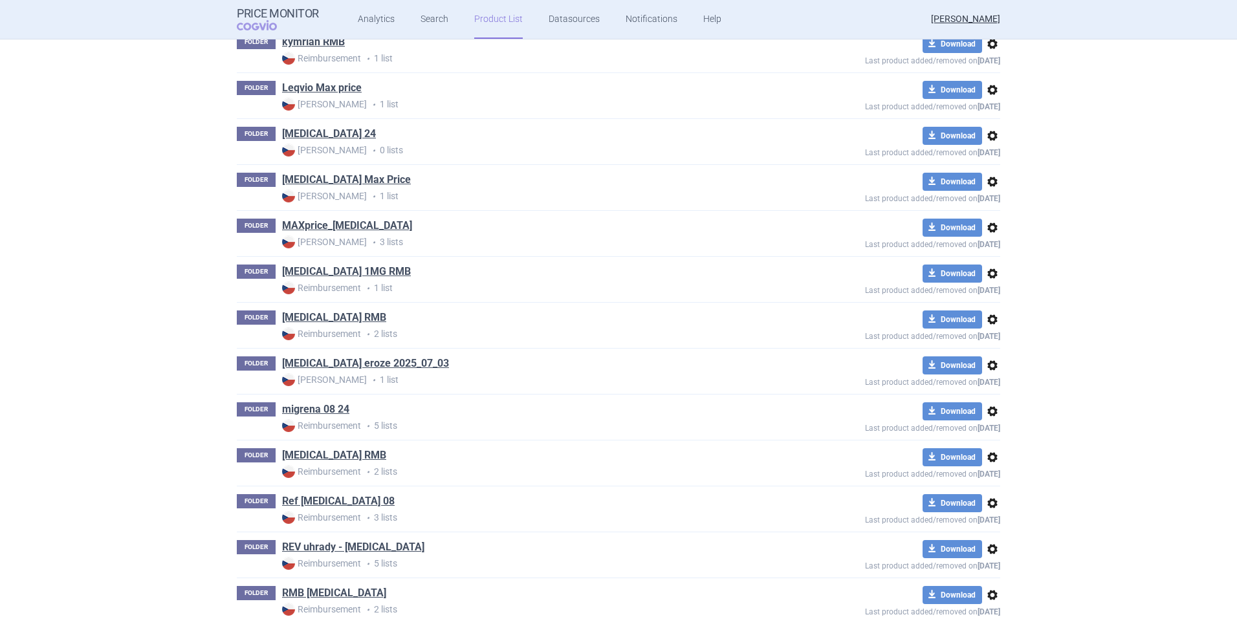
click at [990, 175] on span "options" at bounding box center [993, 182] width 16 height 16
click at [982, 250] on button "Delete" at bounding box center [987, 257] width 41 height 19
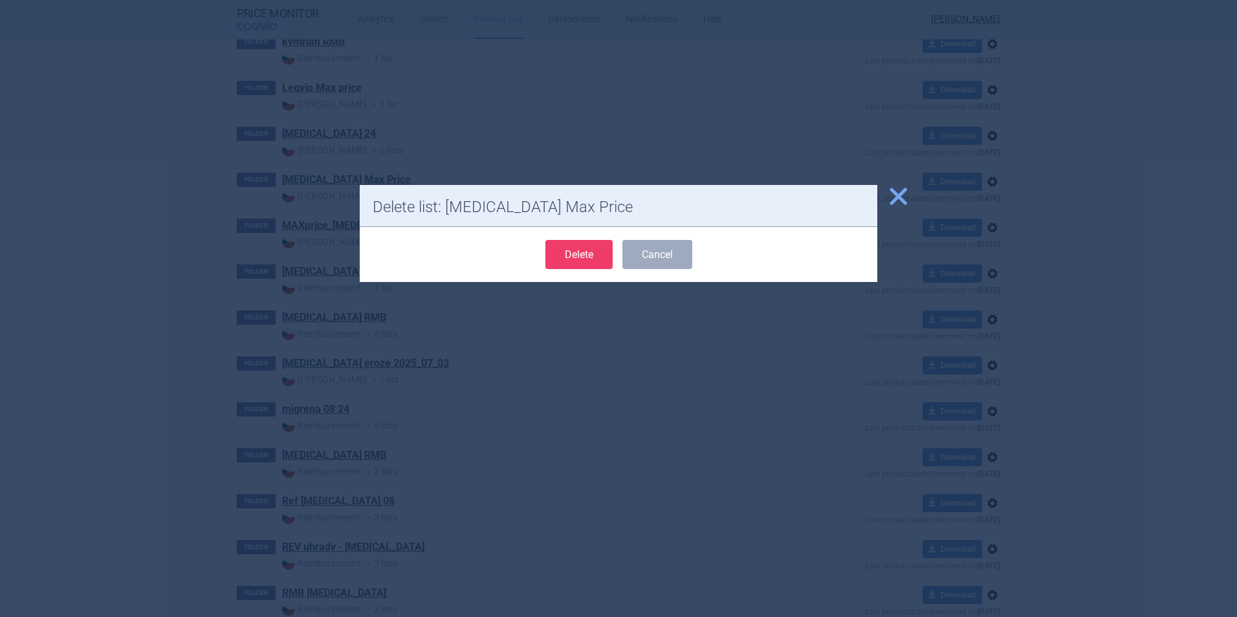
click at [595, 250] on button "Delete" at bounding box center [579, 254] width 67 height 29
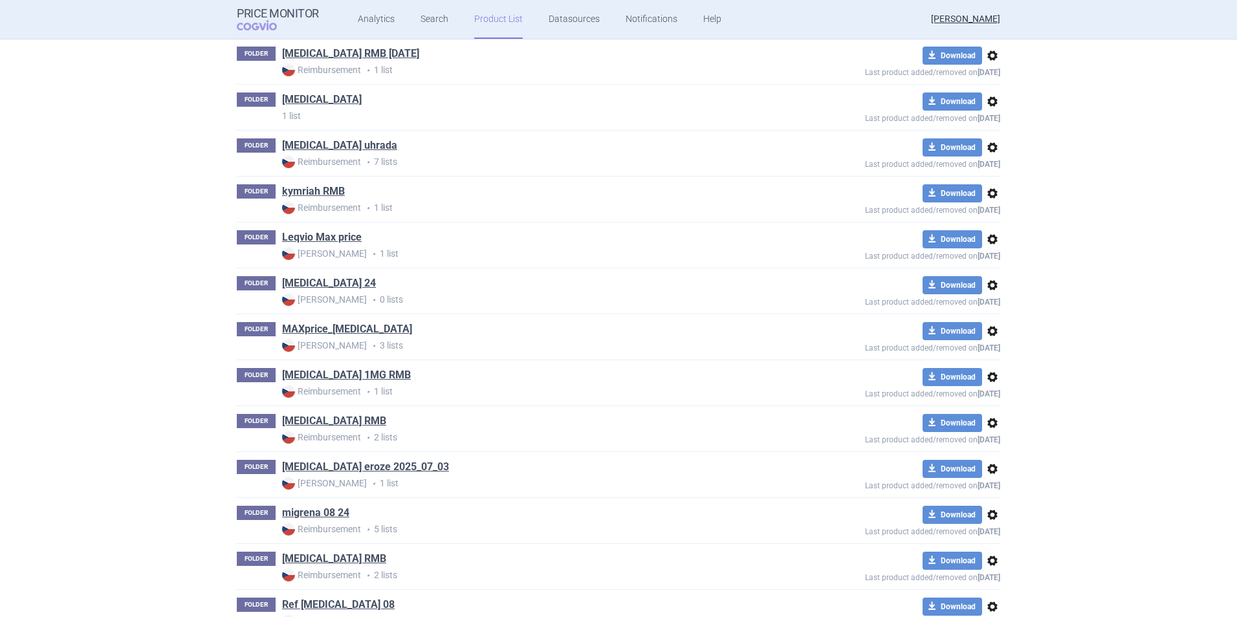
scroll to position [4630, 0]
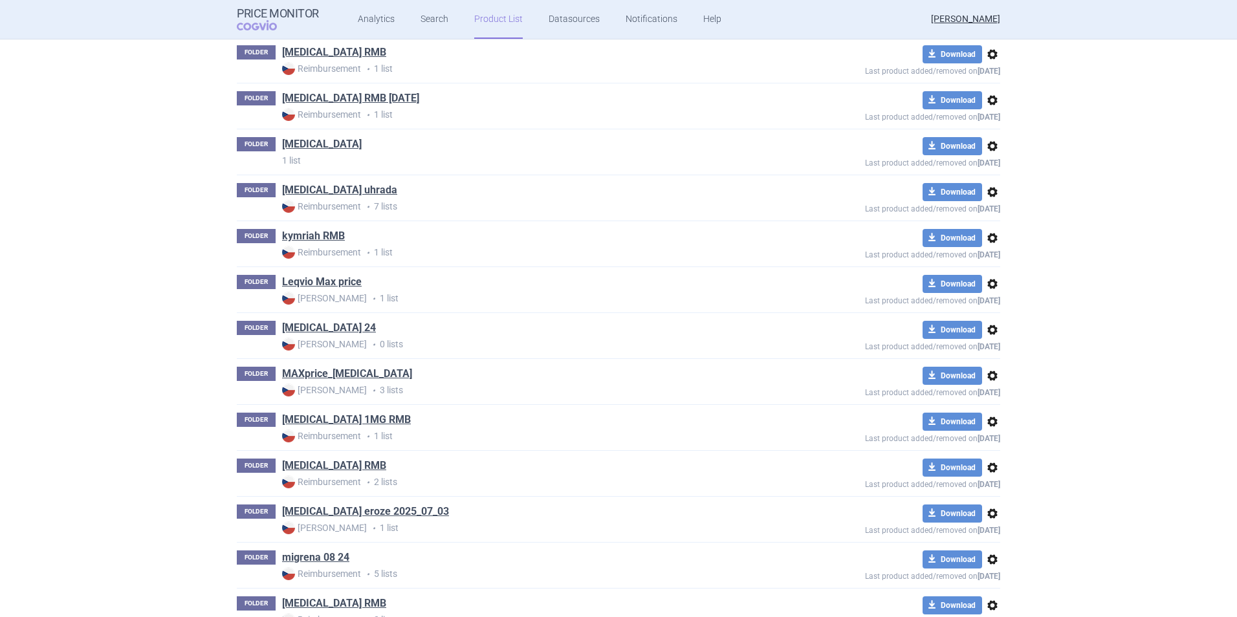
click at [986, 289] on span "options" at bounding box center [993, 284] width 16 height 16
click at [996, 365] on button "Delete" at bounding box center [987, 359] width 41 height 19
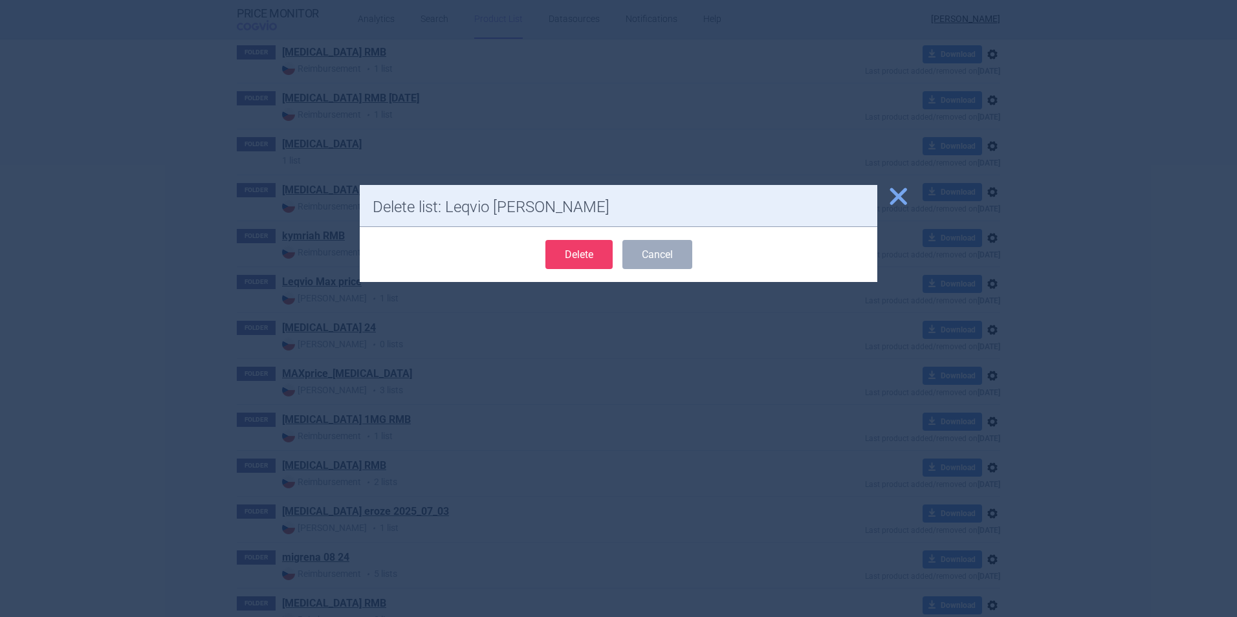
click at [543, 247] on form "Delete Cancel" at bounding box center [619, 254] width 492 height 29
click at [580, 257] on button "Delete" at bounding box center [579, 254] width 67 height 29
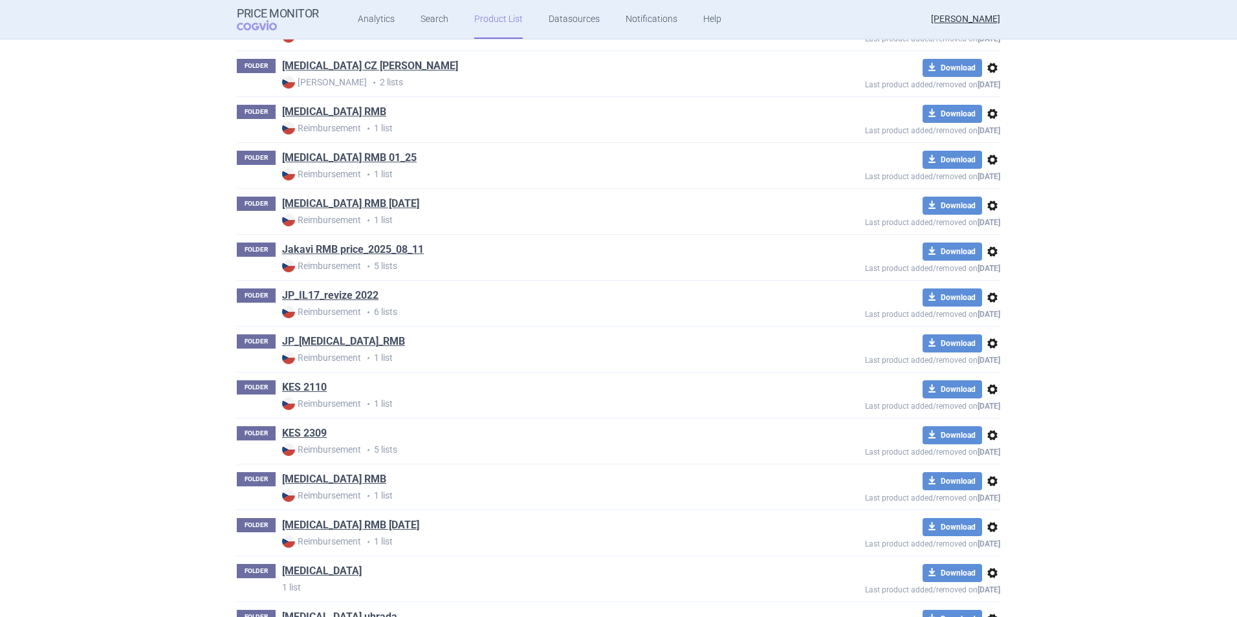
scroll to position [4177, 0]
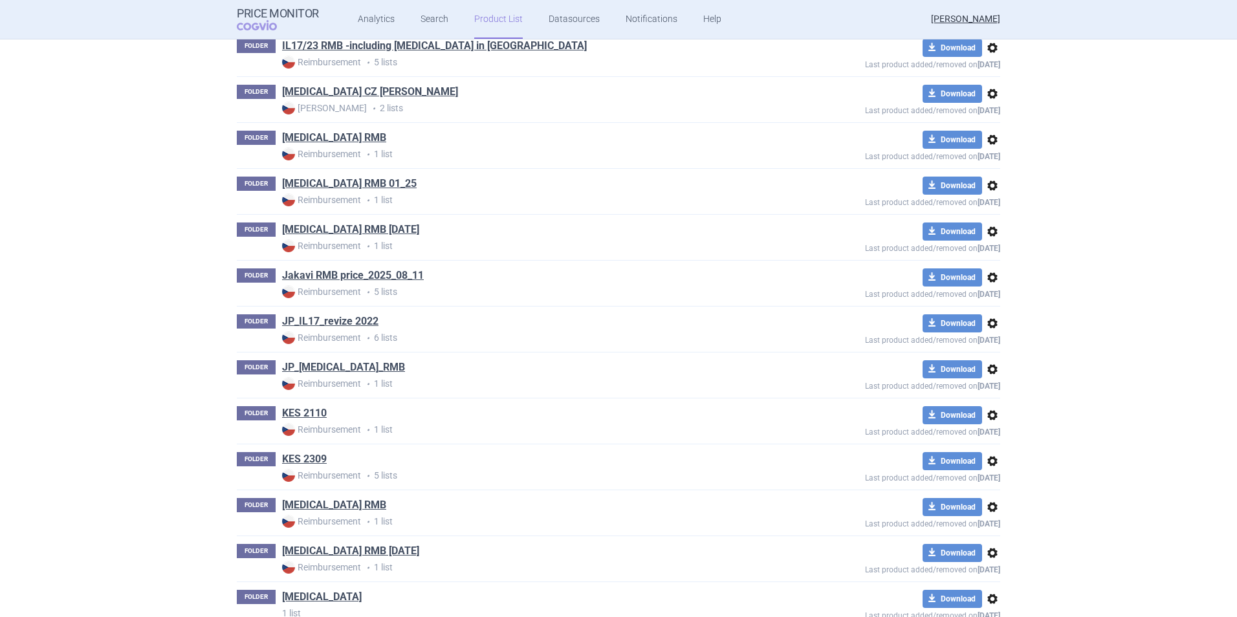
click at [985, 365] on span "options" at bounding box center [993, 370] width 16 height 16
click at [993, 451] on button "Delete" at bounding box center [987, 445] width 41 height 19
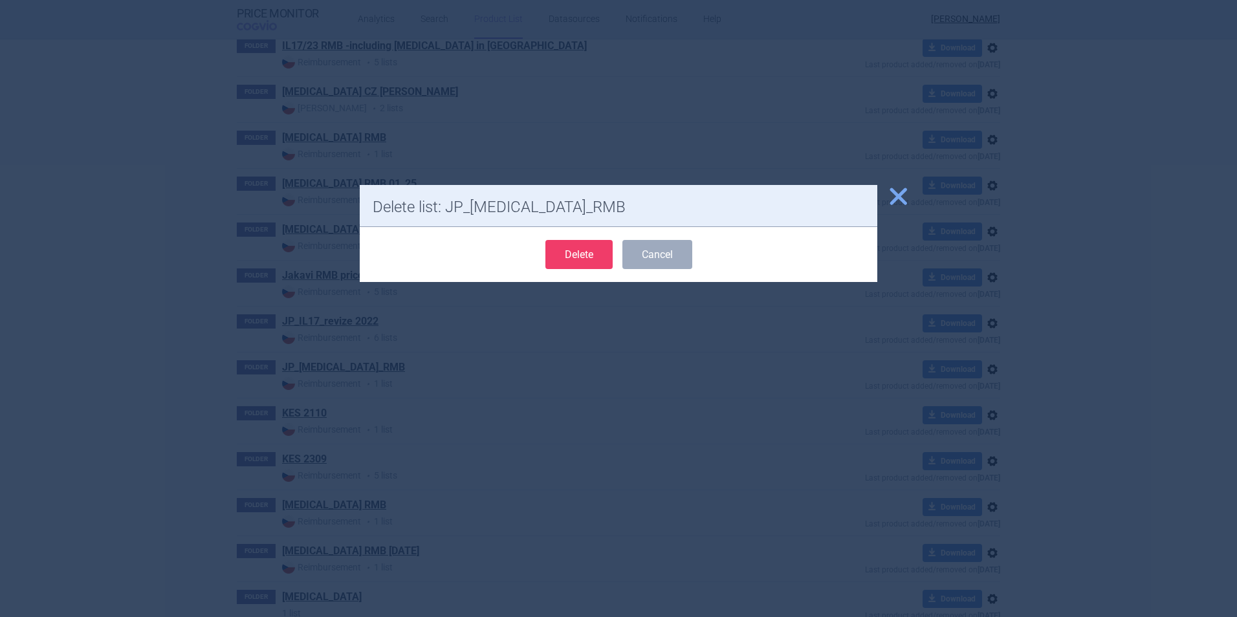
click at [592, 261] on button "Delete" at bounding box center [579, 254] width 67 height 29
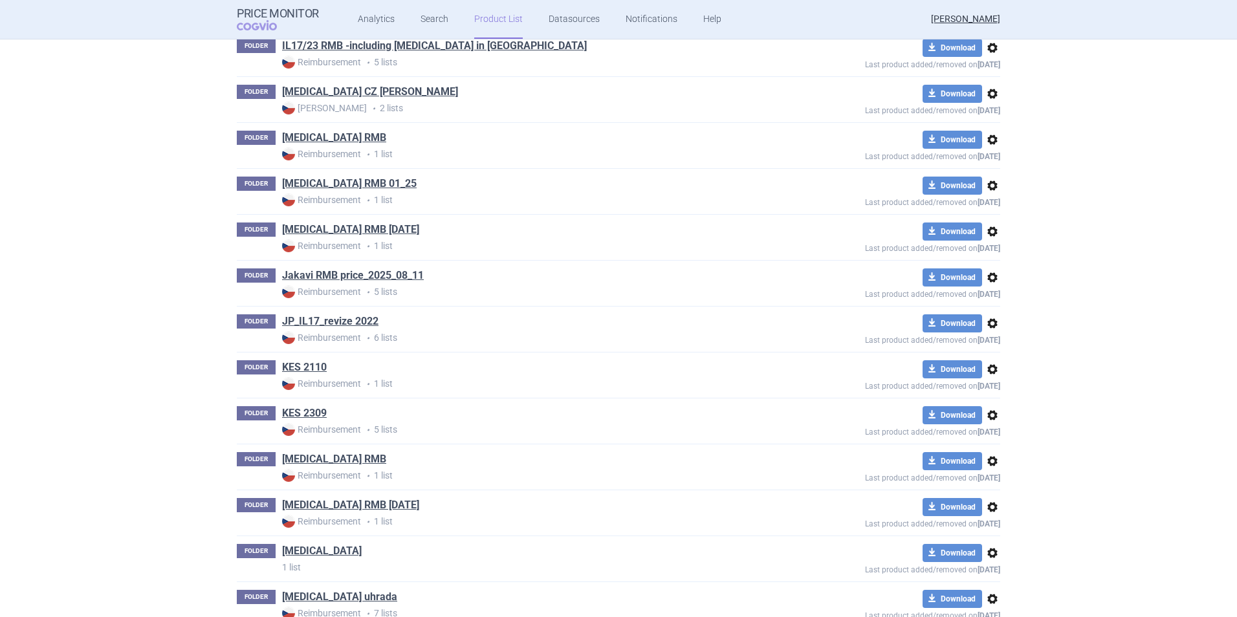
click at [988, 324] on span "options" at bounding box center [993, 324] width 16 height 16
click at [999, 403] on button "Delete" at bounding box center [987, 399] width 41 height 19
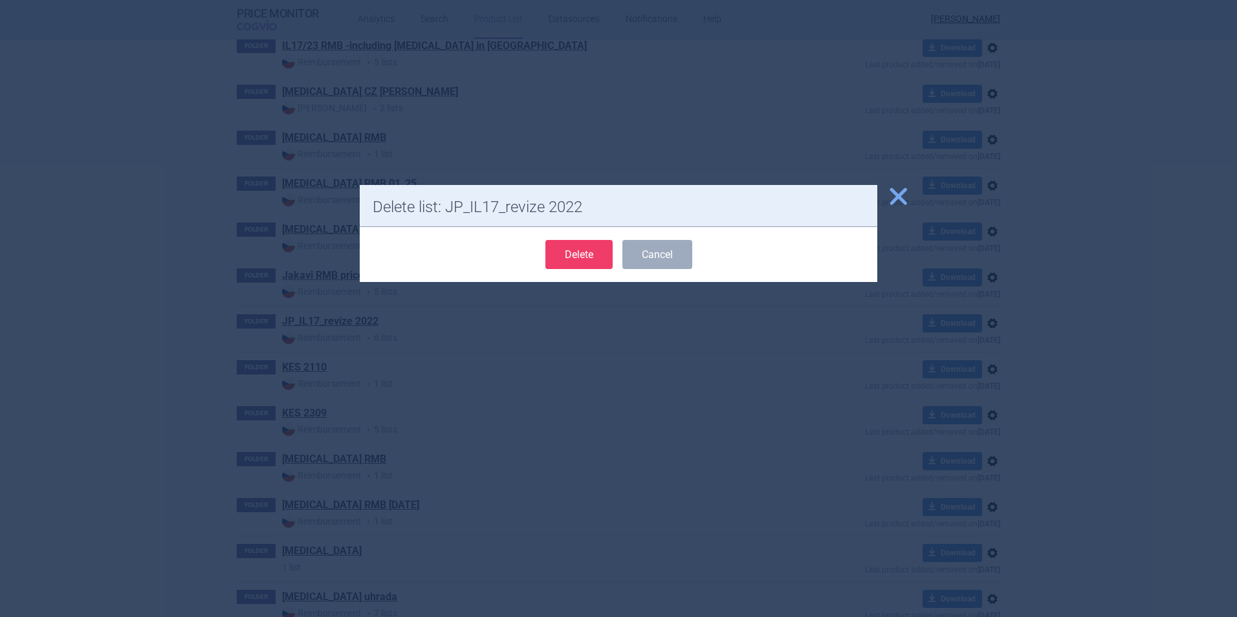
click at [588, 263] on button "Delete" at bounding box center [579, 254] width 67 height 29
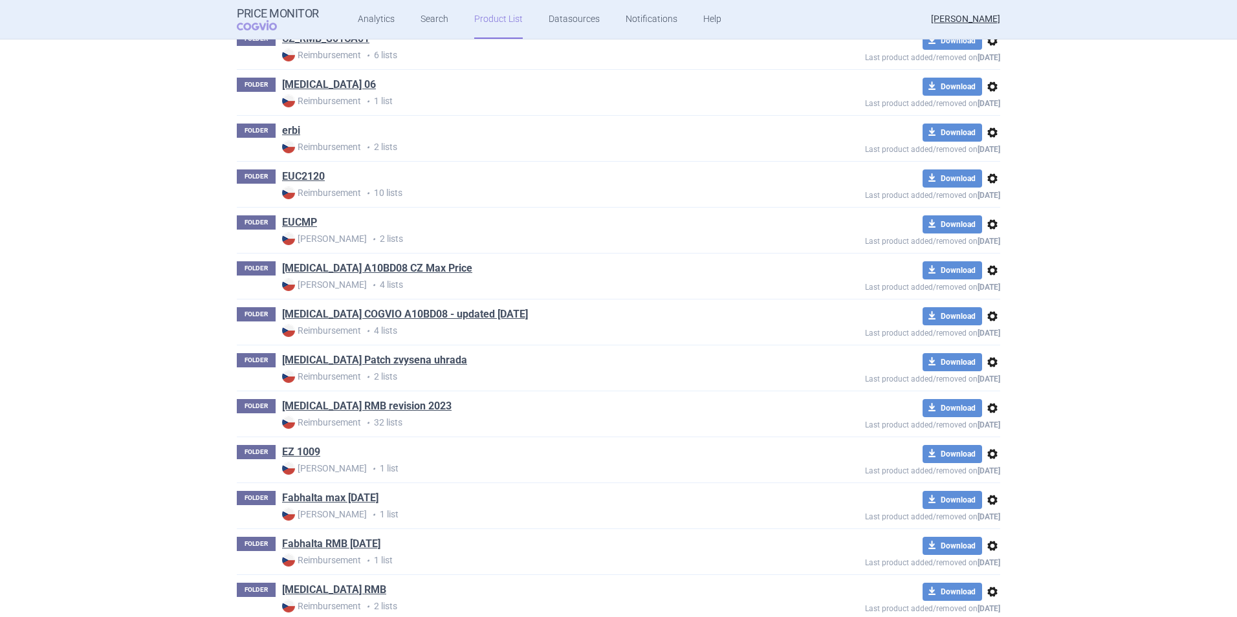
scroll to position [3400, 0]
